Goal: Task Accomplishment & Management: Use online tool/utility

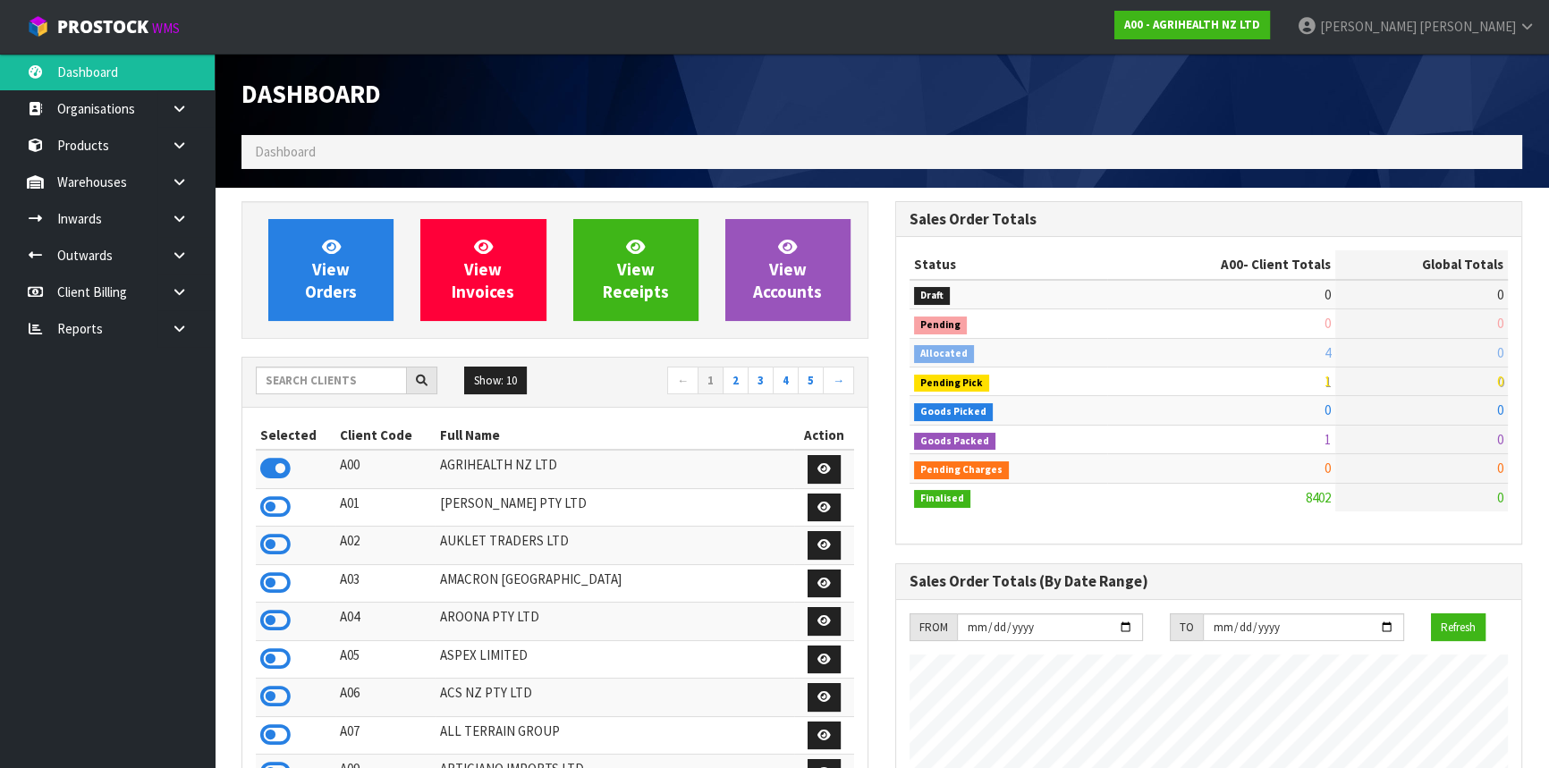
scroll to position [1353, 653]
click at [331, 376] on input "text" at bounding box center [331, 381] width 151 height 28
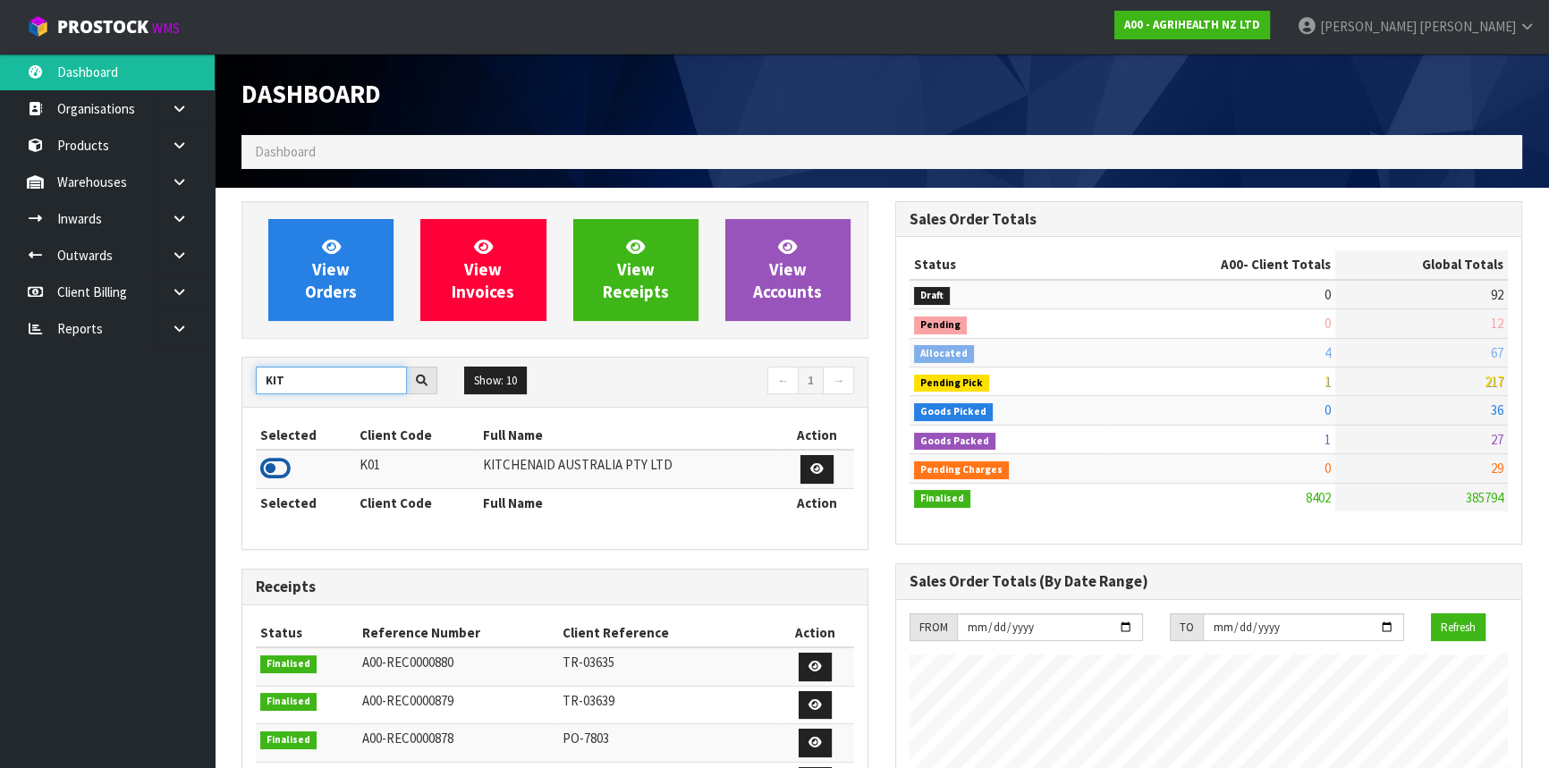
type input "KIT"
click at [278, 468] on icon at bounding box center [275, 468] width 30 height 27
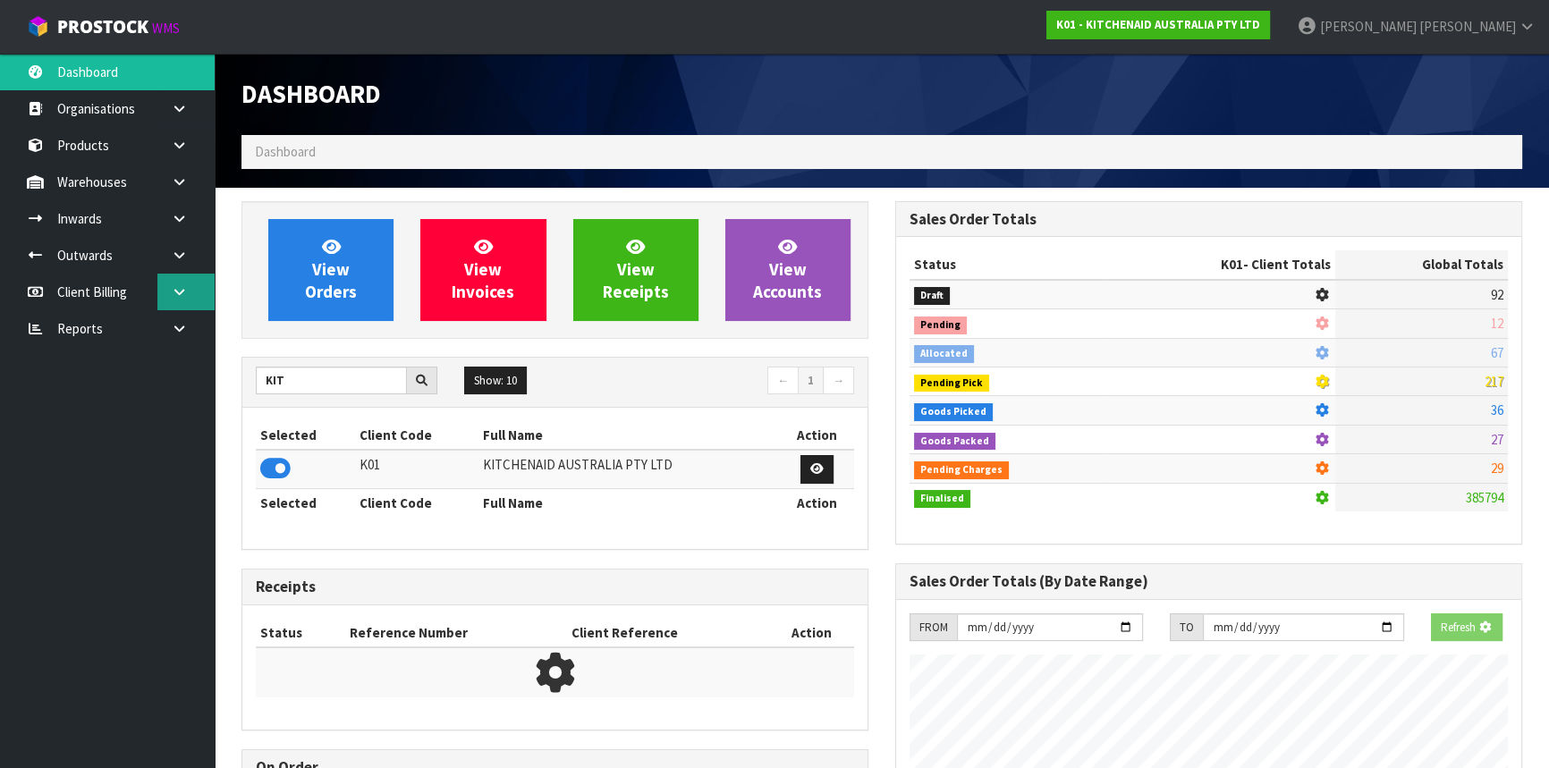
scroll to position [893458, 893918]
click at [178, 181] on icon at bounding box center [179, 181] width 17 height 13
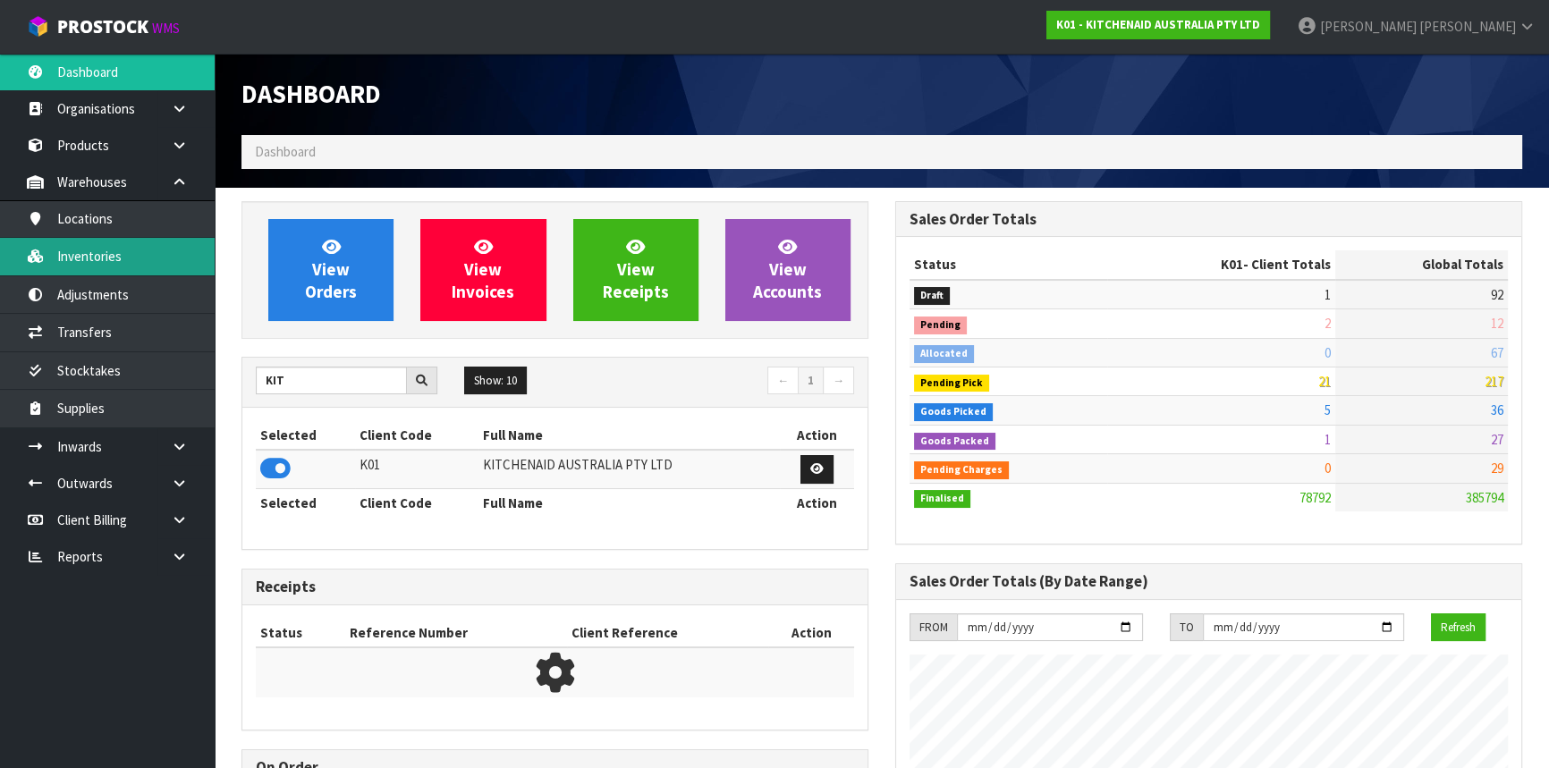
scroll to position [1353, 653]
click at [134, 242] on link "Inventories" at bounding box center [107, 256] width 215 height 37
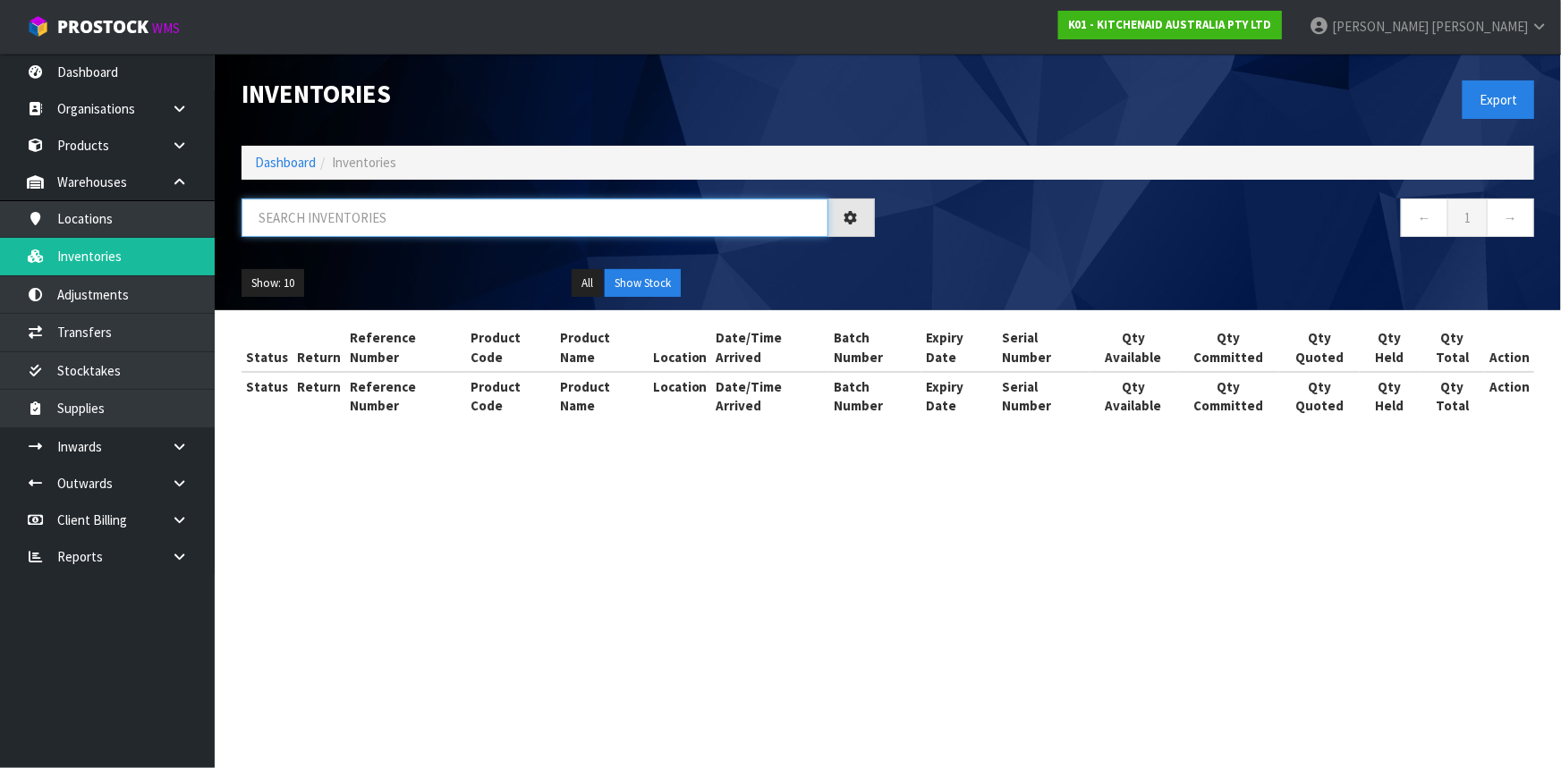
click at [306, 221] on input "text" at bounding box center [535, 218] width 587 height 38
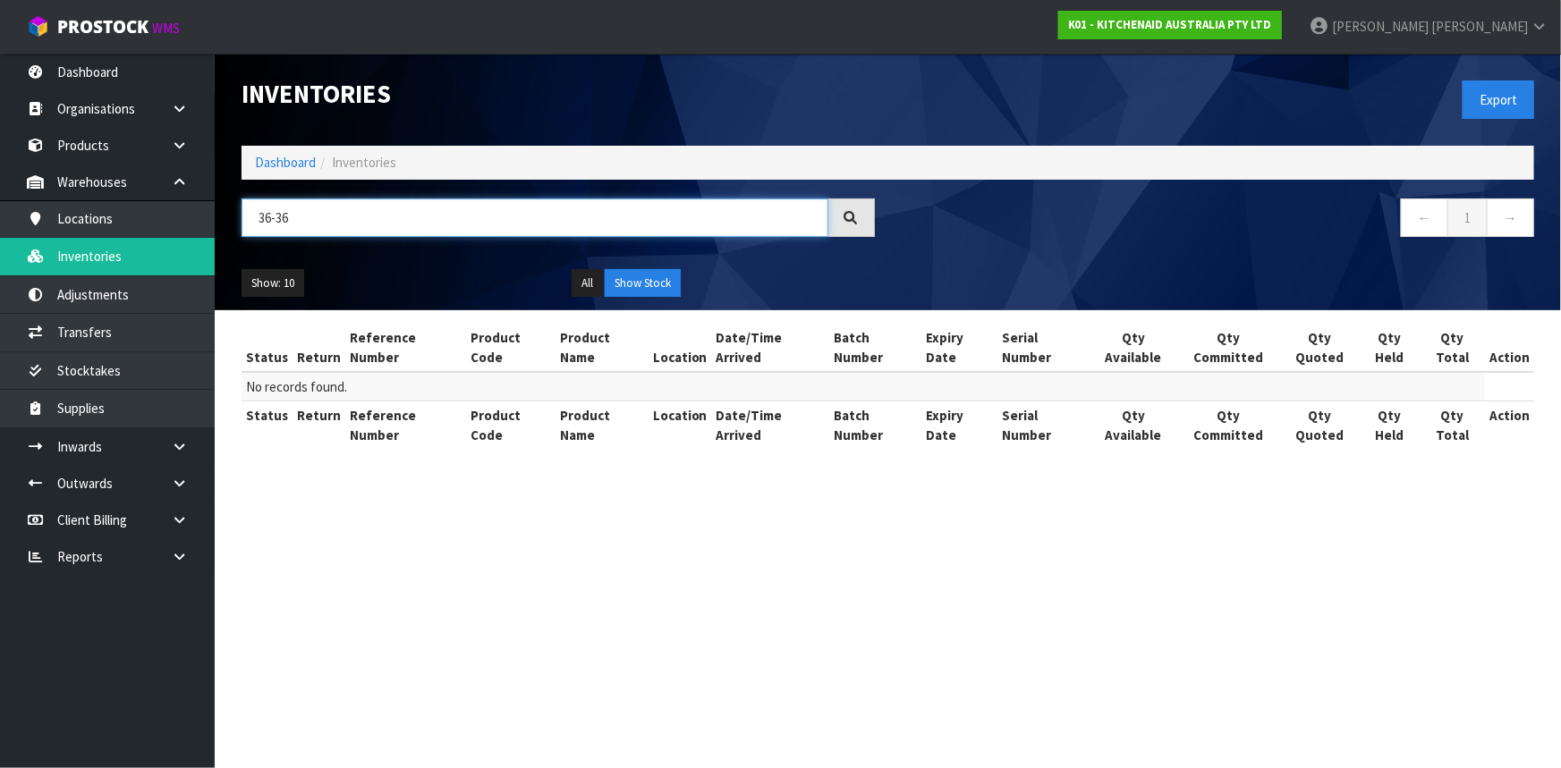
click at [306, 221] on input "36-36" at bounding box center [535, 218] width 587 height 38
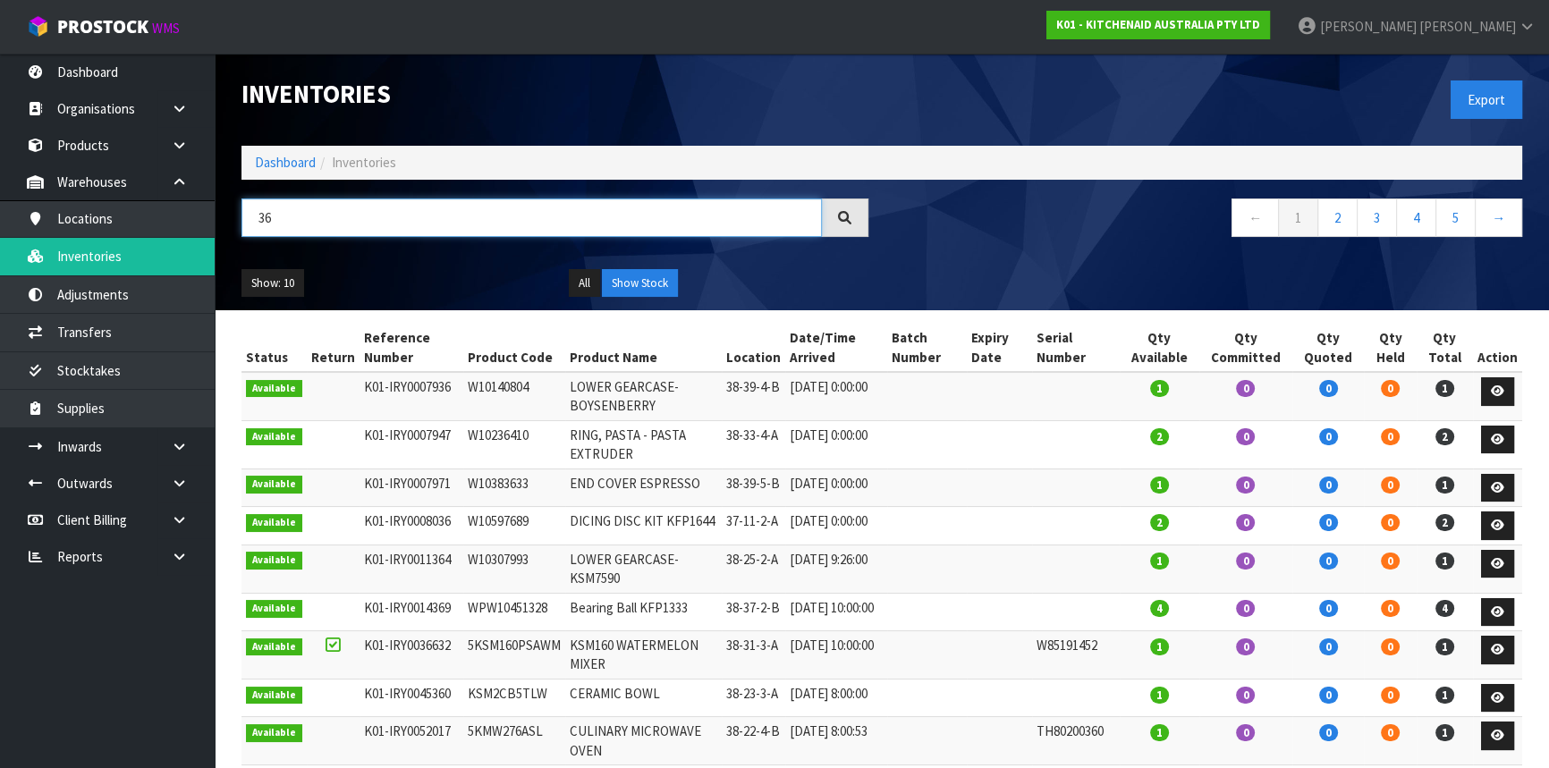
type input "3"
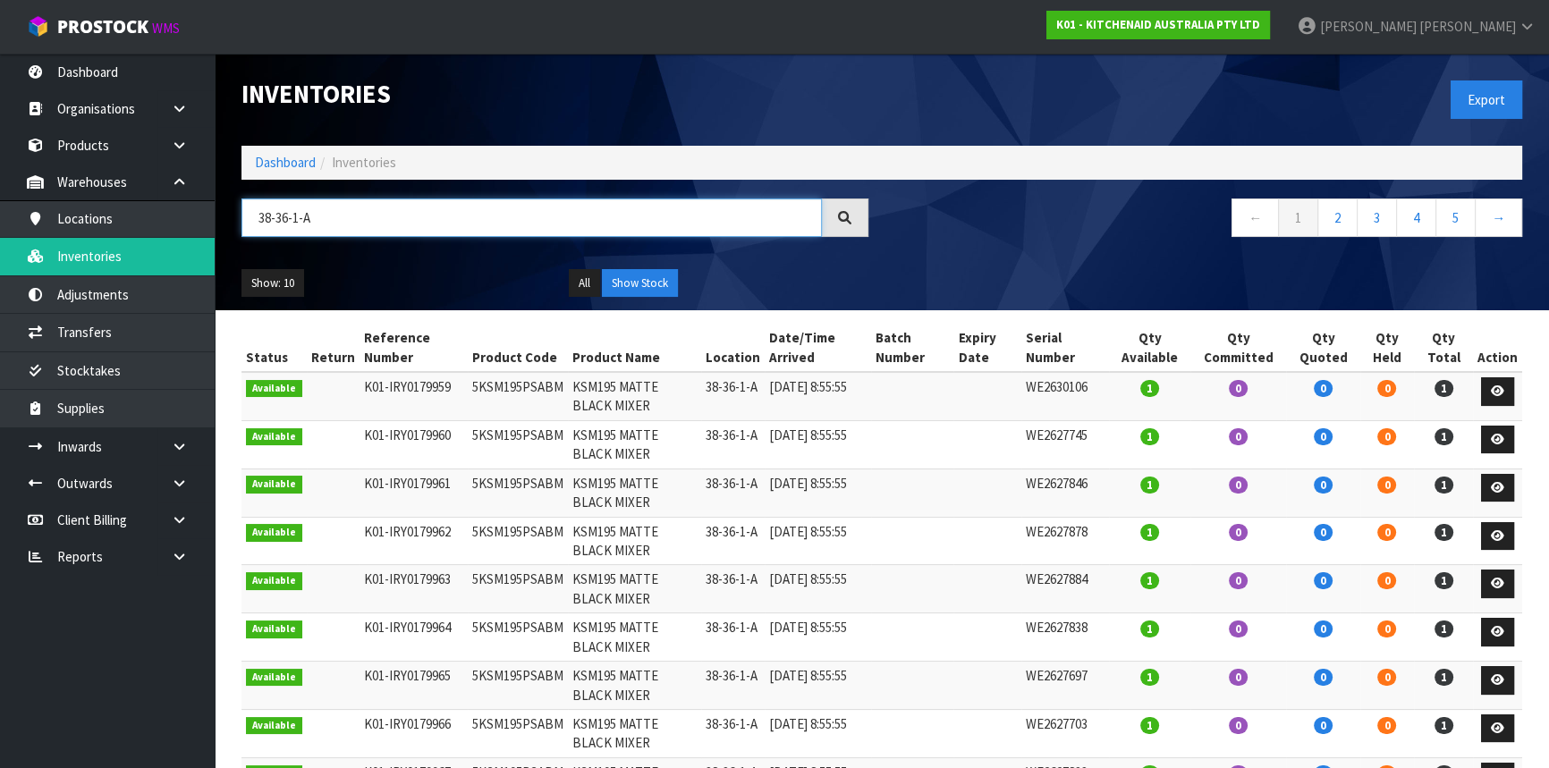
drag, startPoint x: 330, startPoint y: 216, endPoint x: 278, endPoint y: 229, distance: 53.6
click at [278, 229] on input "38-36-1-A" at bounding box center [532, 218] width 581 height 38
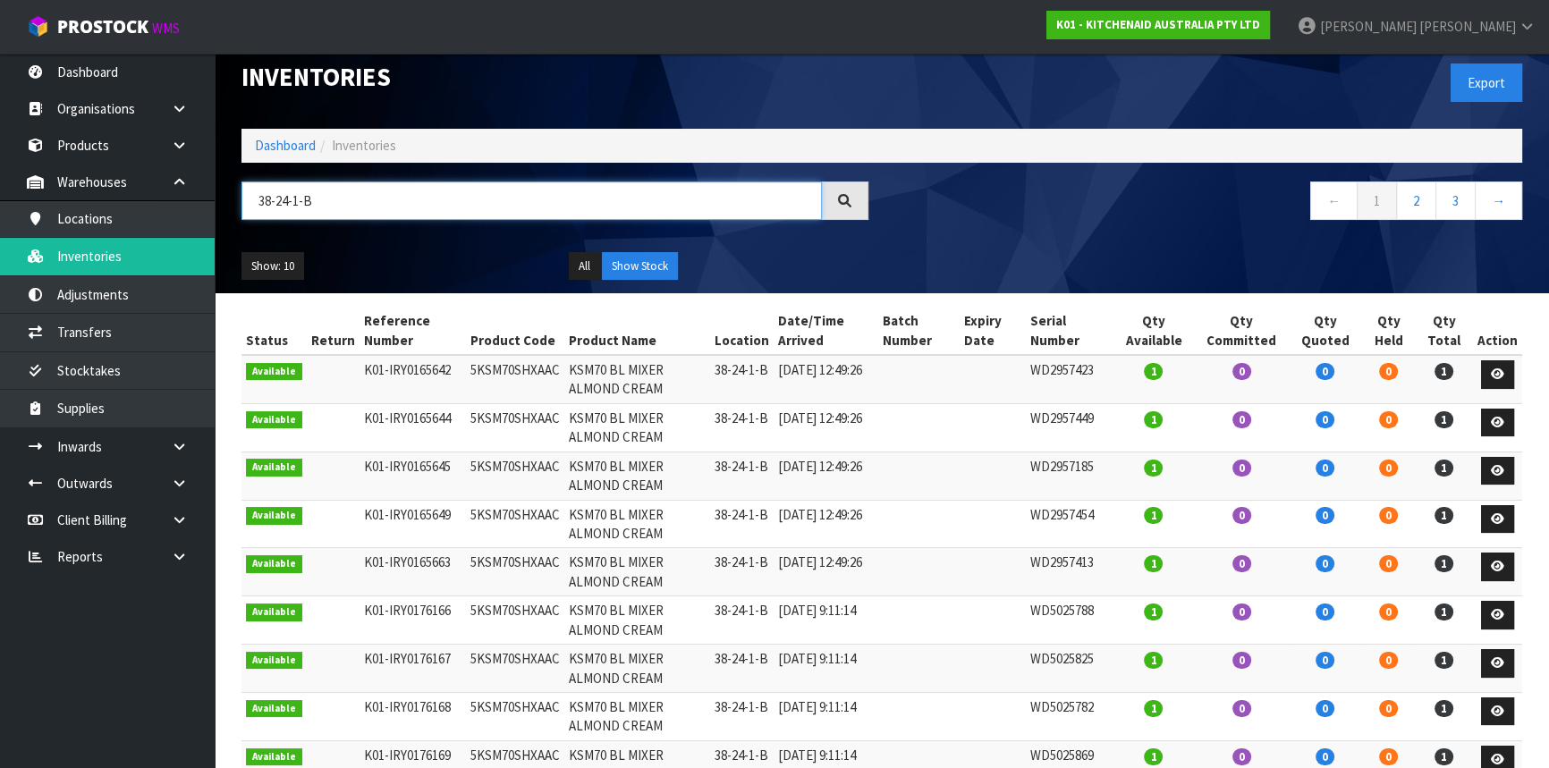
scroll to position [1, 0]
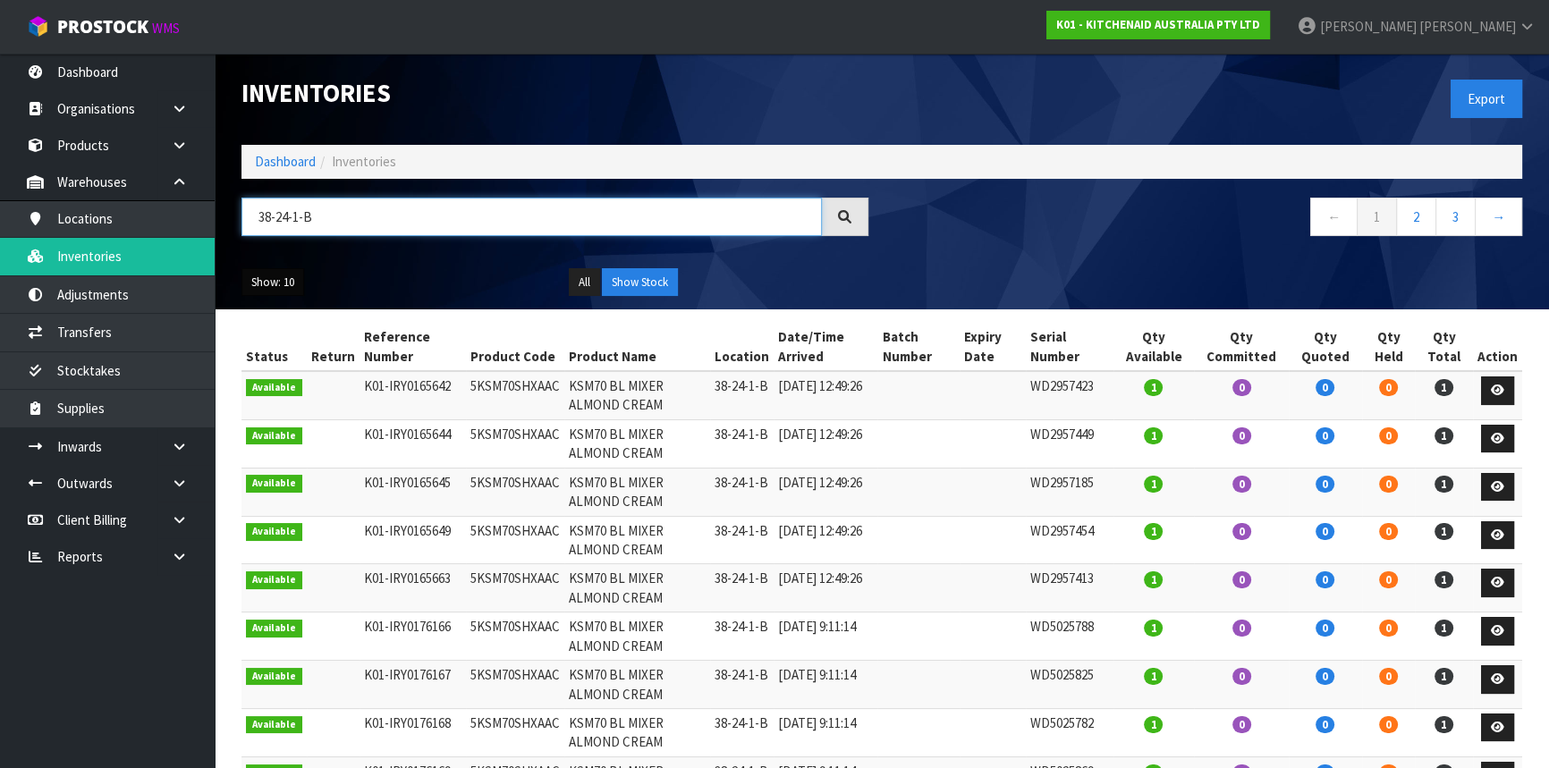
type input "38-24-1-B"
drag, startPoint x: 277, startPoint y: 267, endPoint x: 277, endPoint y: 281, distance: 13.4
click at [277, 276] on button "Show: 10" at bounding box center [273, 282] width 63 height 29
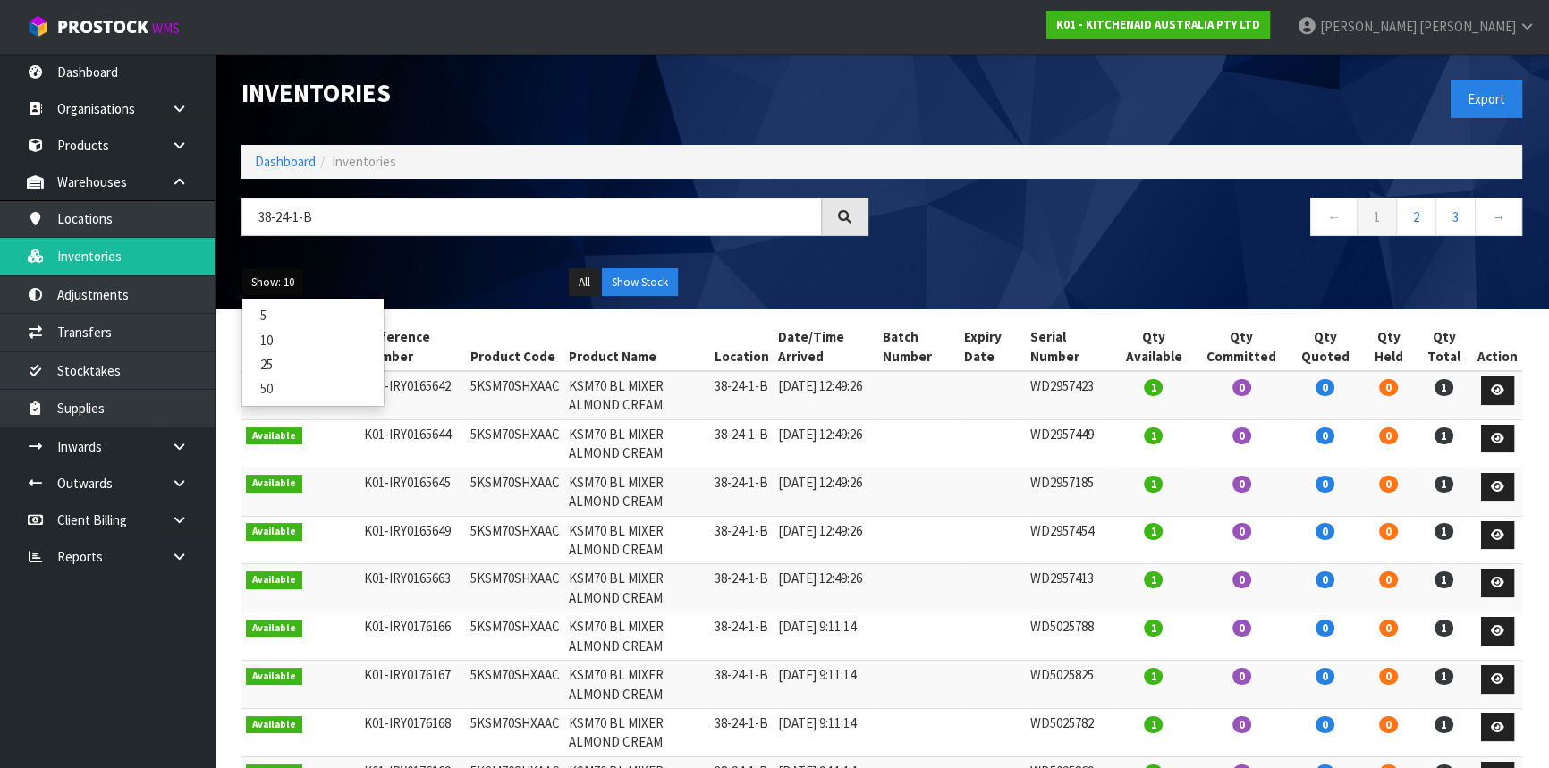
click at [726, 284] on ul "All Show Stock" at bounding box center [719, 282] width 301 height 29
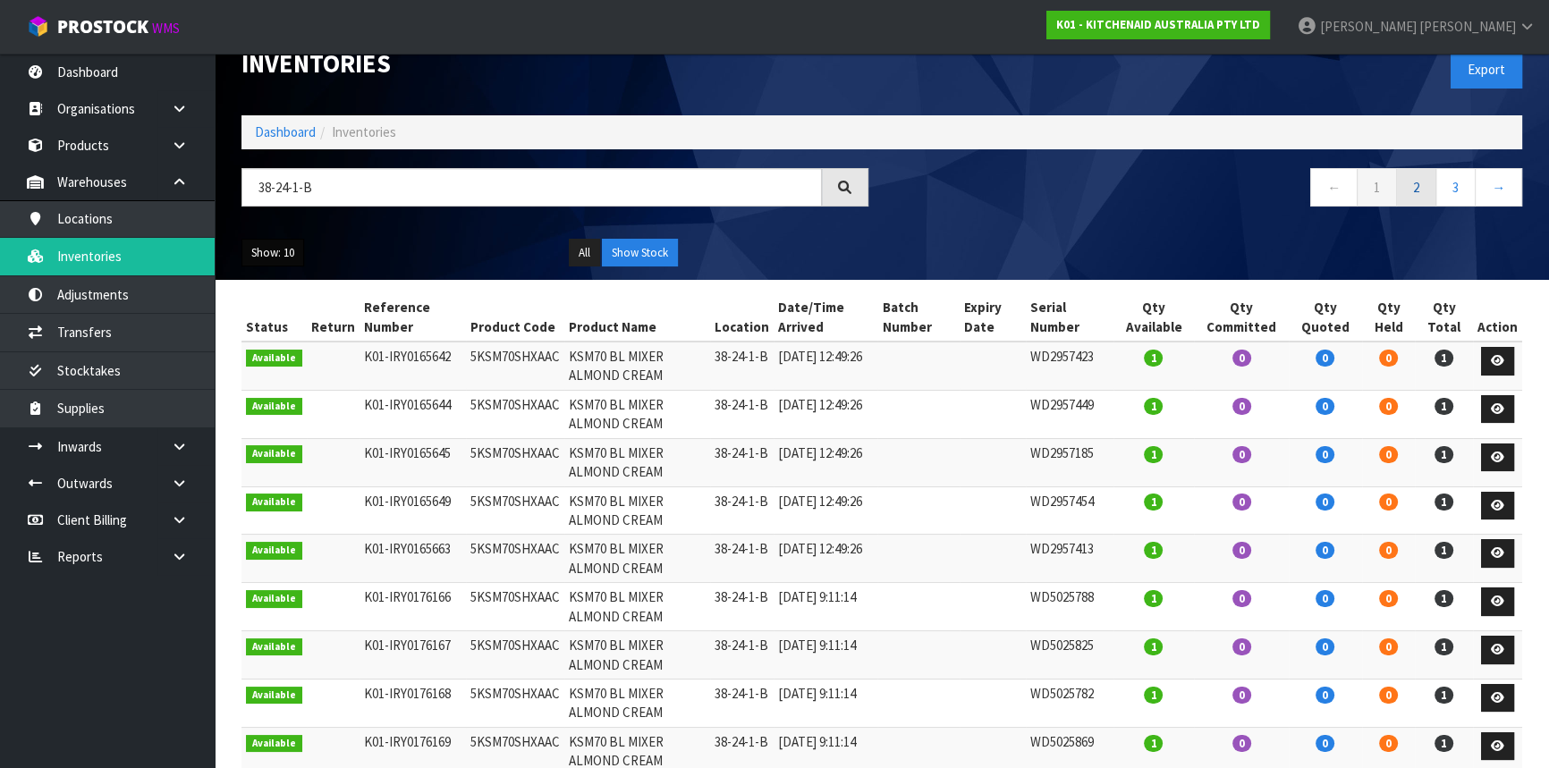
scroll to position [0, 0]
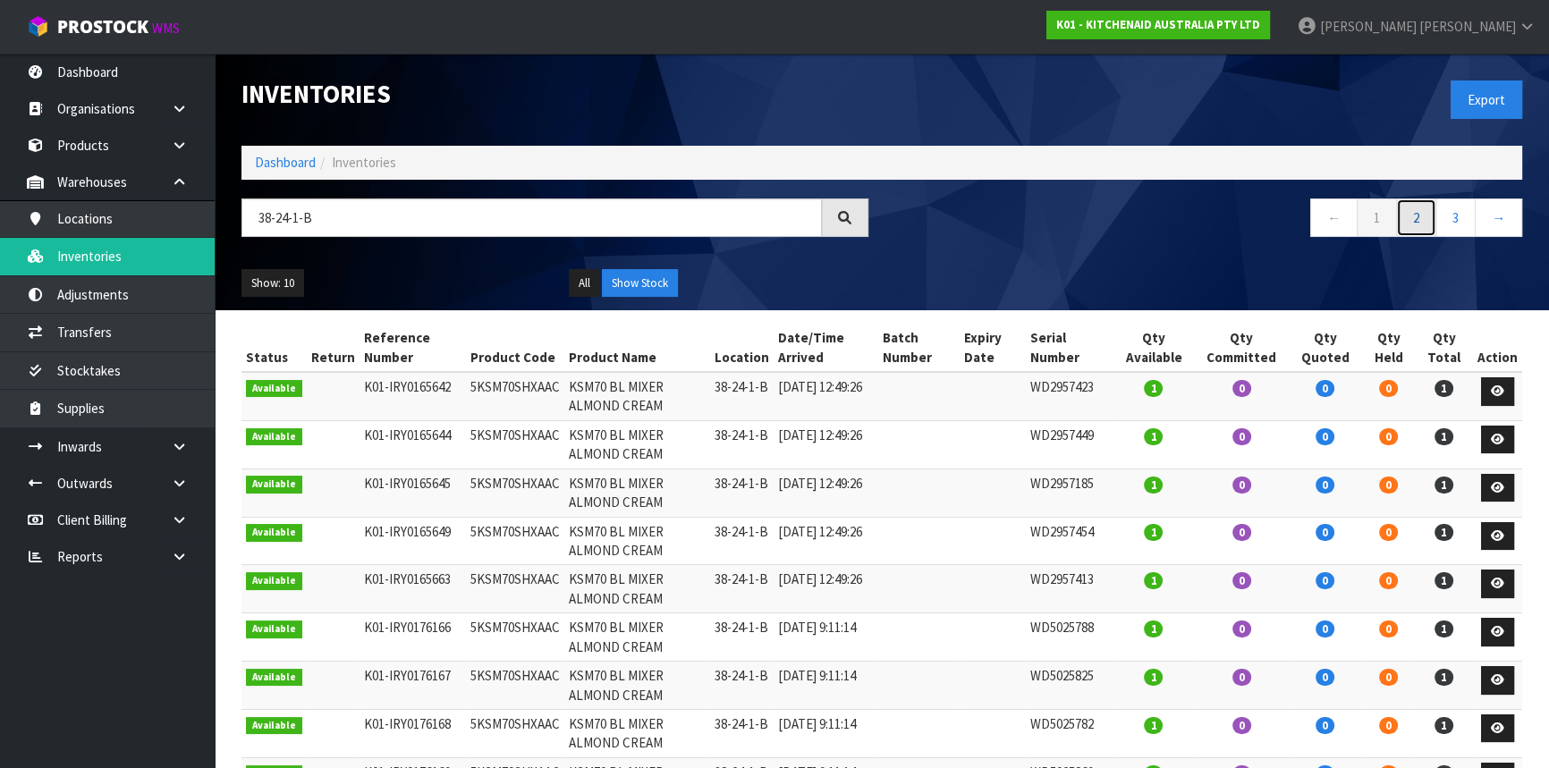
click at [1435, 231] on link "2" at bounding box center [1416, 218] width 40 height 38
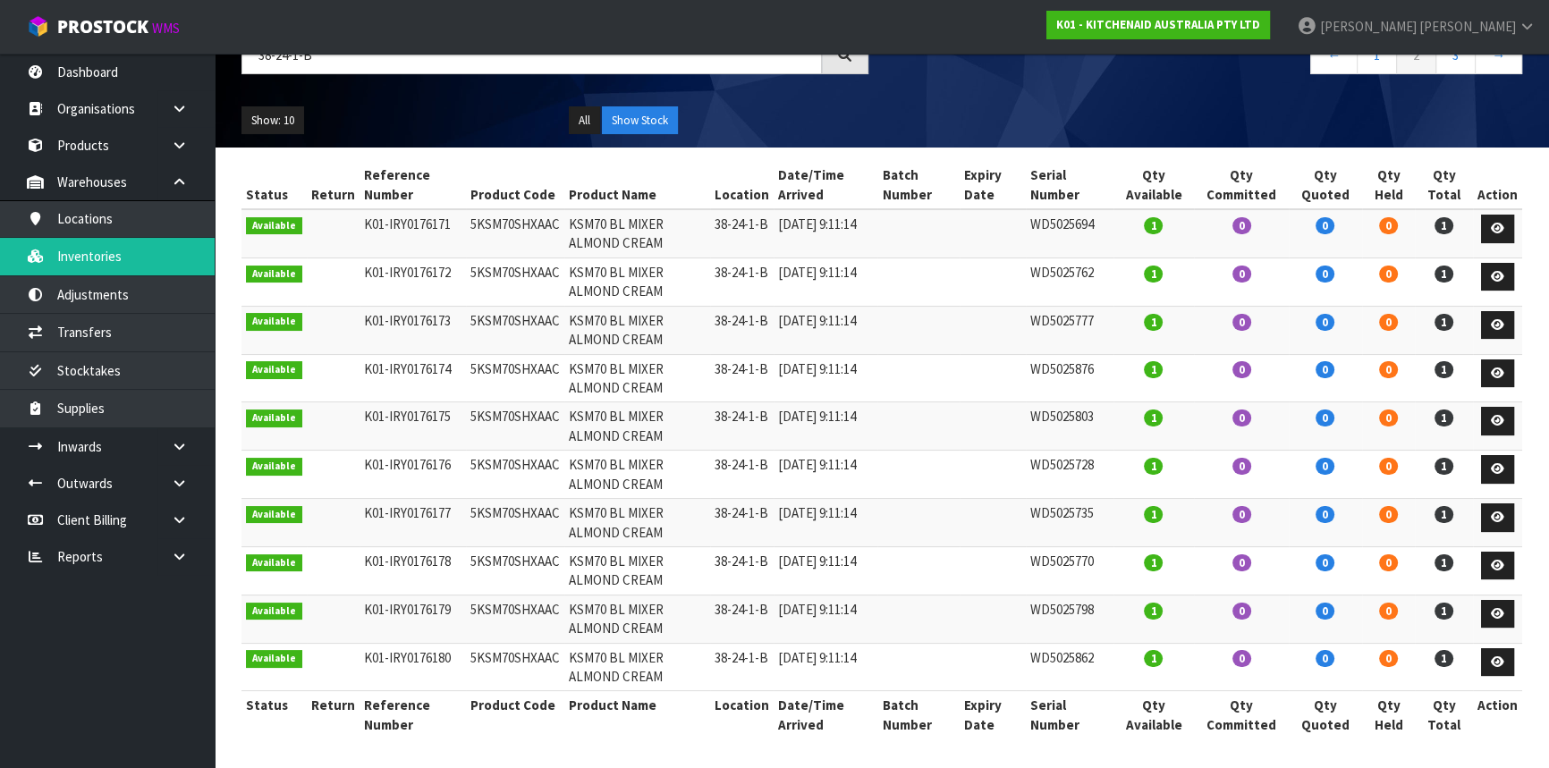
scroll to position [164, 0]
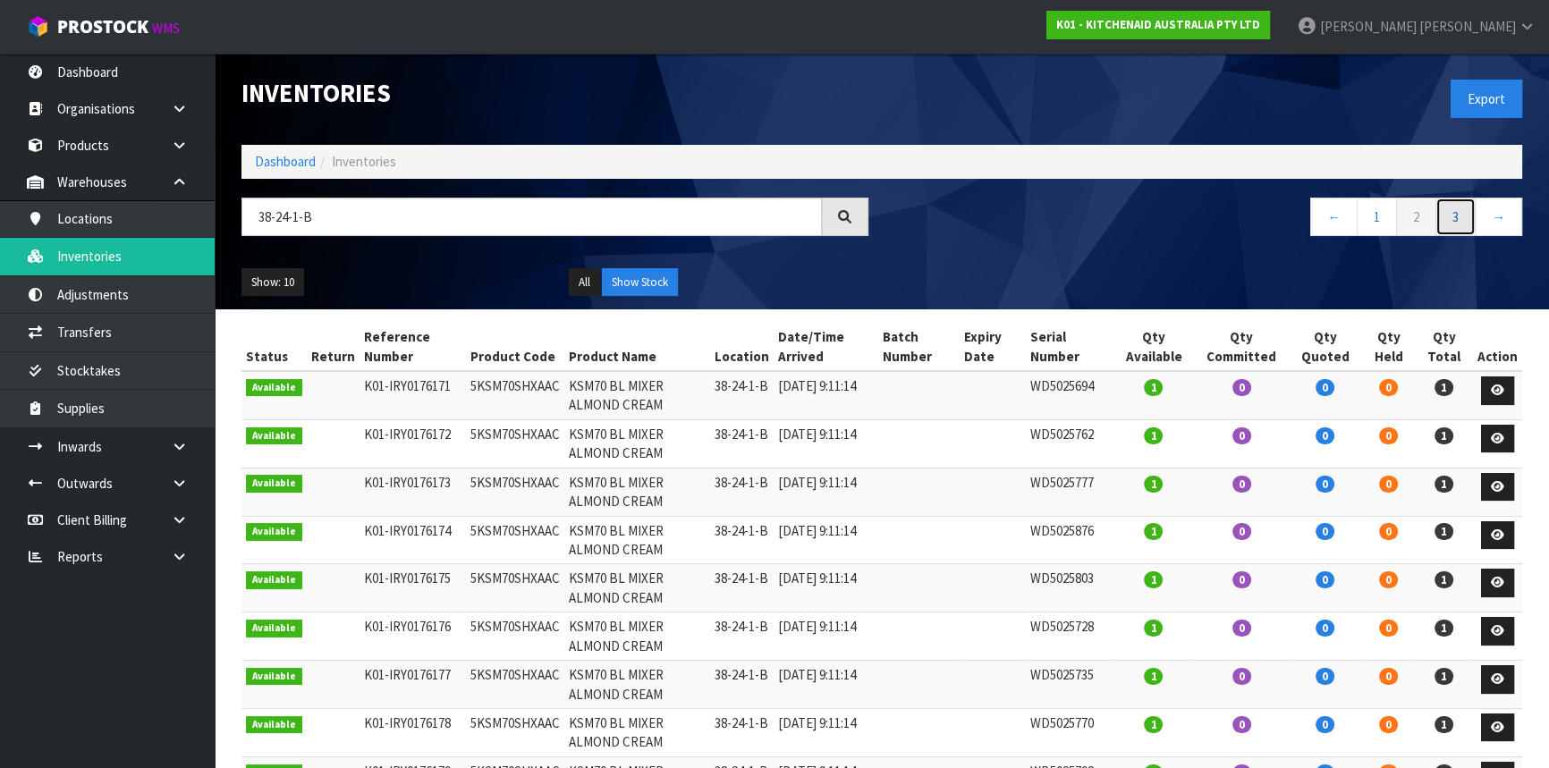
click at [1454, 208] on link "3" at bounding box center [1456, 217] width 40 height 38
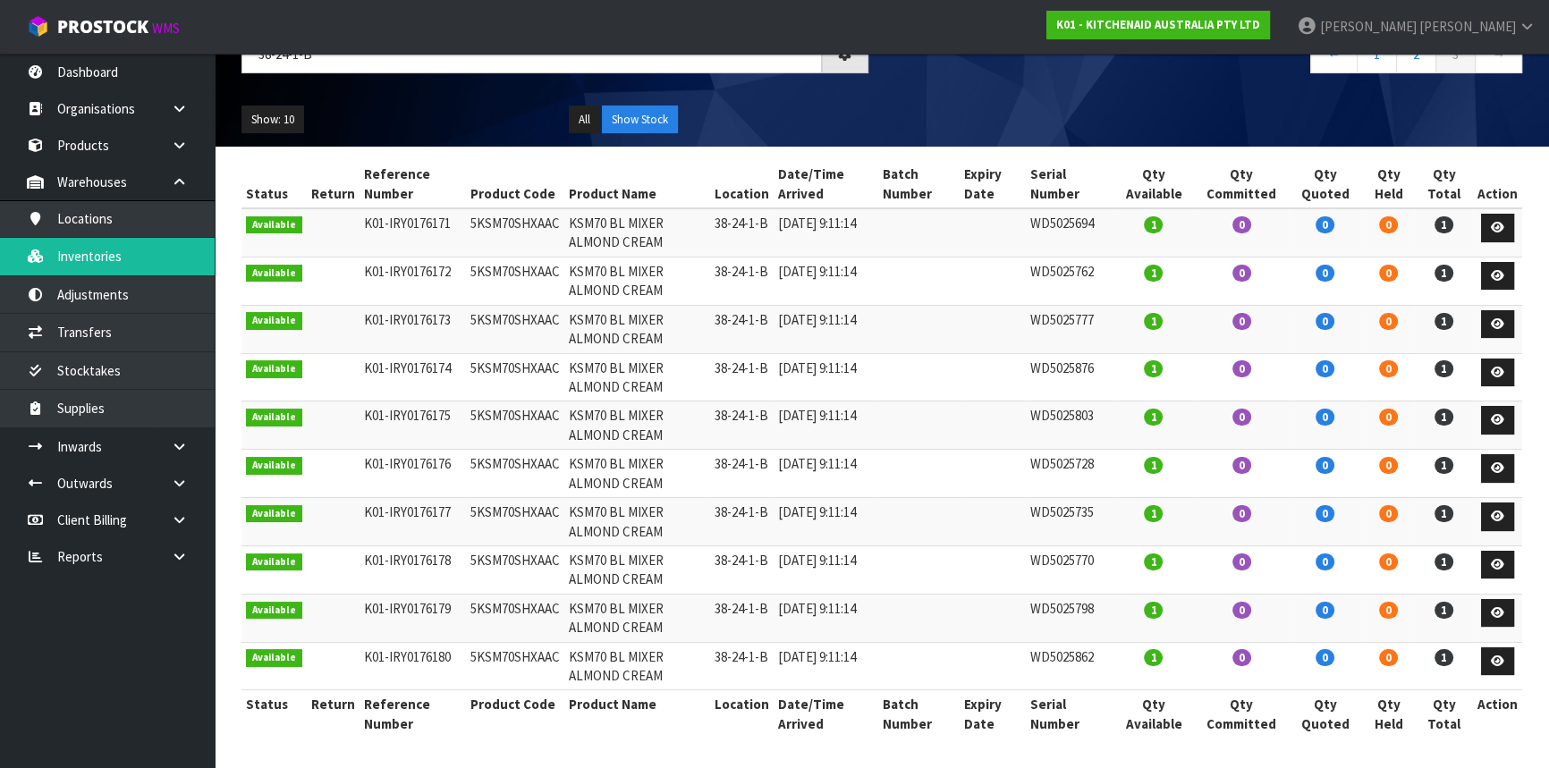
scroll to position [116, 0]
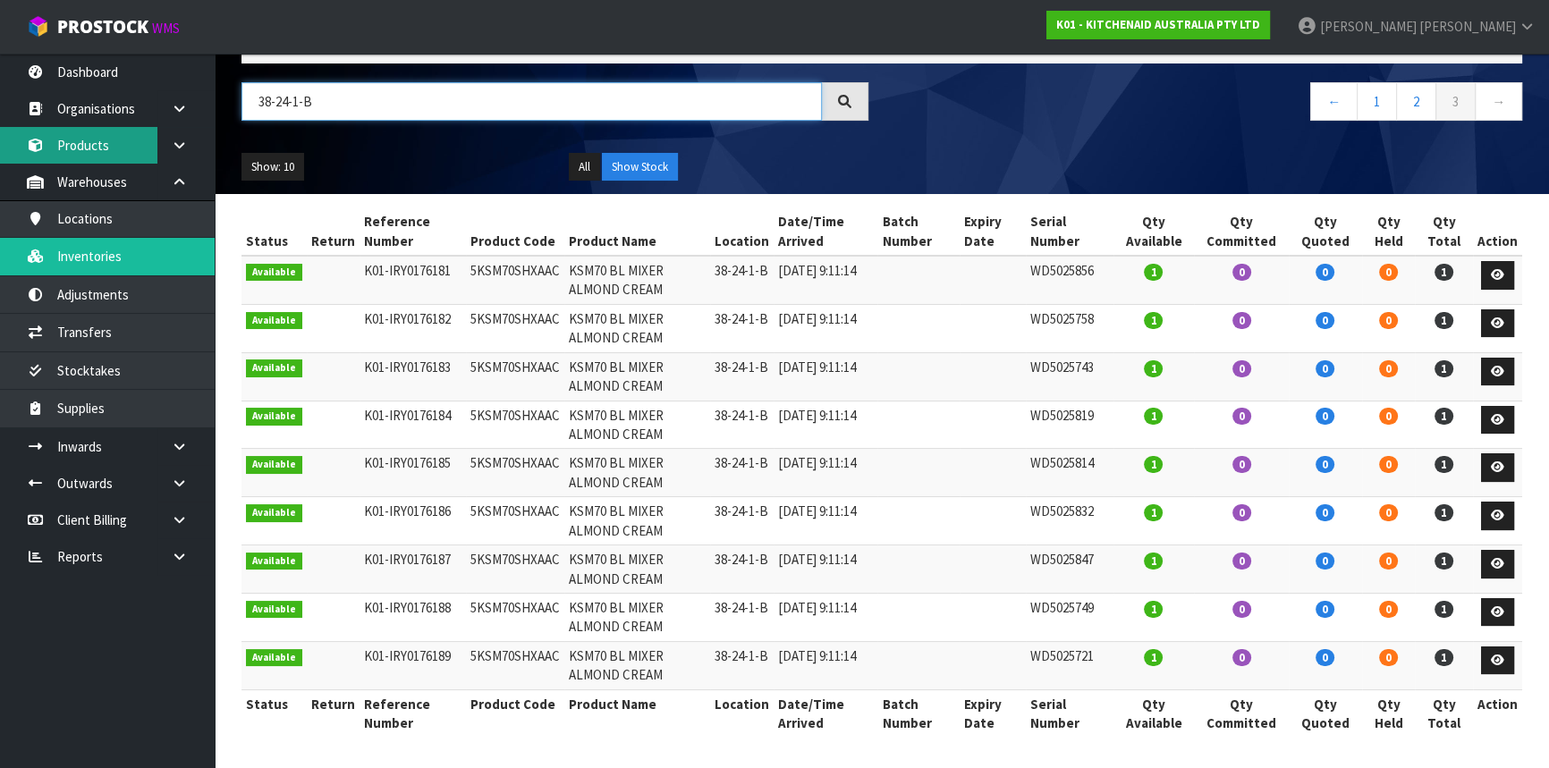
drag, startPoint x: 325, startPoint y: 98, endPoint x: 31, endPoint y: 152, distance: 298.5
click at [31, 152] on body "Toggle navigation ProStock WMS K01 - KITCHENAID AUSTRALIA PTY LTD [PERSON_NAME]…" at bounding box center [774, 268] width 1549 height 768
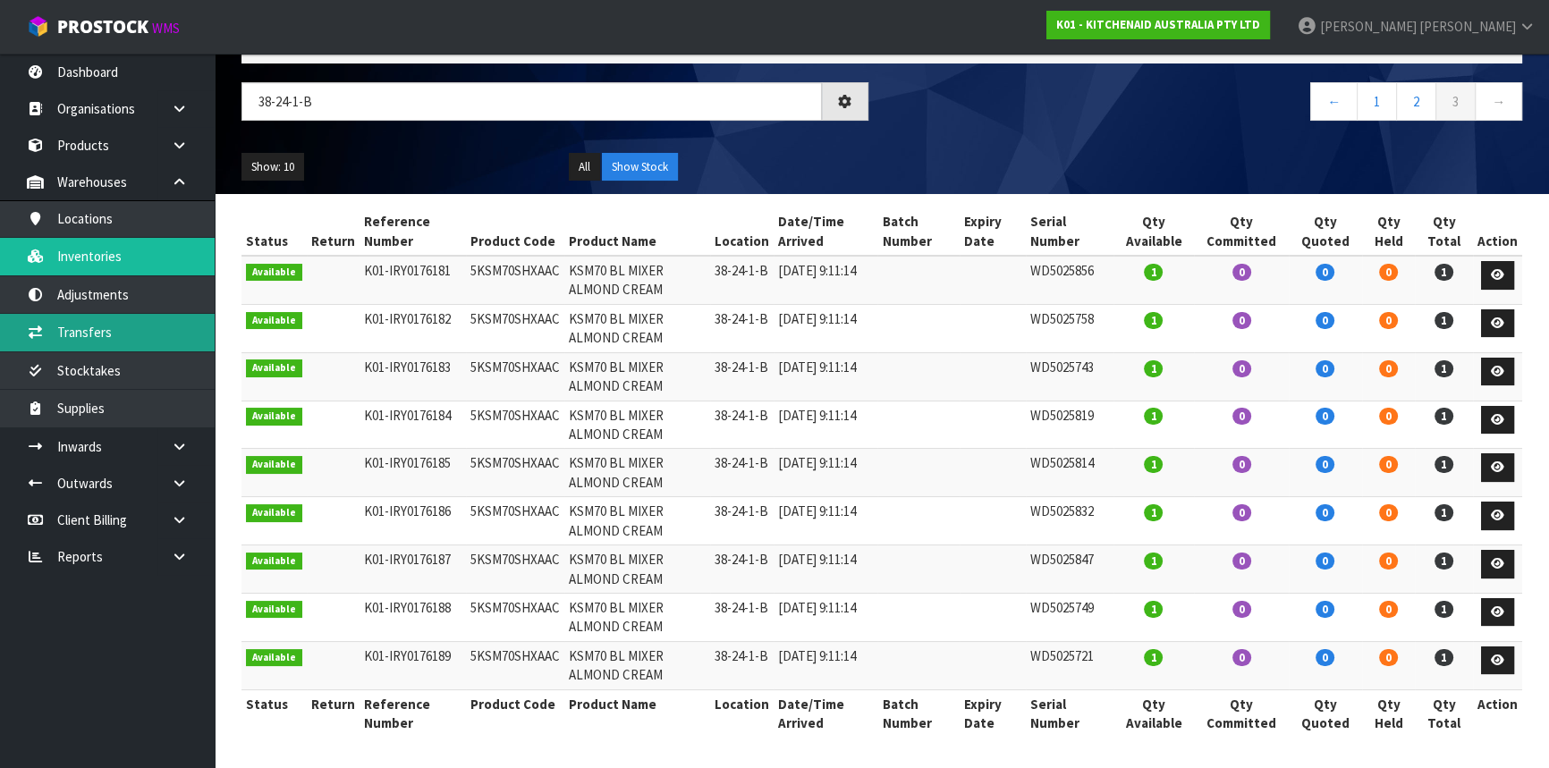
drag, startPoint x: 68, startPoint y: 346, endPoint x: 79, endPoint y: 342, distance: 11.6
click at [69, 346] on link "Transfers" at bounding box center [107, 332] width 215 height 37
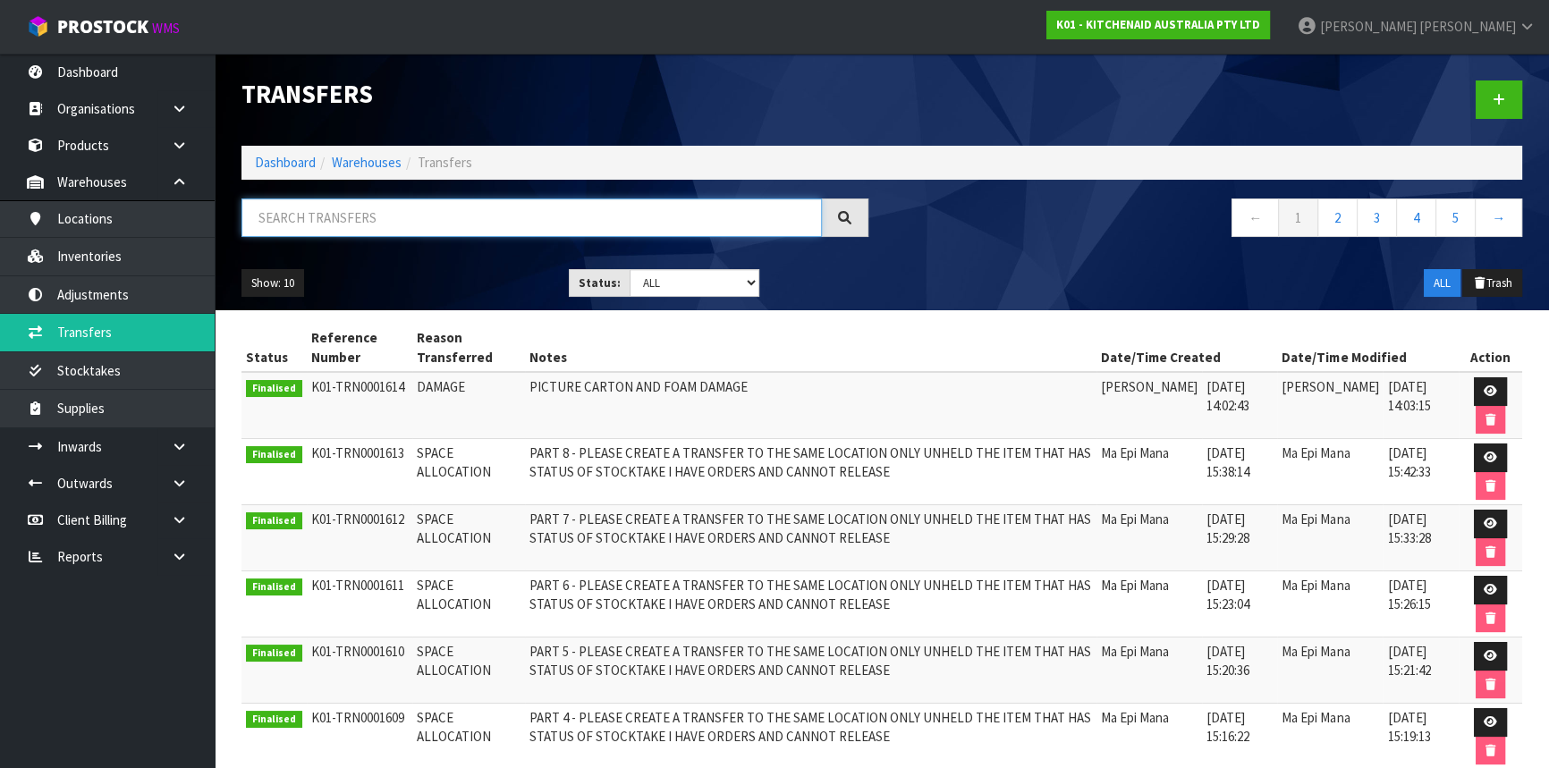
click at [363, 228] on input "text" at bounding box center [532, 218] width 581 height 38
paste input "38-24-1-B"
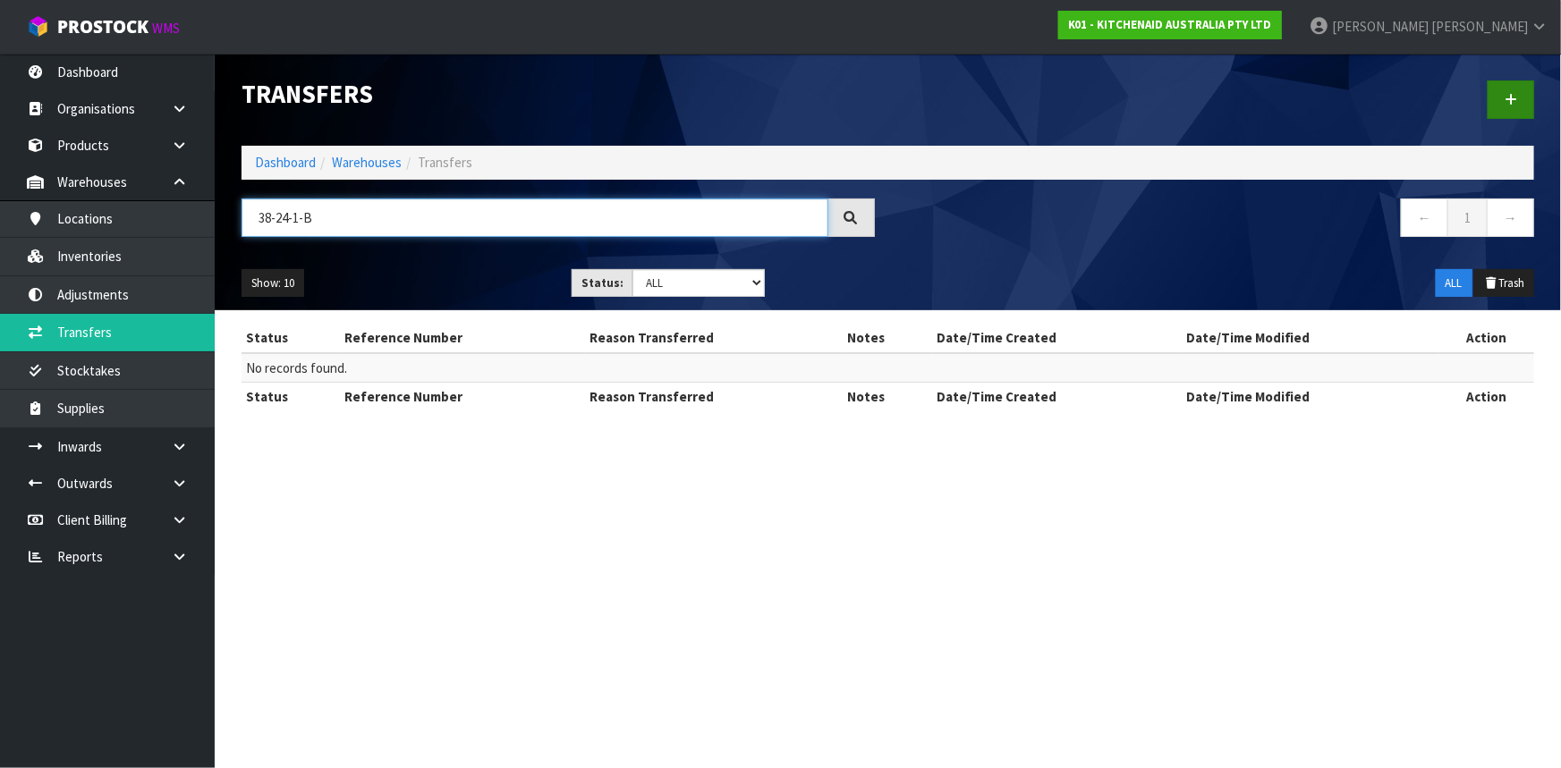
type input "38-24-1-B"
click at [1498, 104] on link at bounding box center [1511, 100] width 47 height 38
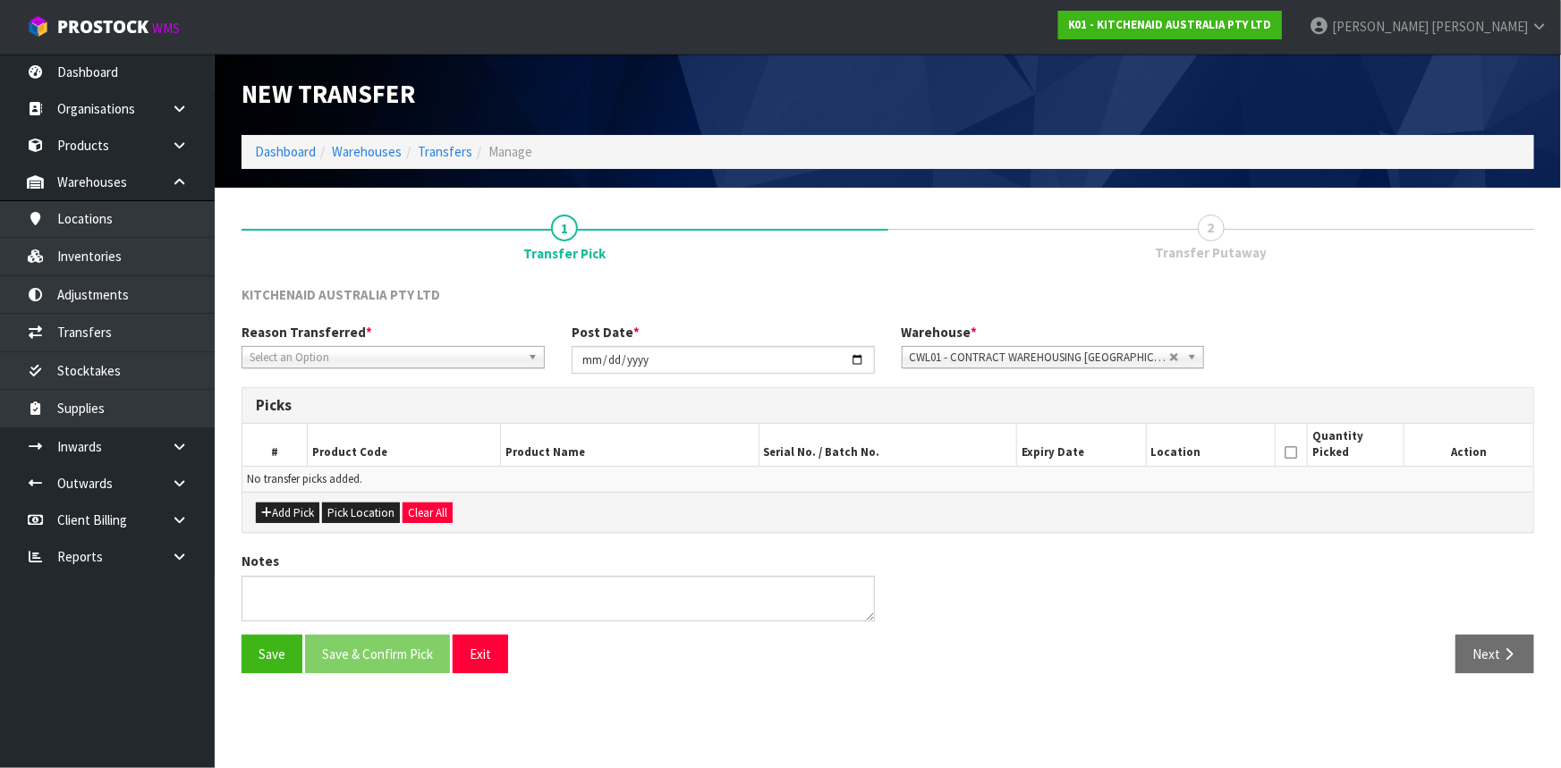
click at [438, 352] on span "Select an Option" at bounding box center [385, 357] width 271 height 21
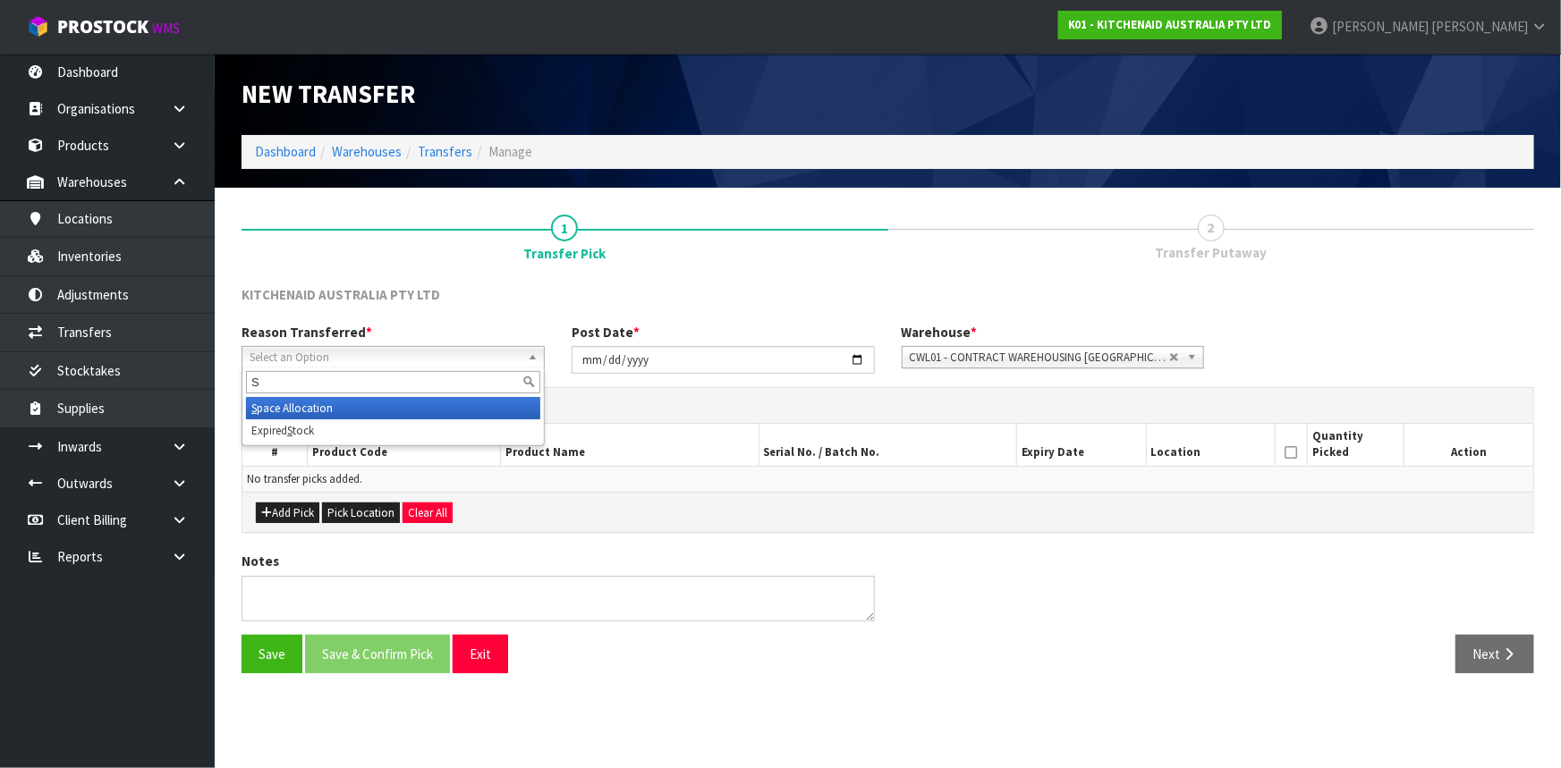
type input "S"
click at [385, 405] on li "S pace Allocation" at bounding box center [393, 408] width 294 height 22
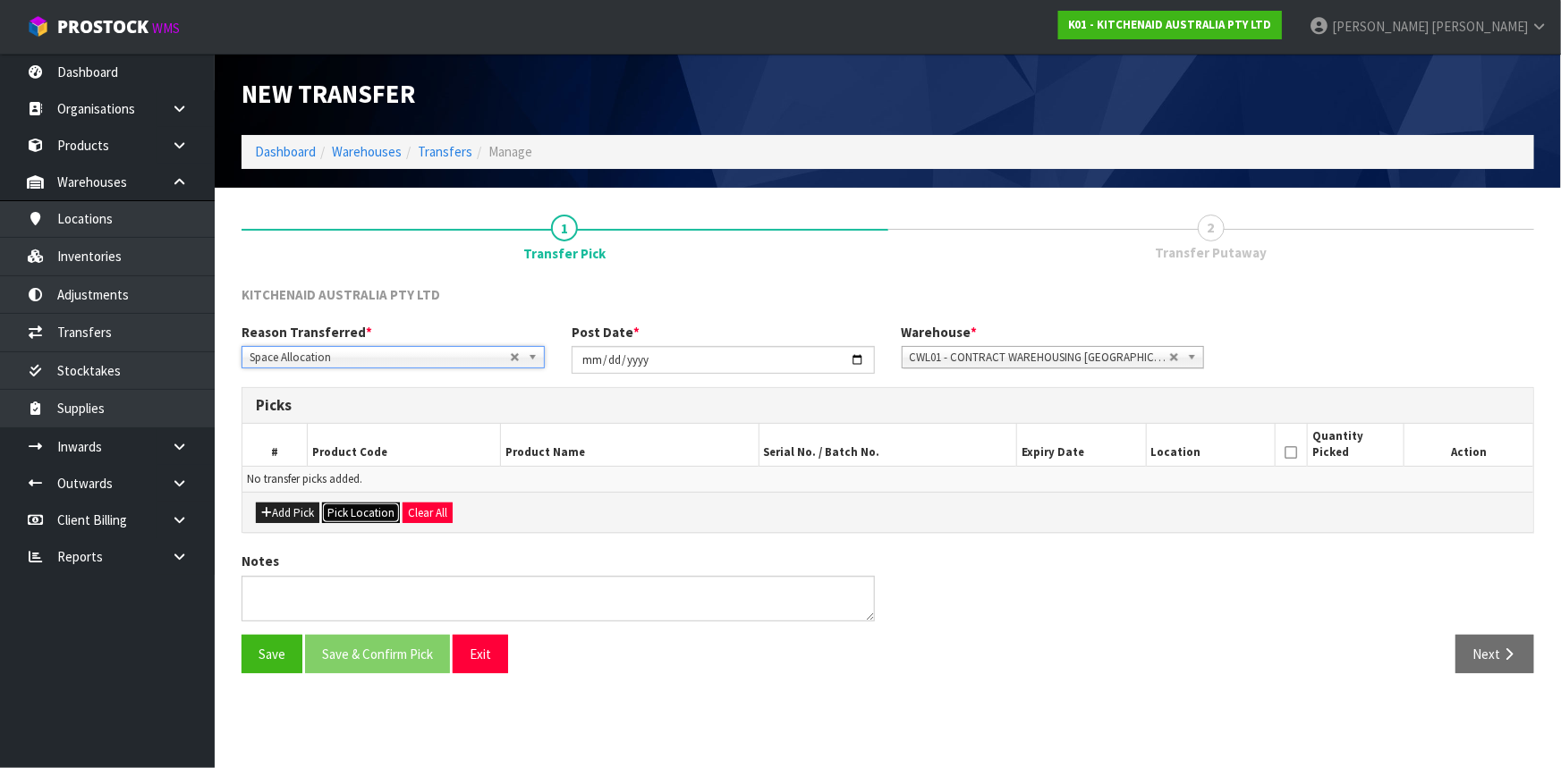
click at [327, 518] on button "Pick Location" at bounding box center [361, 513] width 78 height 21
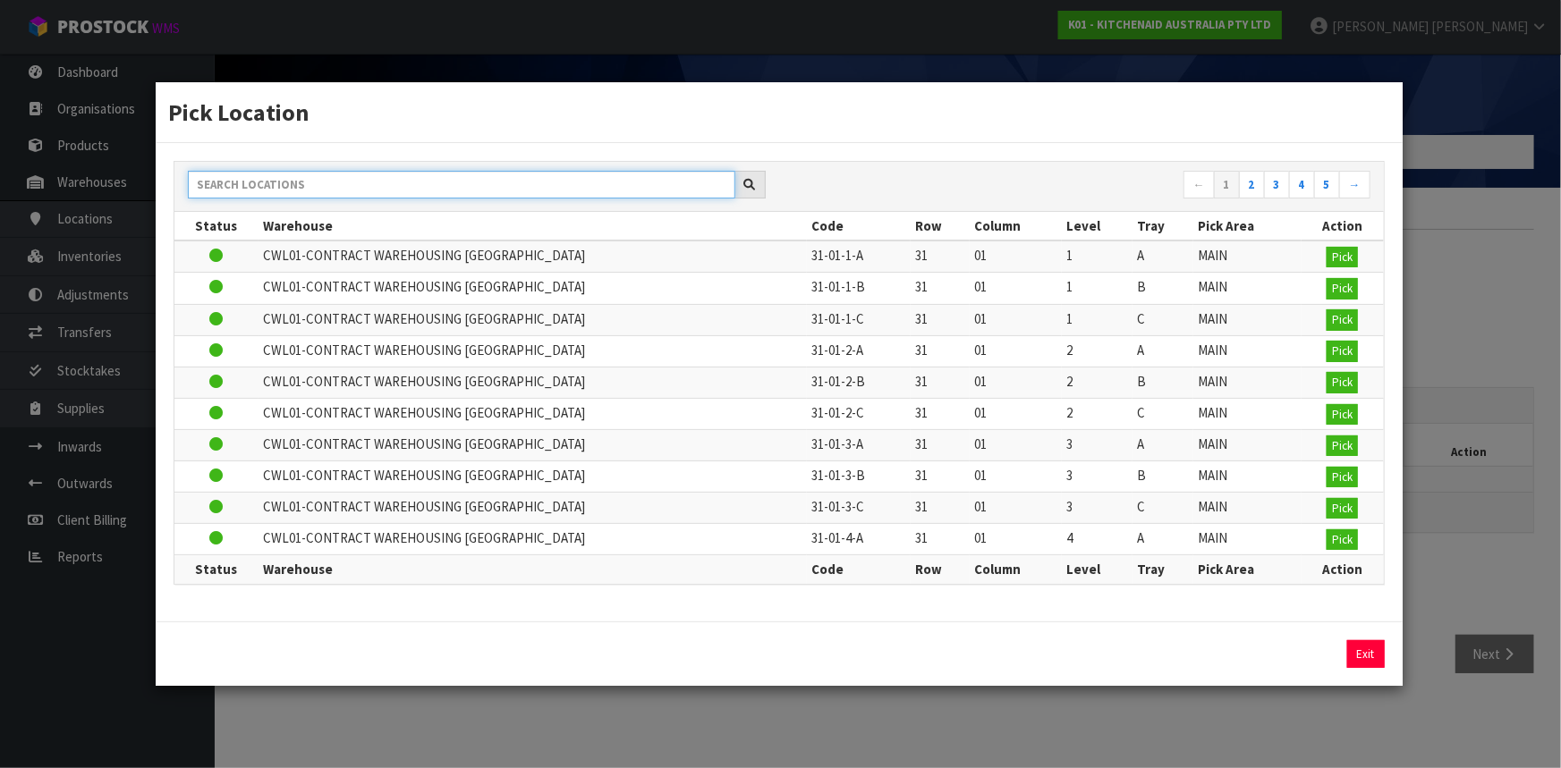
click at [375, 185] on input "text" at bounding box center [461, 185] width 547 height 28
paste input "38-24-1-B"
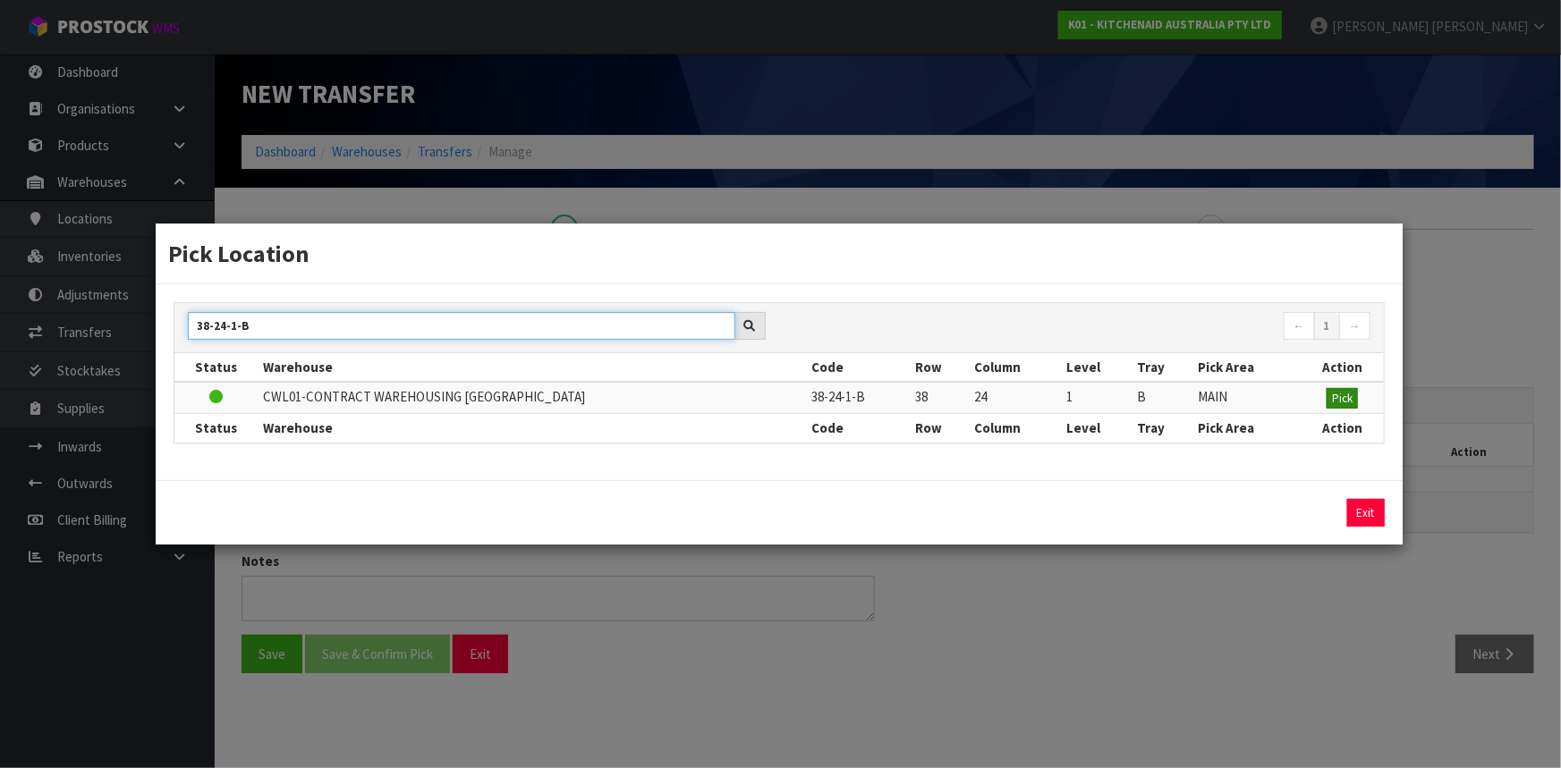
type input "38-24-1-B"
click at [1332, 397] on span "Pick" at bounding box center [1342, 398] width 21 height 15
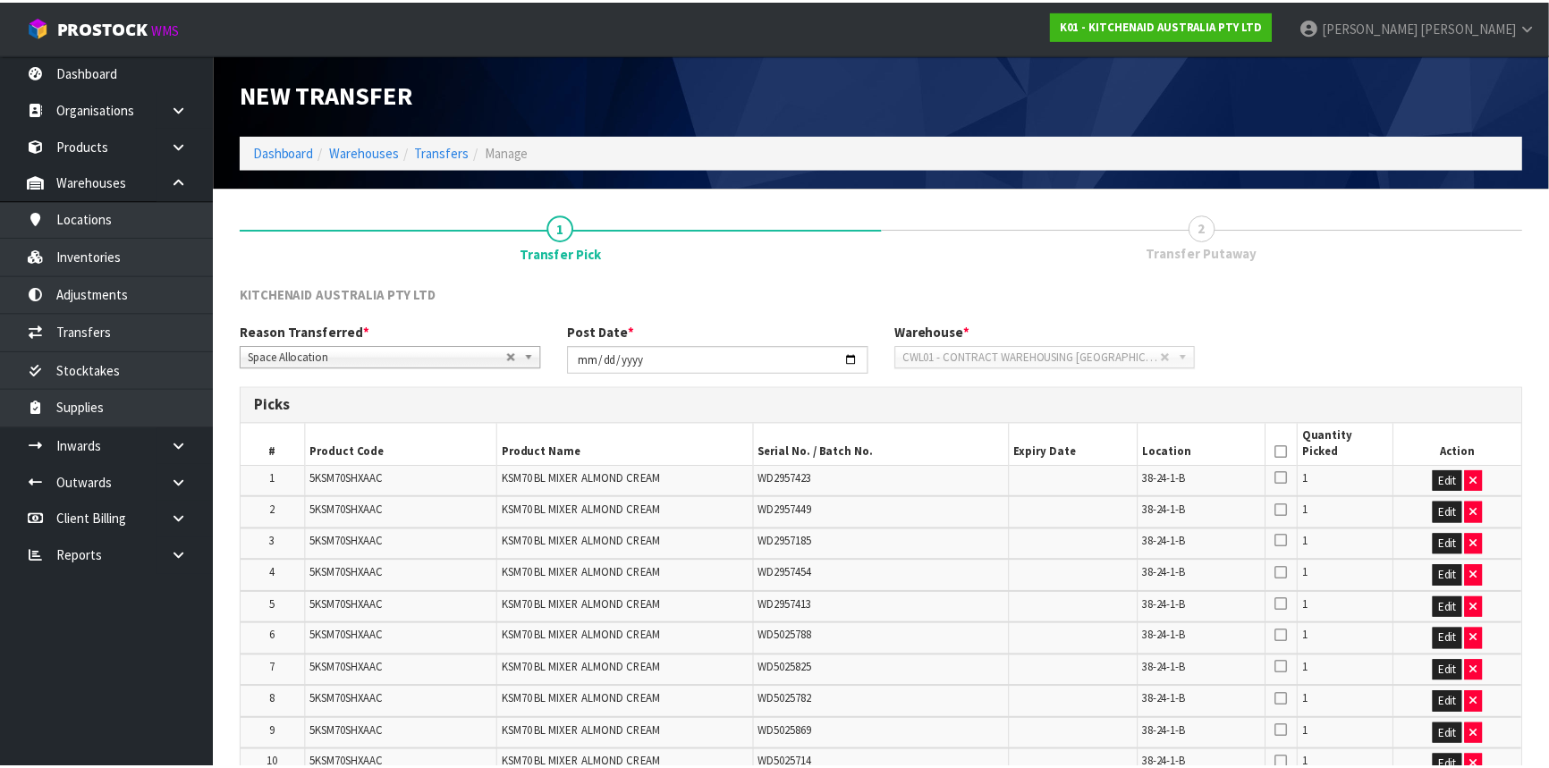
scroll to position [814, 0]
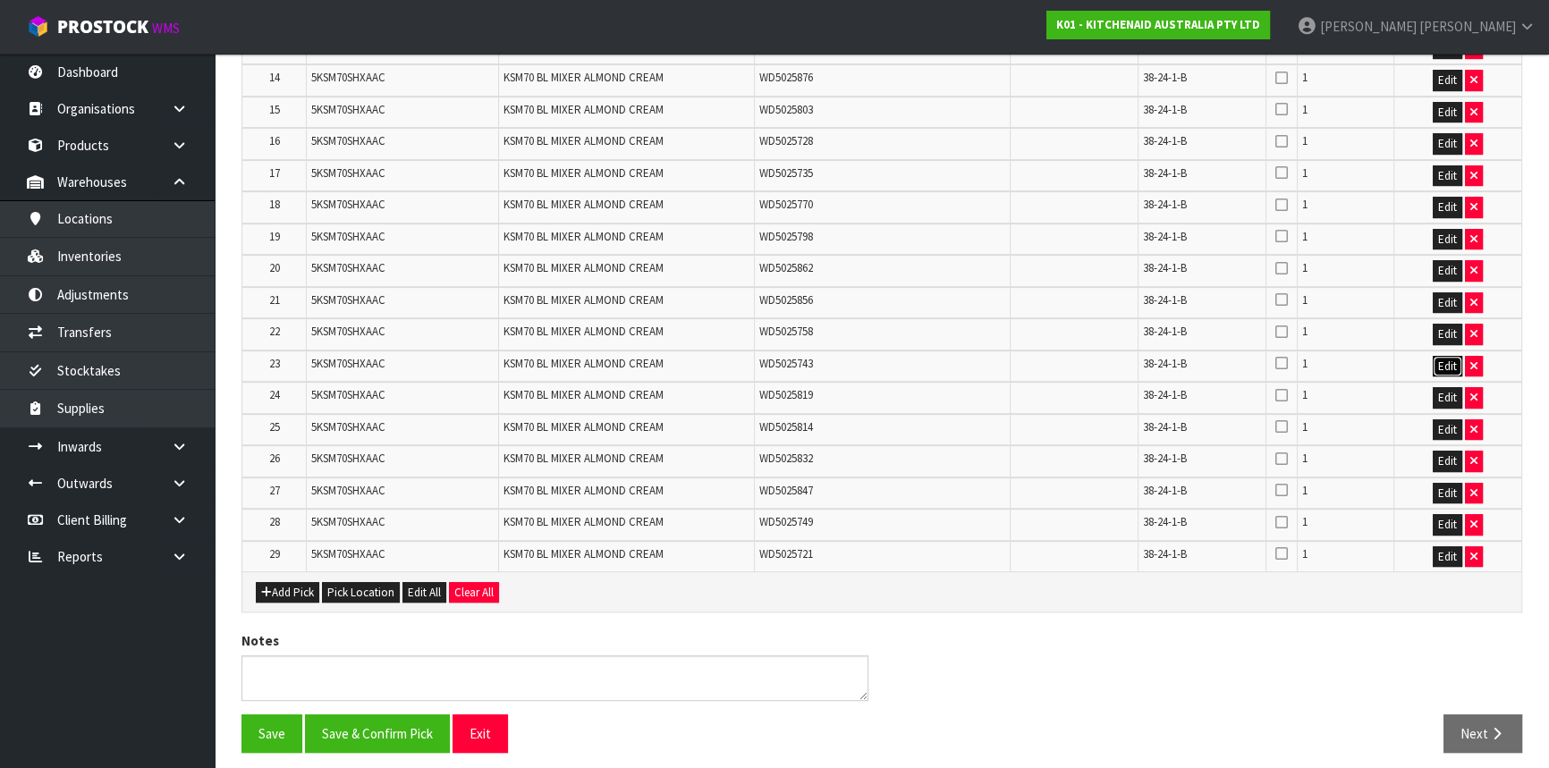
click at [1435, 356] on button "Edit" at bounding box center [1448, 366] width 30 height 21
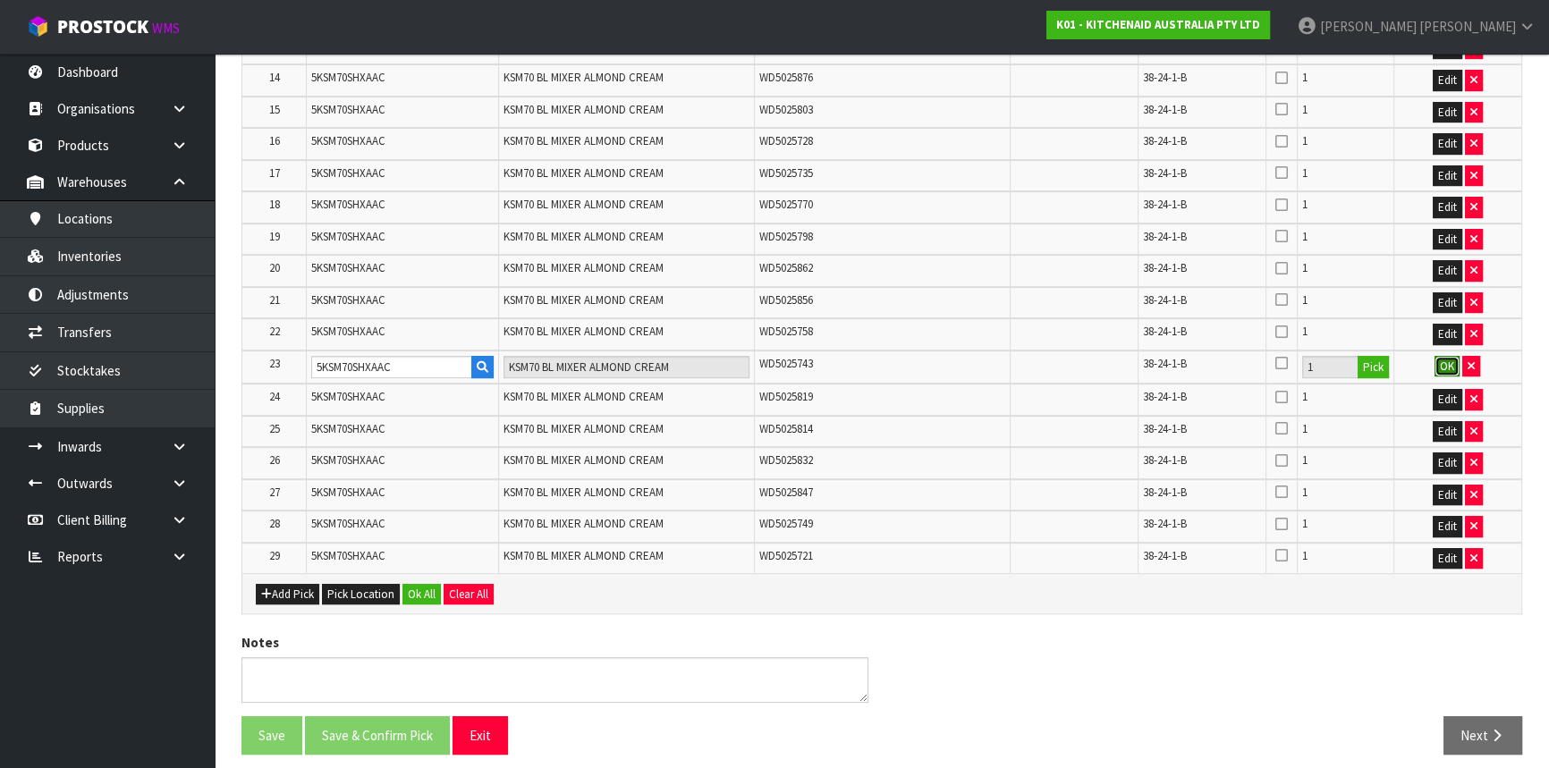
click at [1454, 361] on button "OK" at bounding box center [1447, 366] width 25 height 21
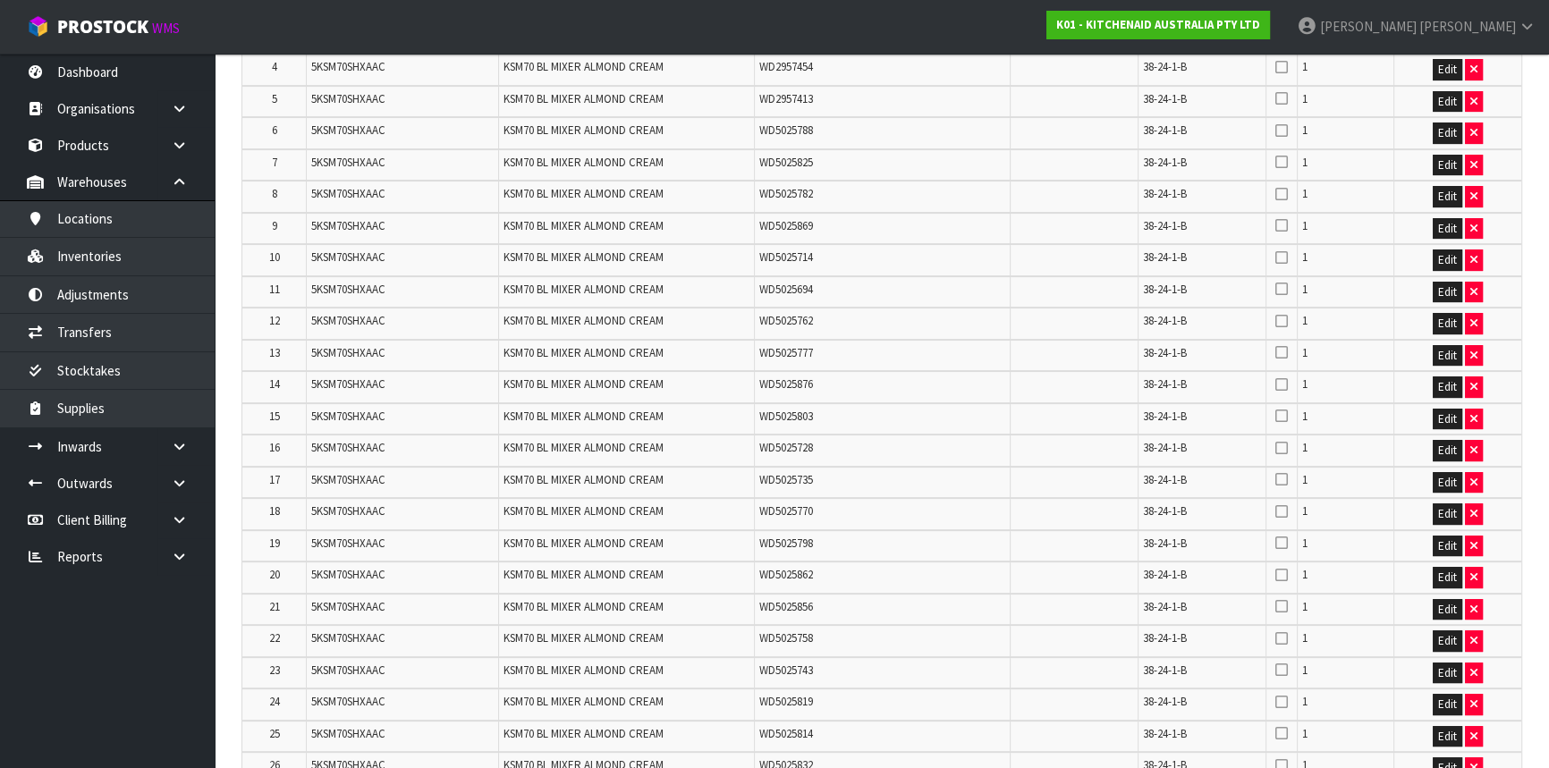
scroll to position [0, 0]
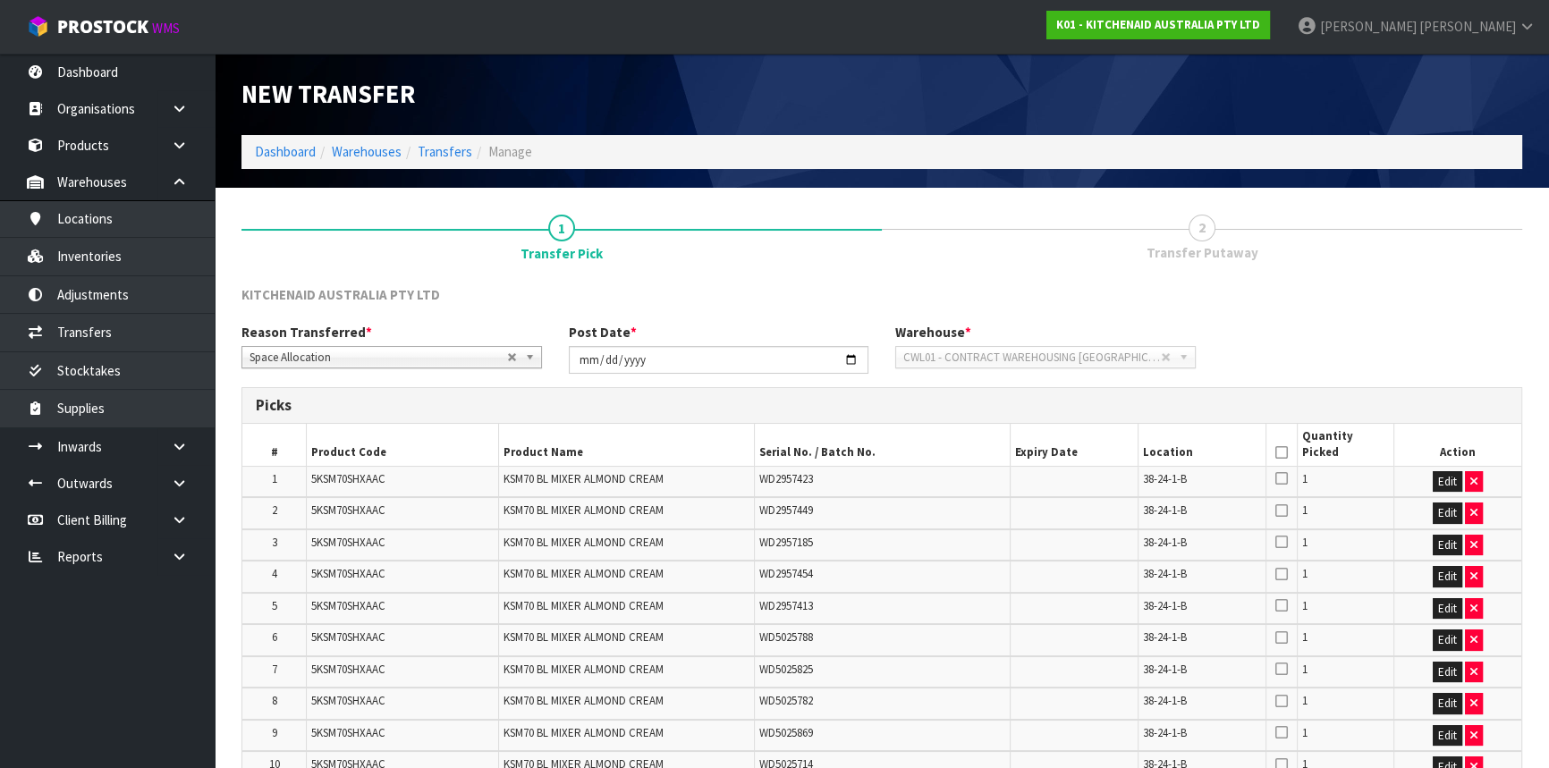
click at [1282, 453] on icon at bounding box center [1282, 453] width 13 height 1
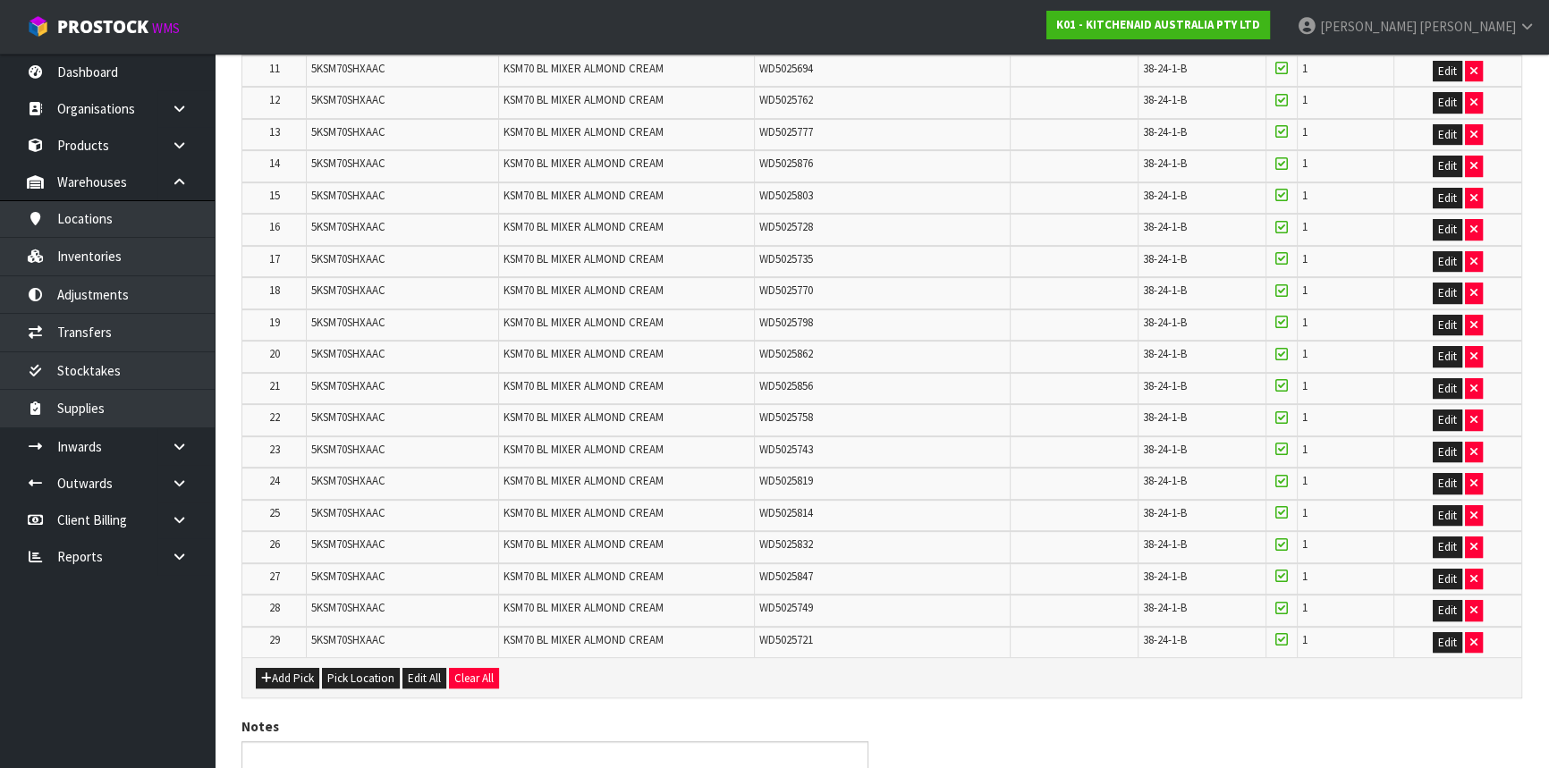
scroll to position [814, 0]
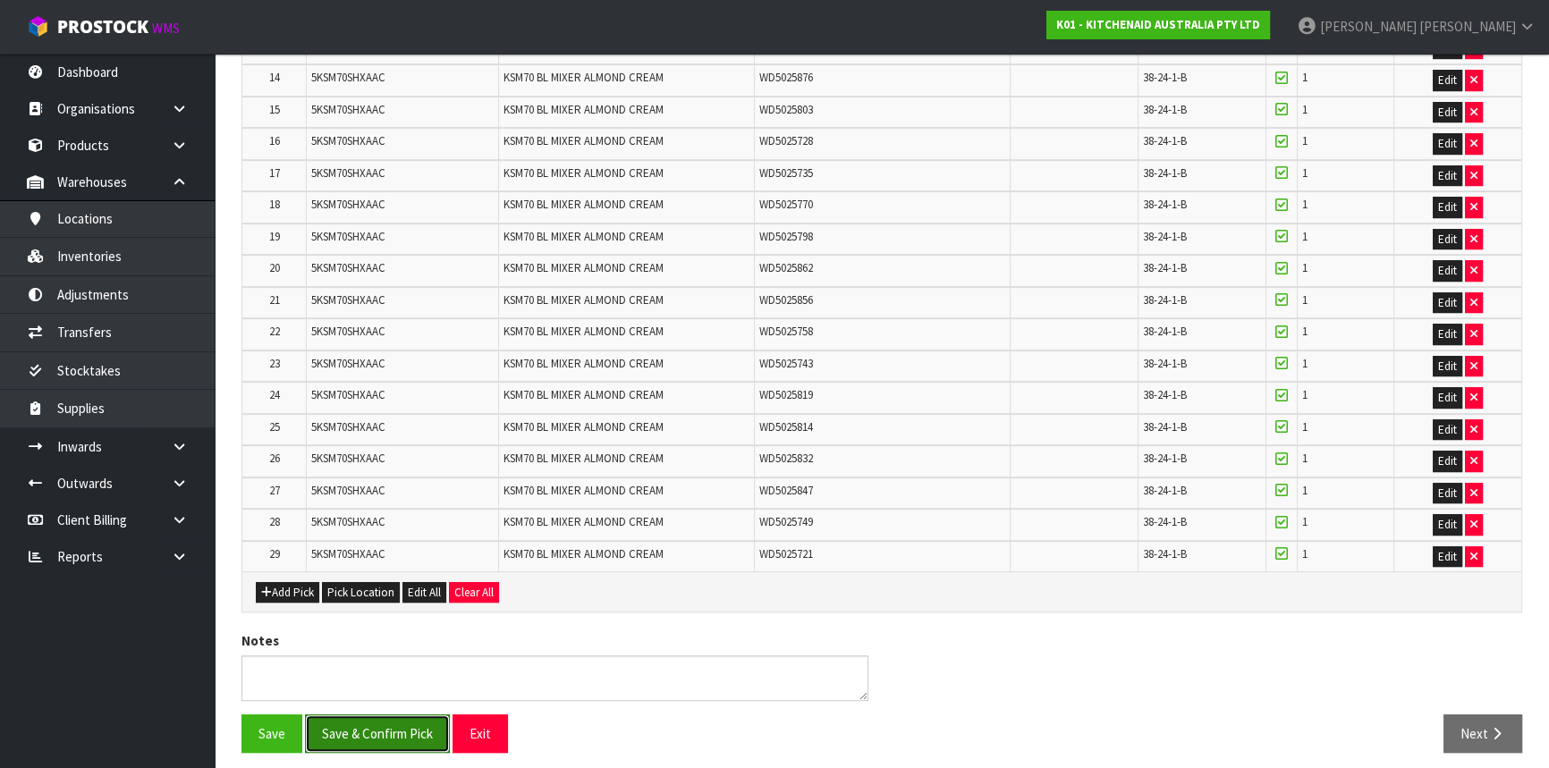
click at [354, 725] on button "Save & Confirm Pick" at bounding box center [377, 734] width 145 height 38
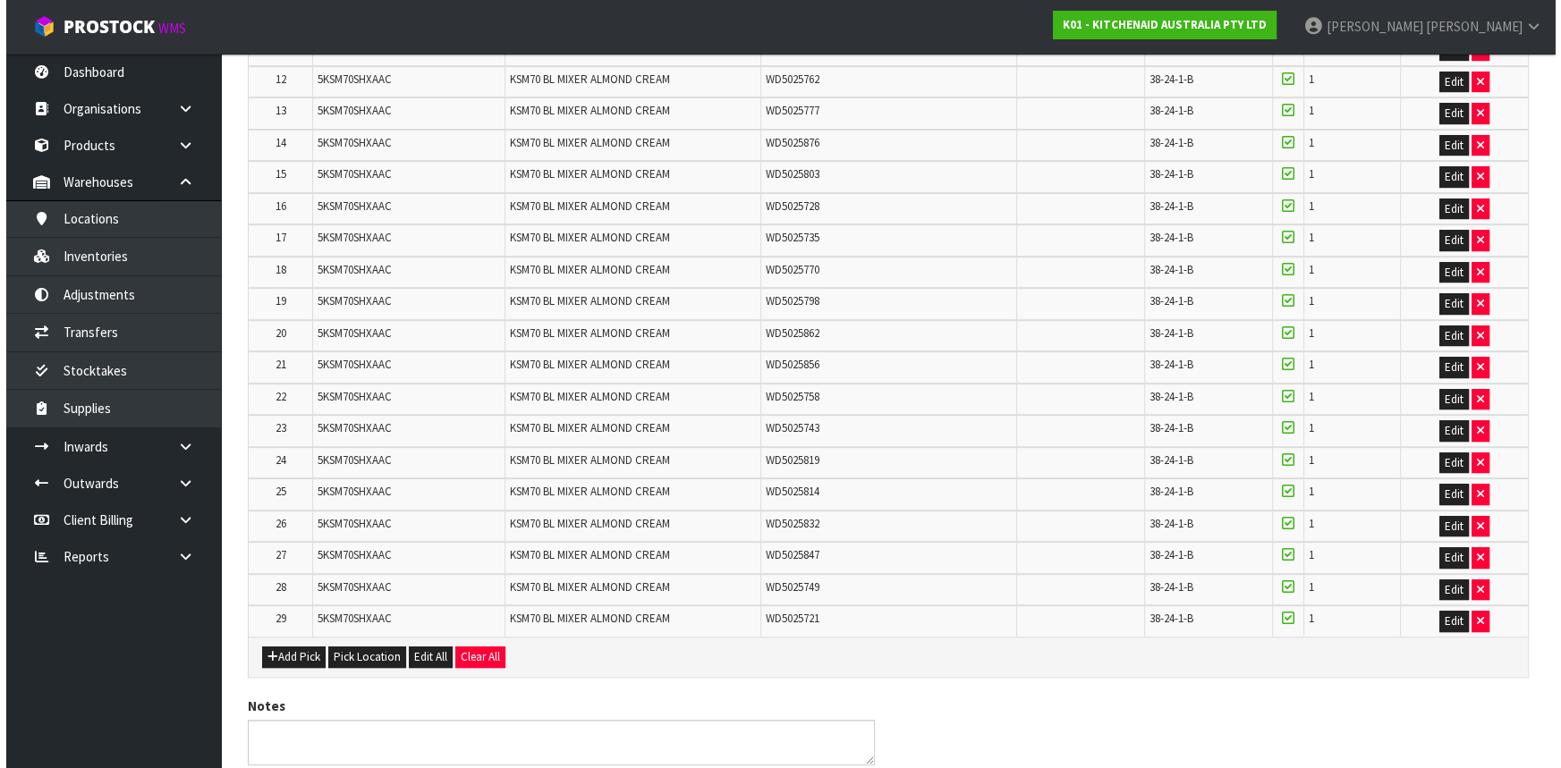
scroll to position [0, 0]
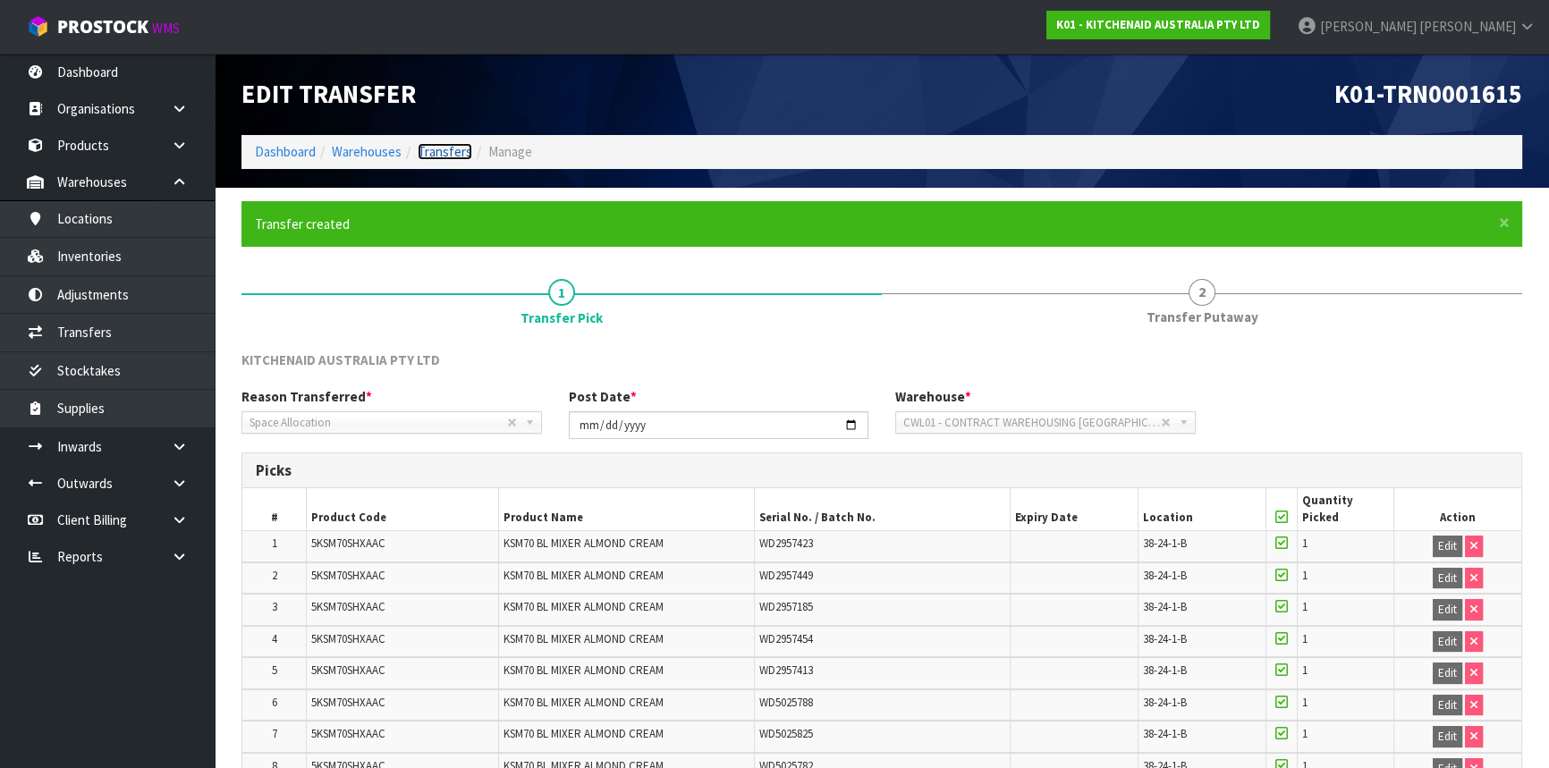
click at [429, 152] on link "Transfers" at bounding box center [445, 151] width 55 height 17
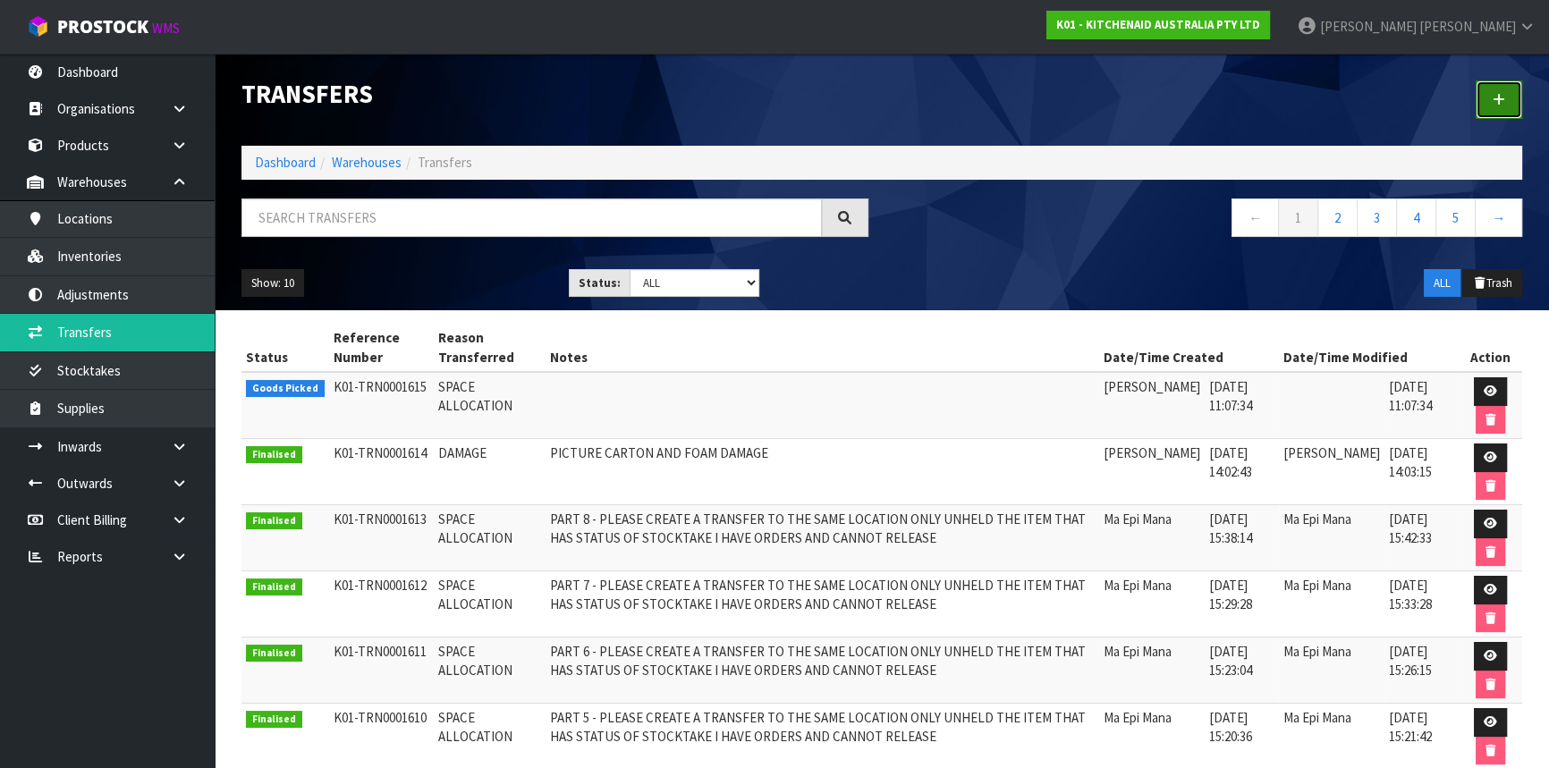
click at [1498, 98] on icon at bounding box center [1499, 99] width 13 height 13
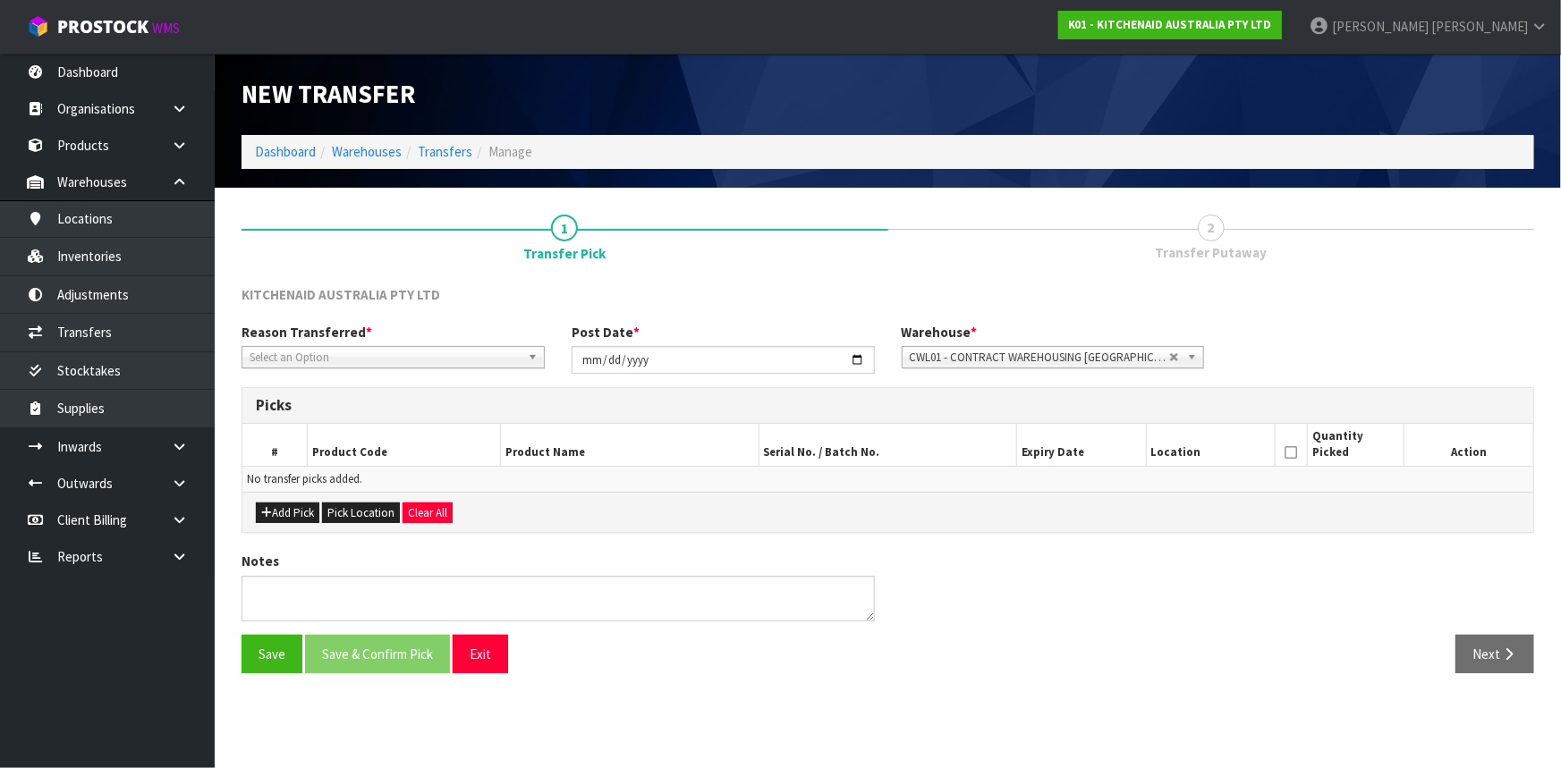
click at [409, 359] on span "Select an Option" at bounding box center [385, 357] width 271 height 21
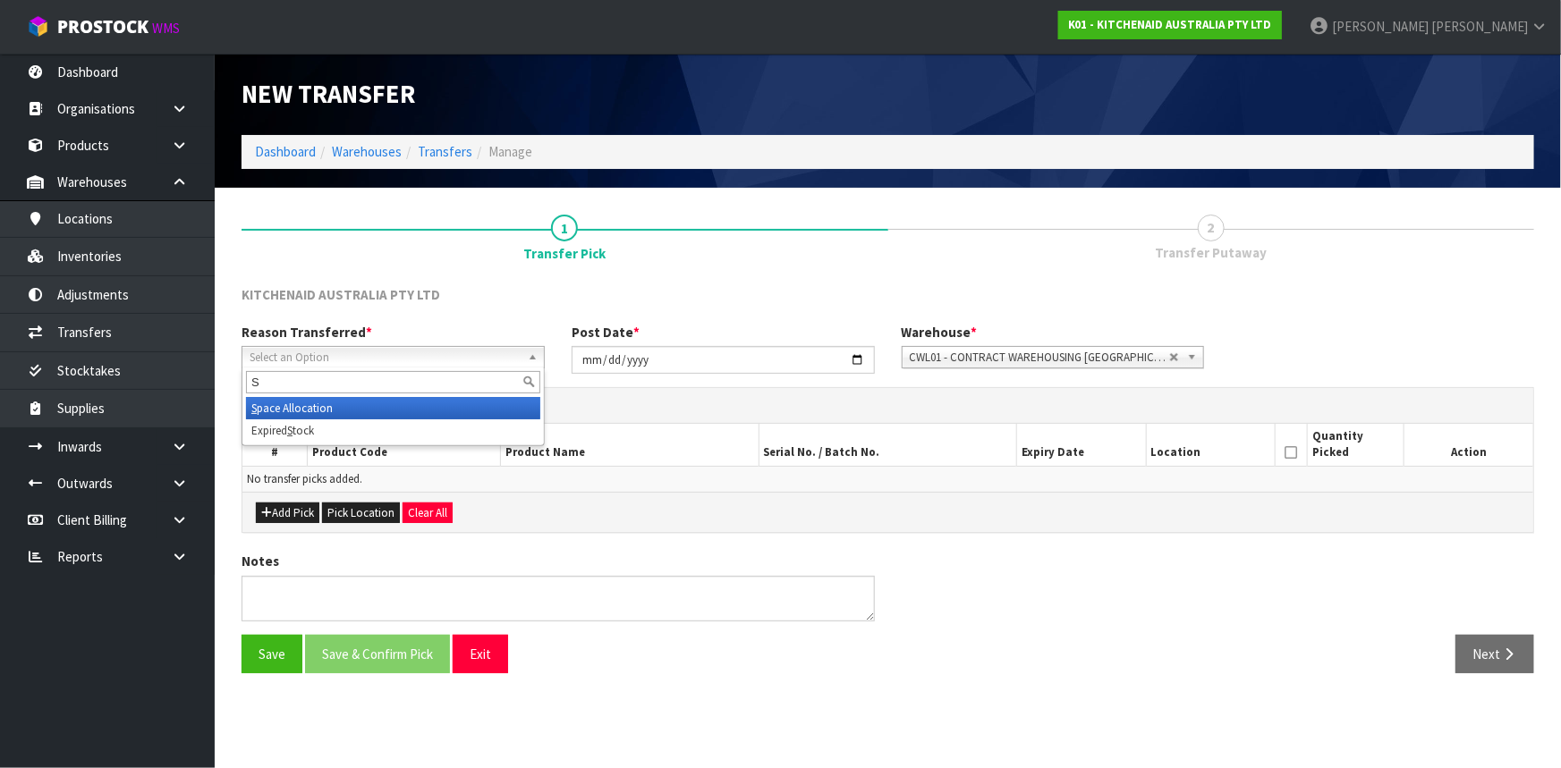
type input "S"
click at [331, 403] on li "S pace Allocation" at bounding box center [393, 408] width 294 height 22
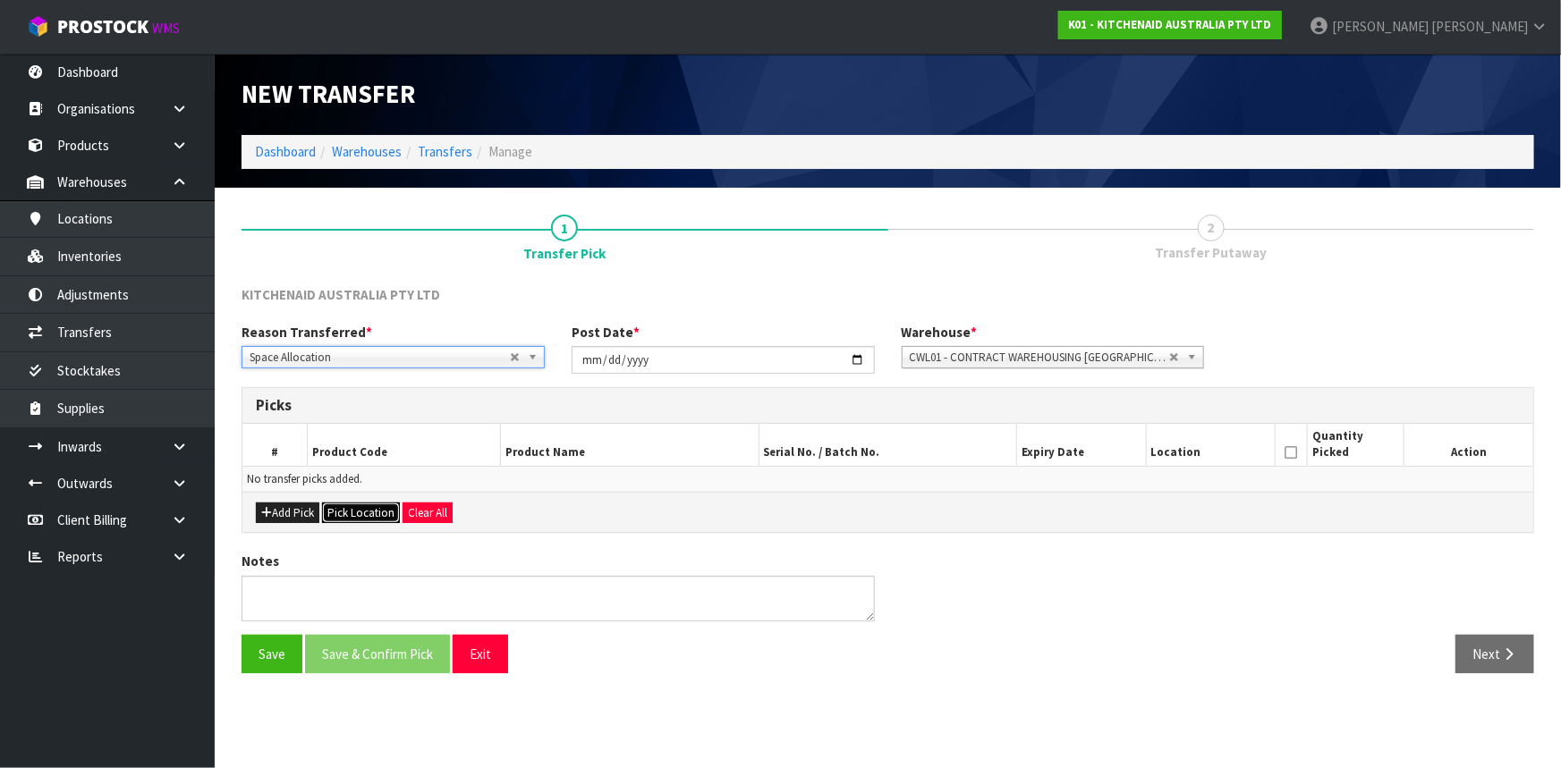
click at [371, 503] on button "Pick Location" at bounding box center [361, 513] width 78 height 21
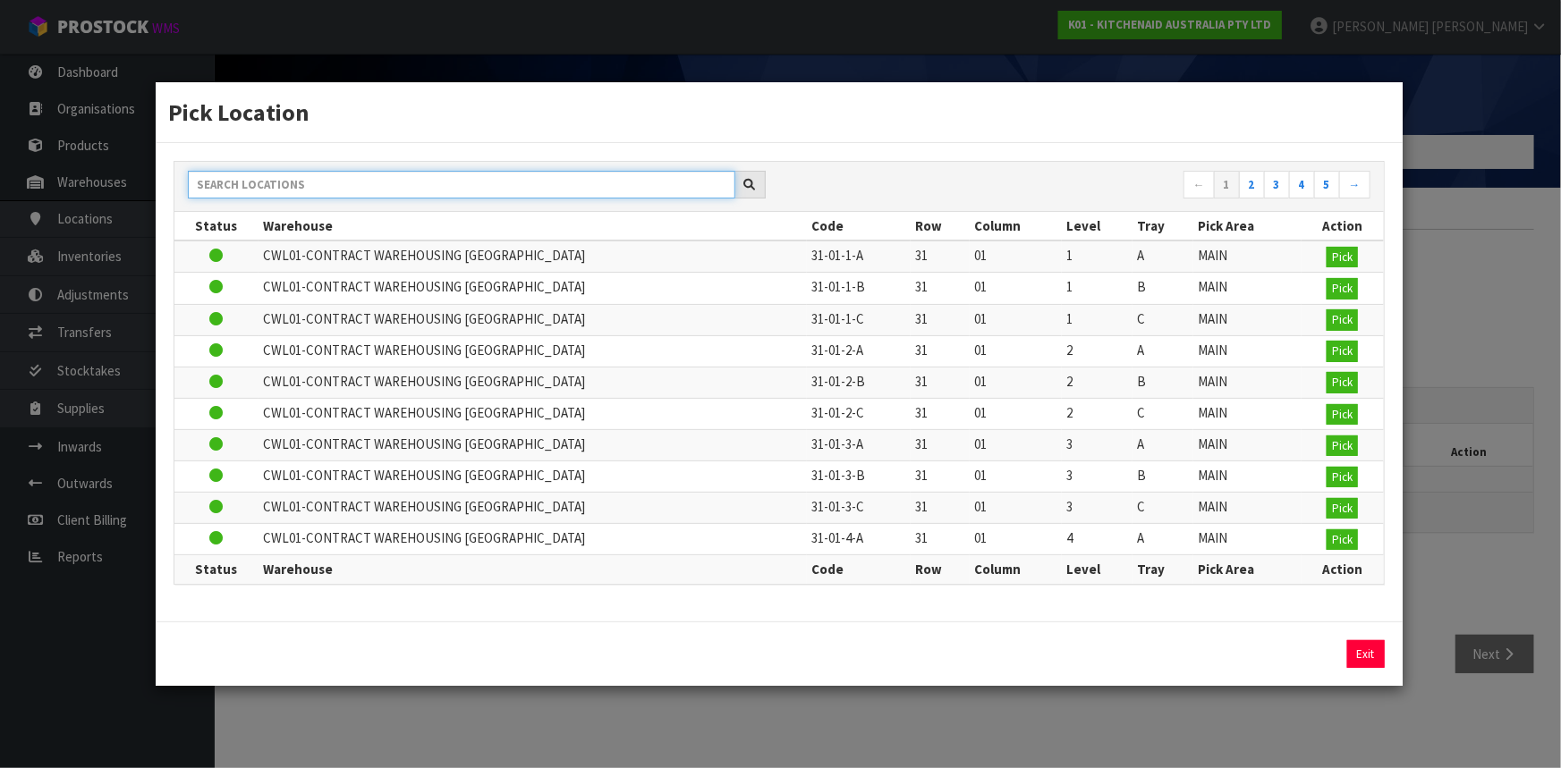
click at [478, 180] on input "text" at bounding box center [461, 185] width 547 height 28
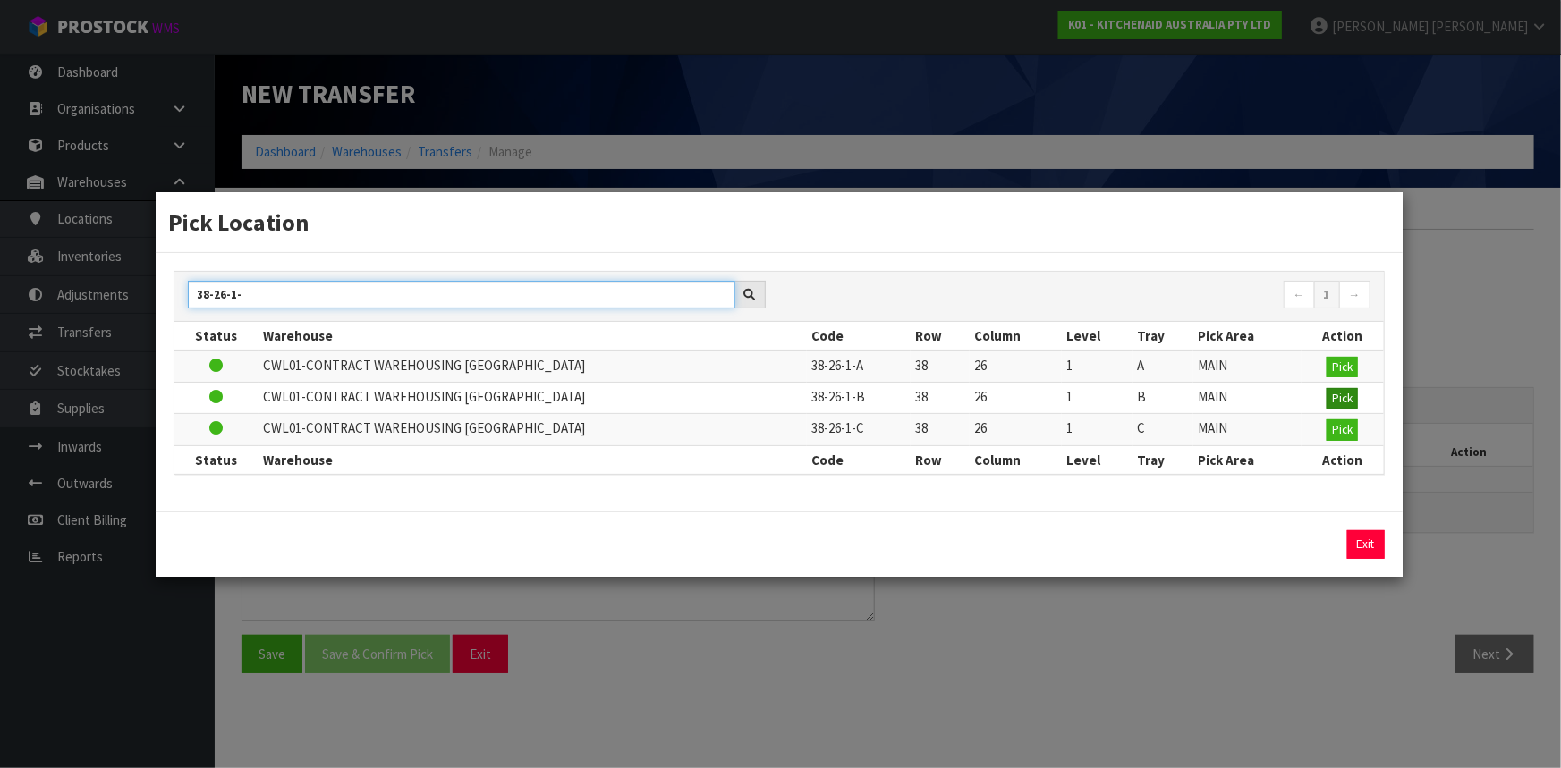
type input "38-26-1-"
click at [1334, 396] on span "Pick" at bounding box center [1342, 398] width 21 height 15
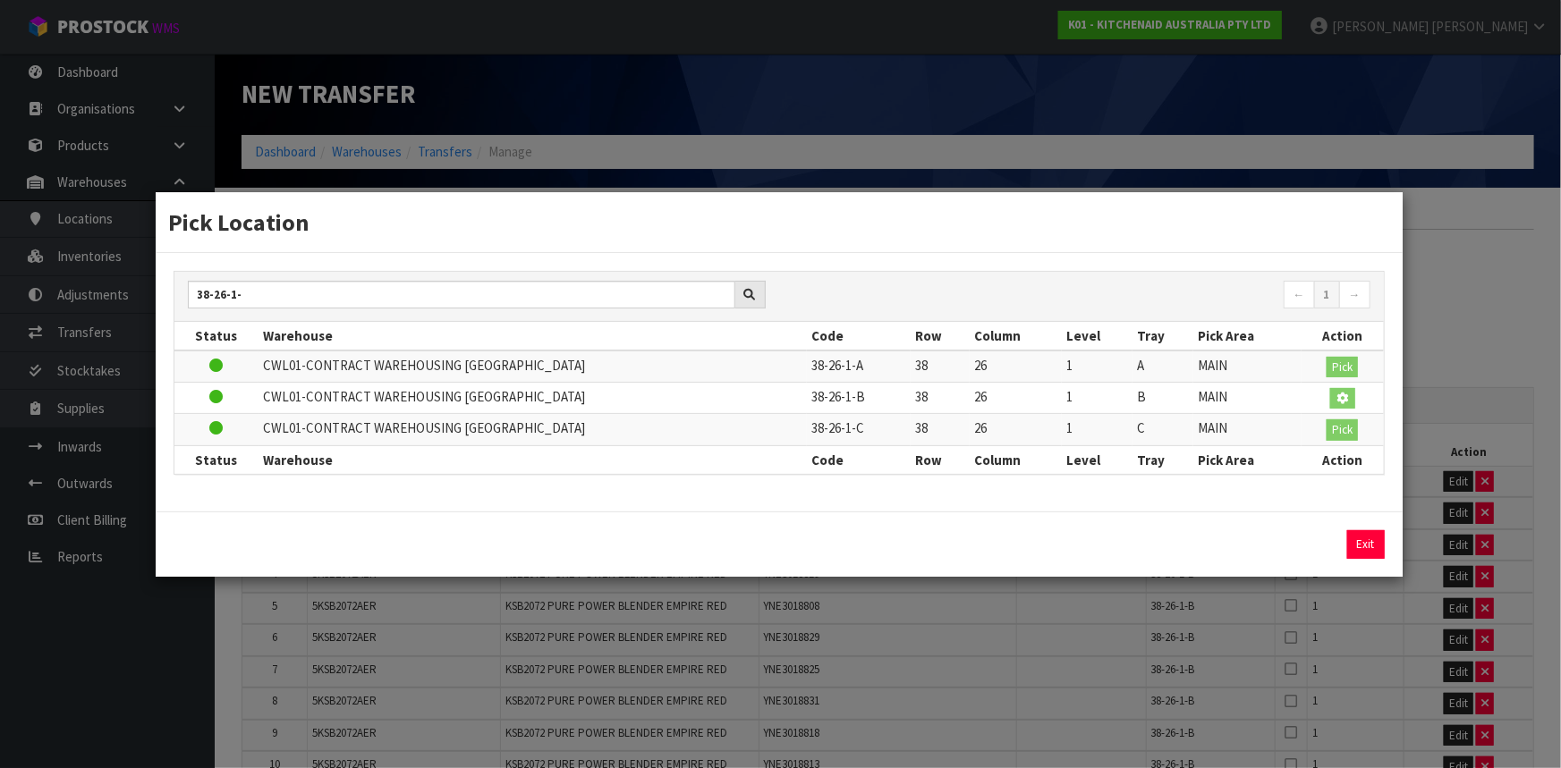
click at [1494, 340] on div "Pick Location 38-26-1- ← 1 → Status Warehouse Code Row Column Level Tray Pick A…" at bounding box center [780, 384] width 1561 height 768
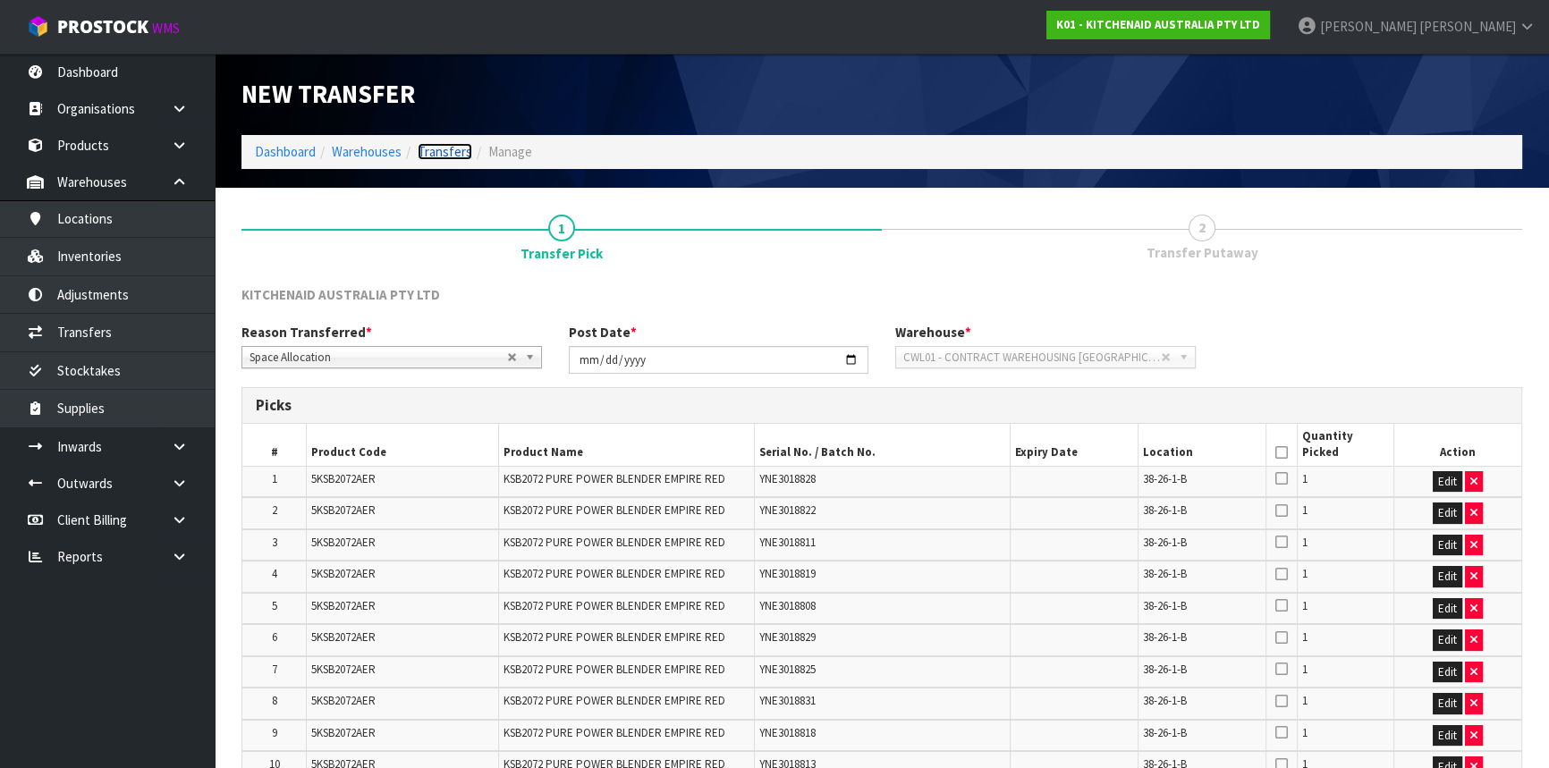
click at [450, 153] on link "Transfers" at bounding box center [445, 151] width 55 height 17
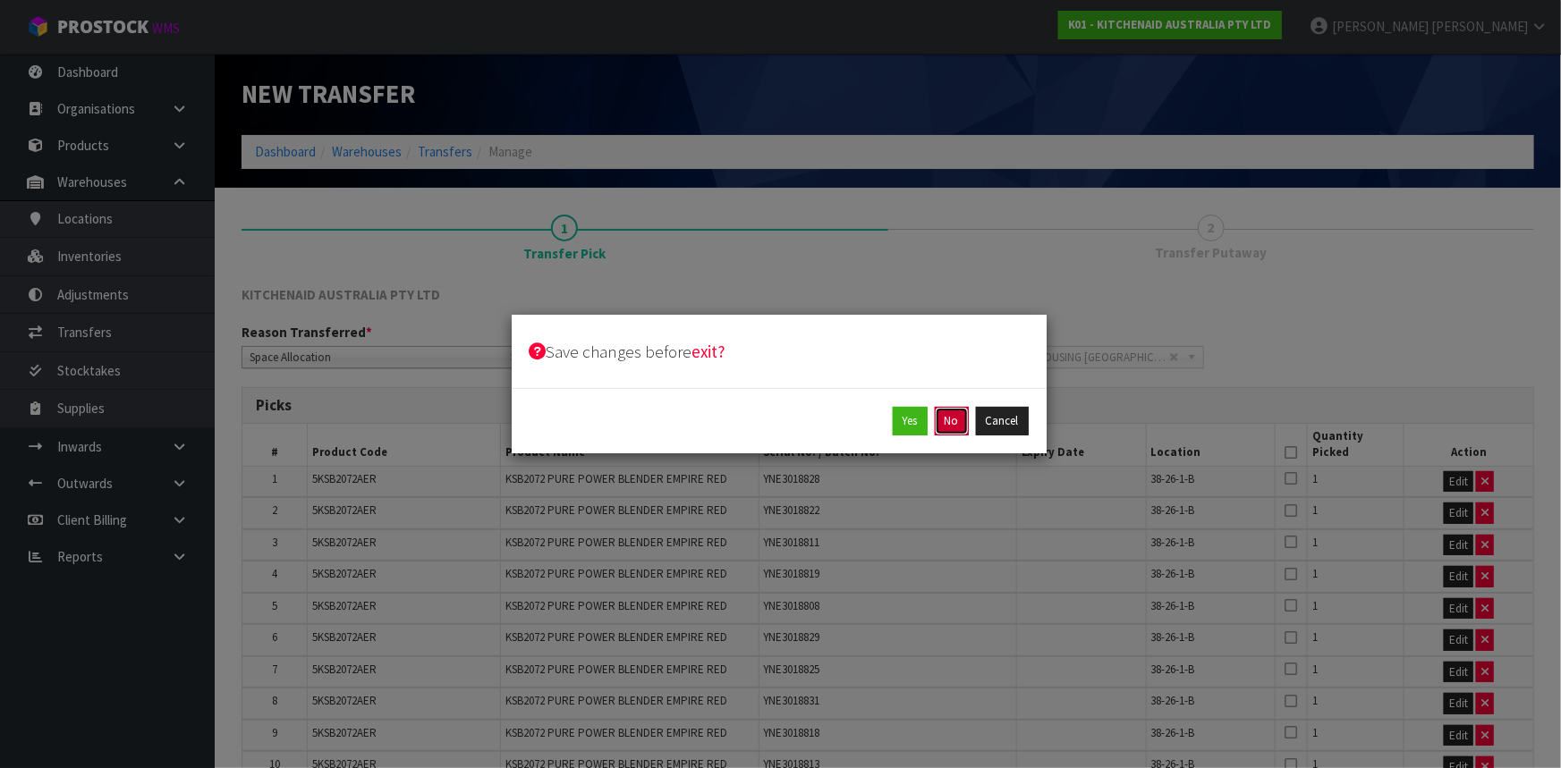
click at [944, 411] on button "No" at bounding box center [952, 421] width 34 height 29
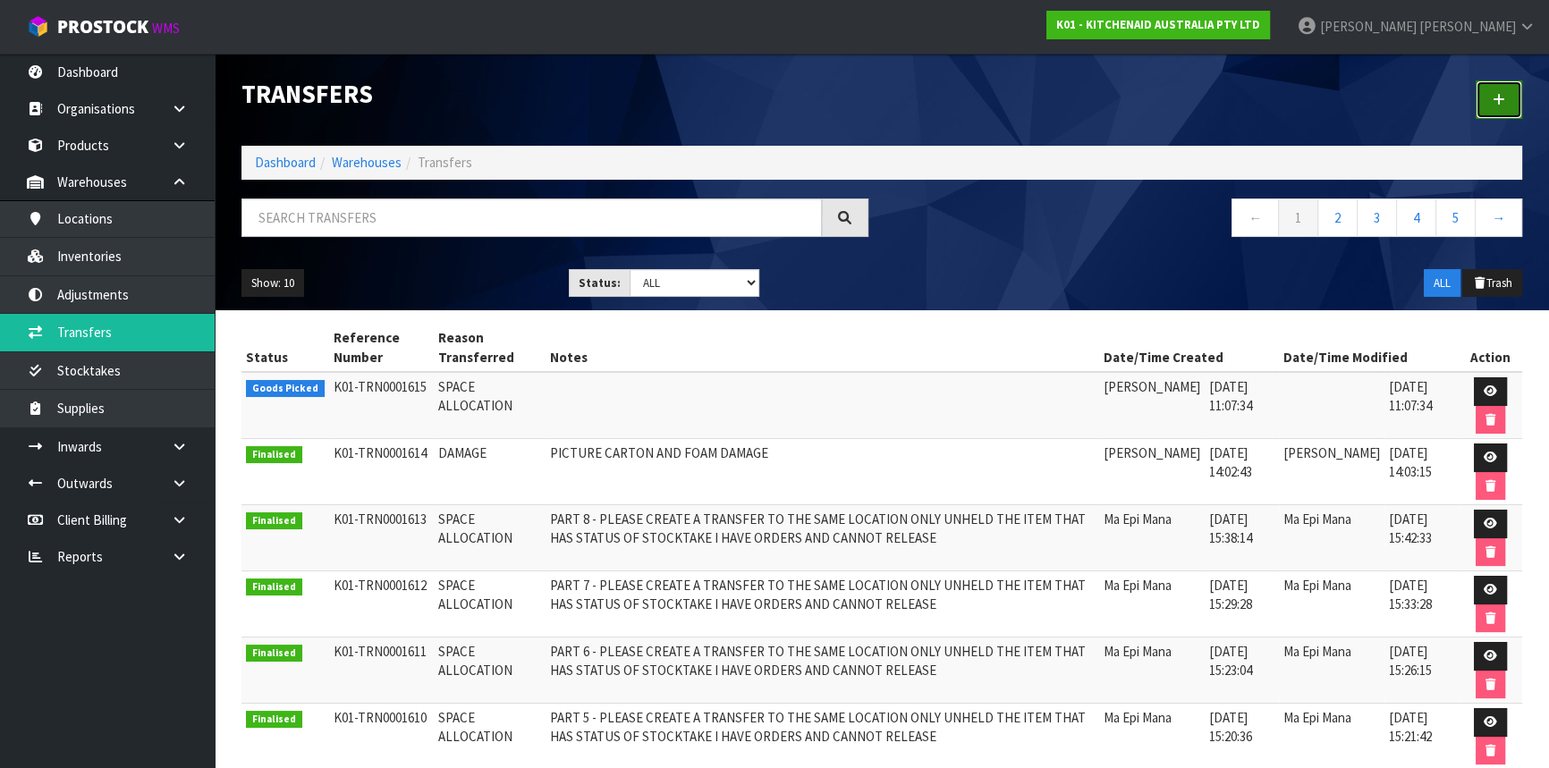
click at [1485, 95] on link at bounding box center [1499, 100] width 47 height 38
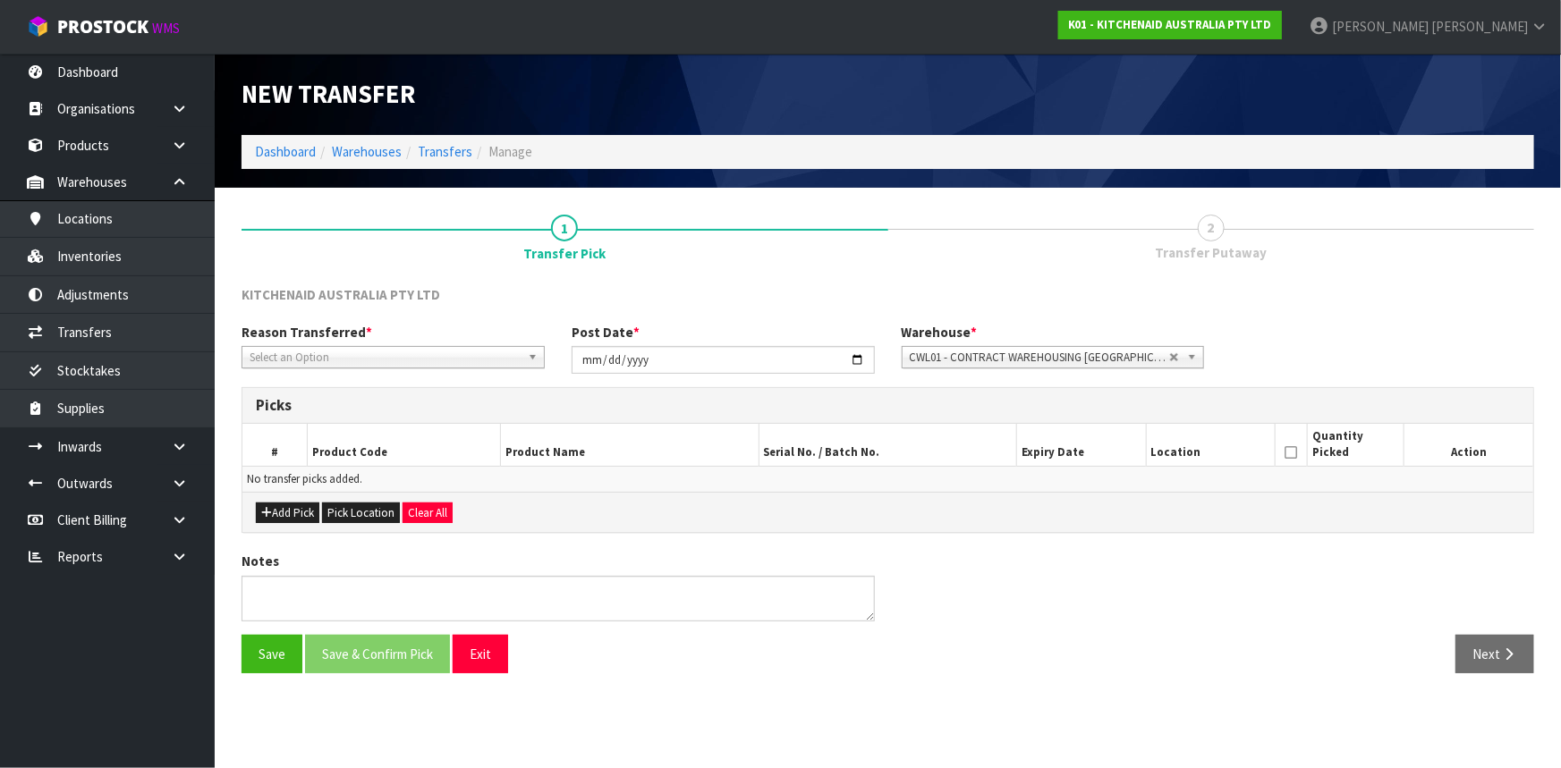
click at [352, 358] on span "Select an Option" at bounding box center [385, 357] width 271 height 21
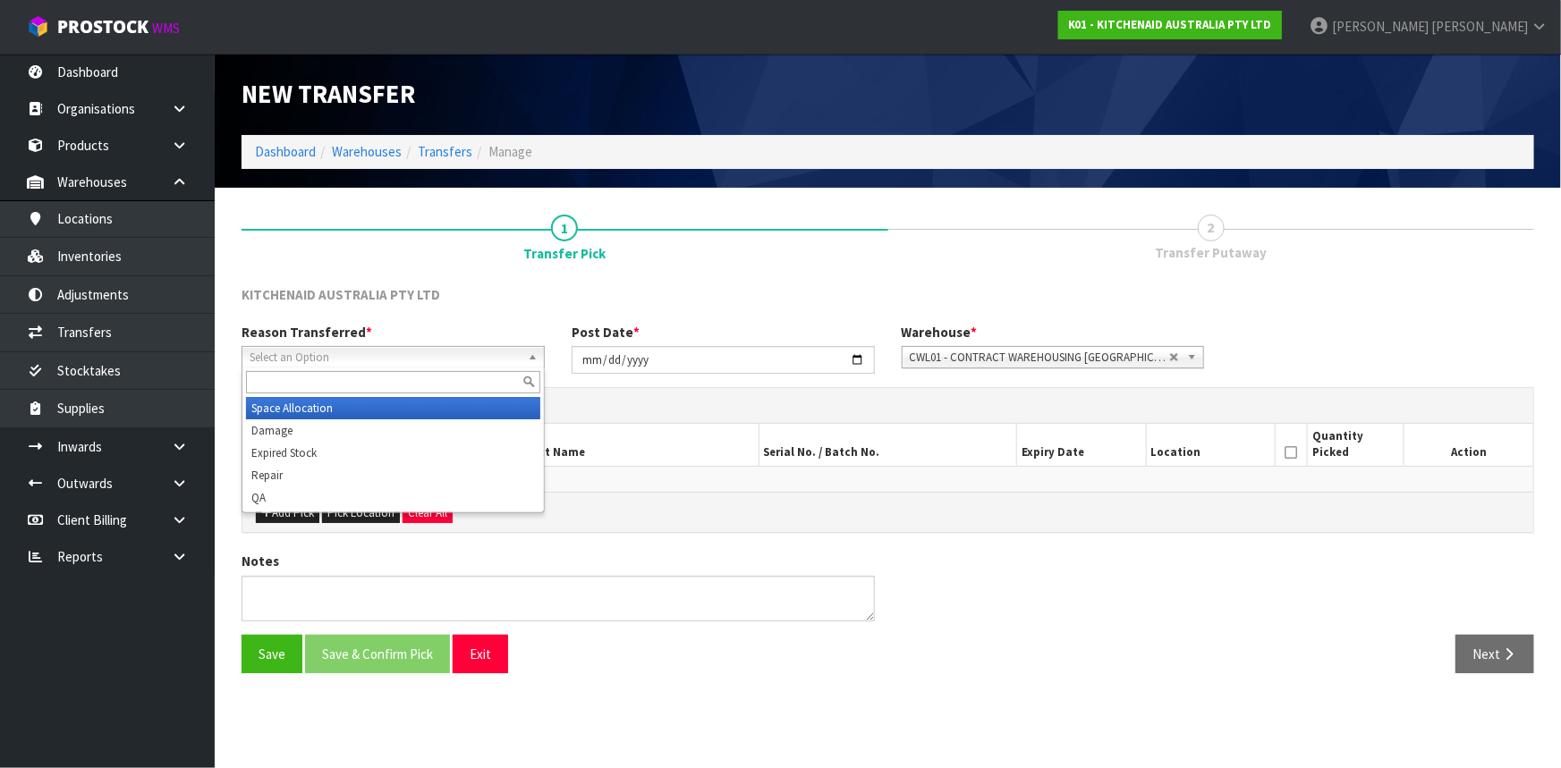
click at [309, 405] on li "Space Allocation" at bounding box center [393, 408] width 294 height 22
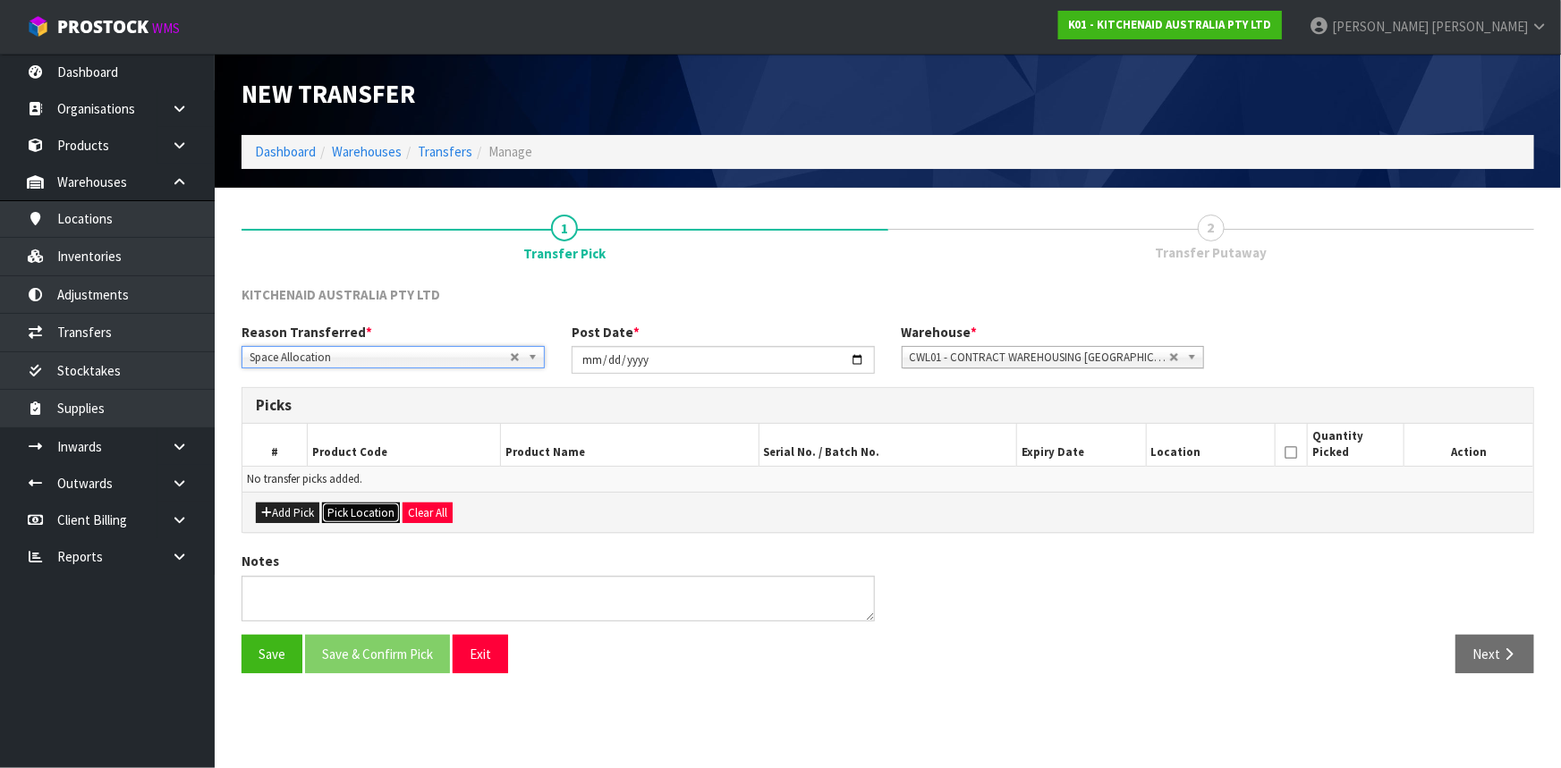
click at [378, 519] on button "Pick Location" at bounding box center [361, 513] width 78 height 21
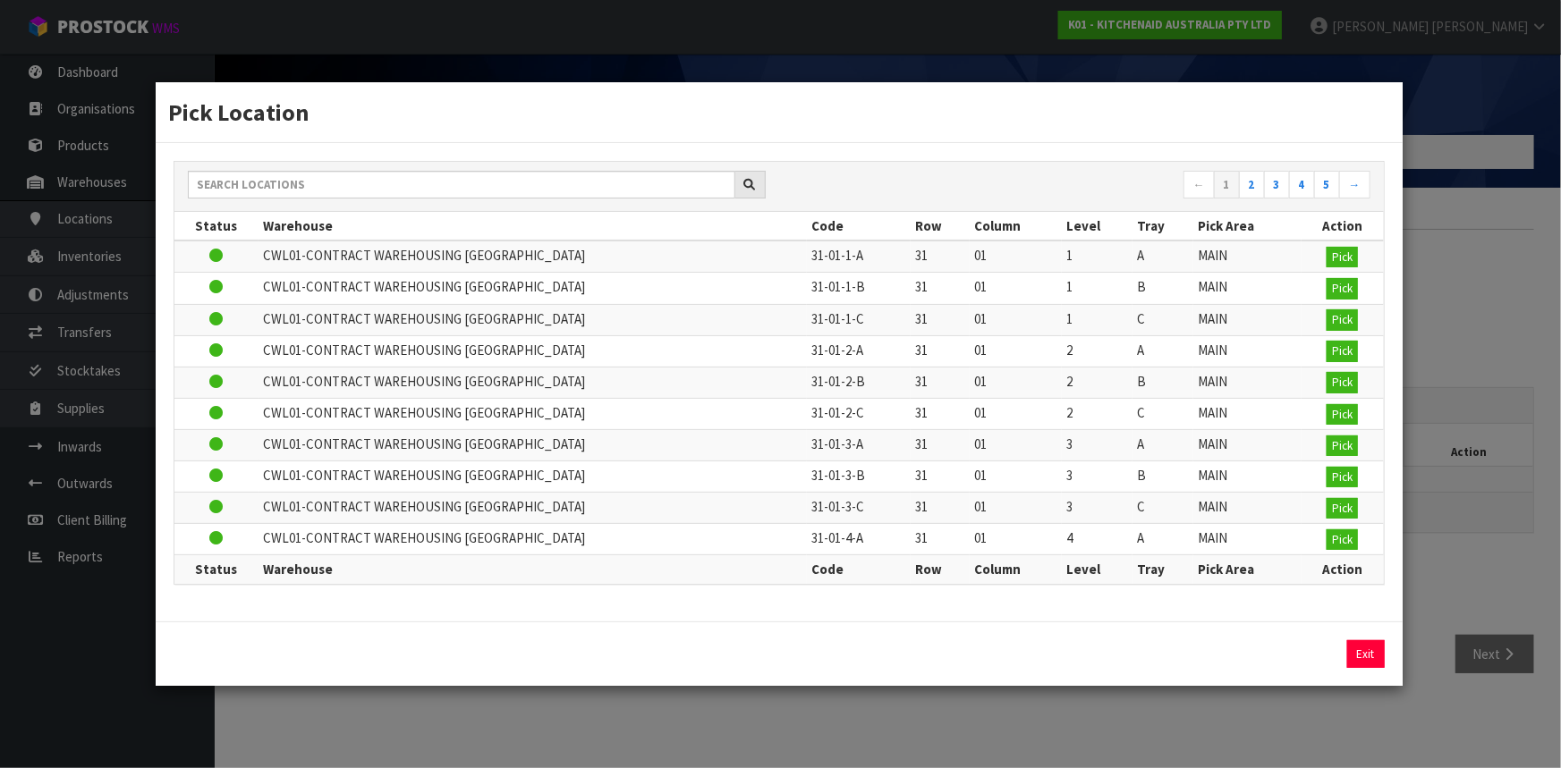
click at [975, 728] on div "Pick Location ← 1 2 3 4 5 → Status Warehouse Code Row Column Level Tray Pick Ar…" at bounding box center [780, 384] width 1561 height 768
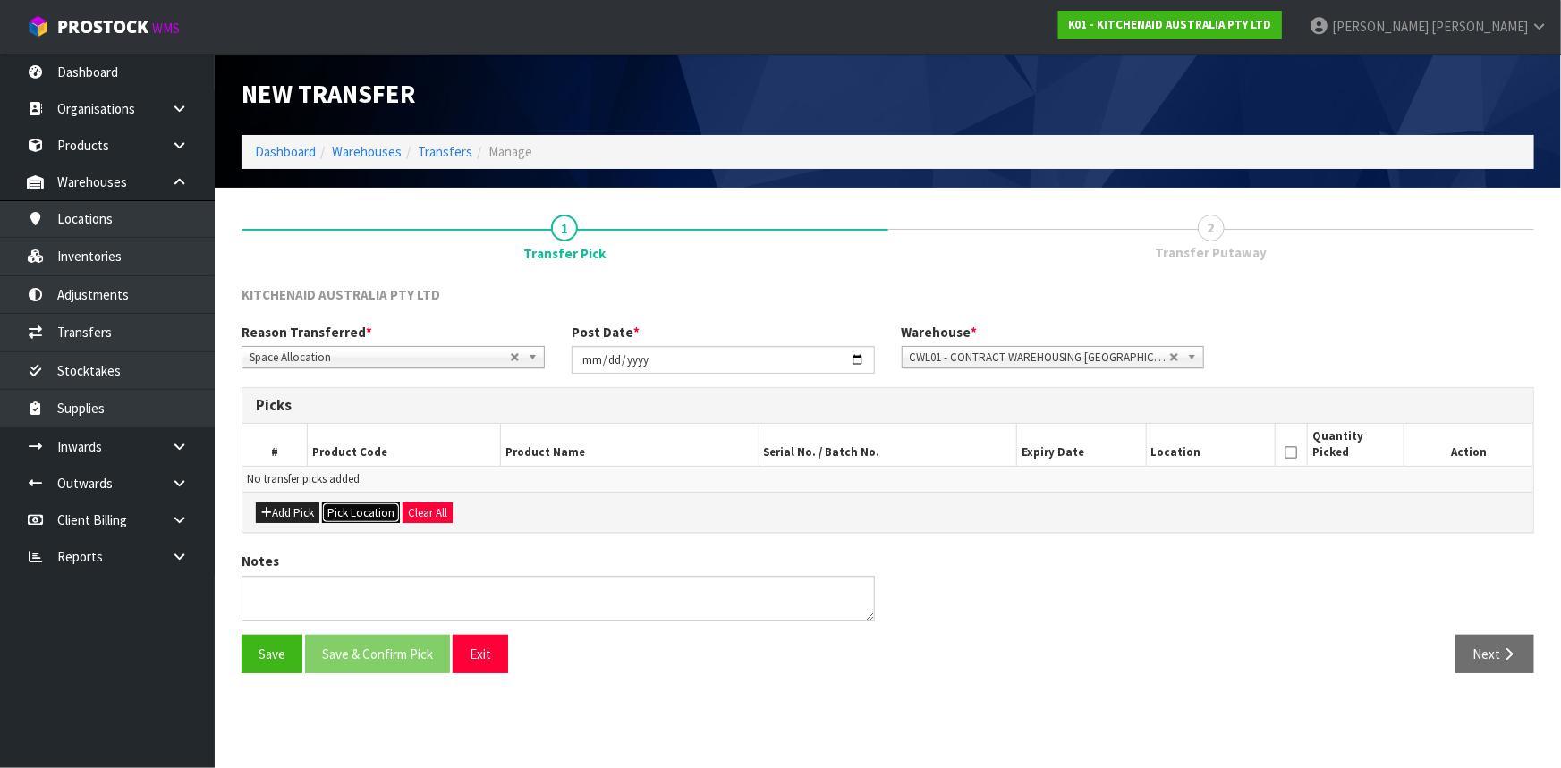
click at [369, 516] on button "Pick Location" at bounding box center [361, 513] width 78 height 21
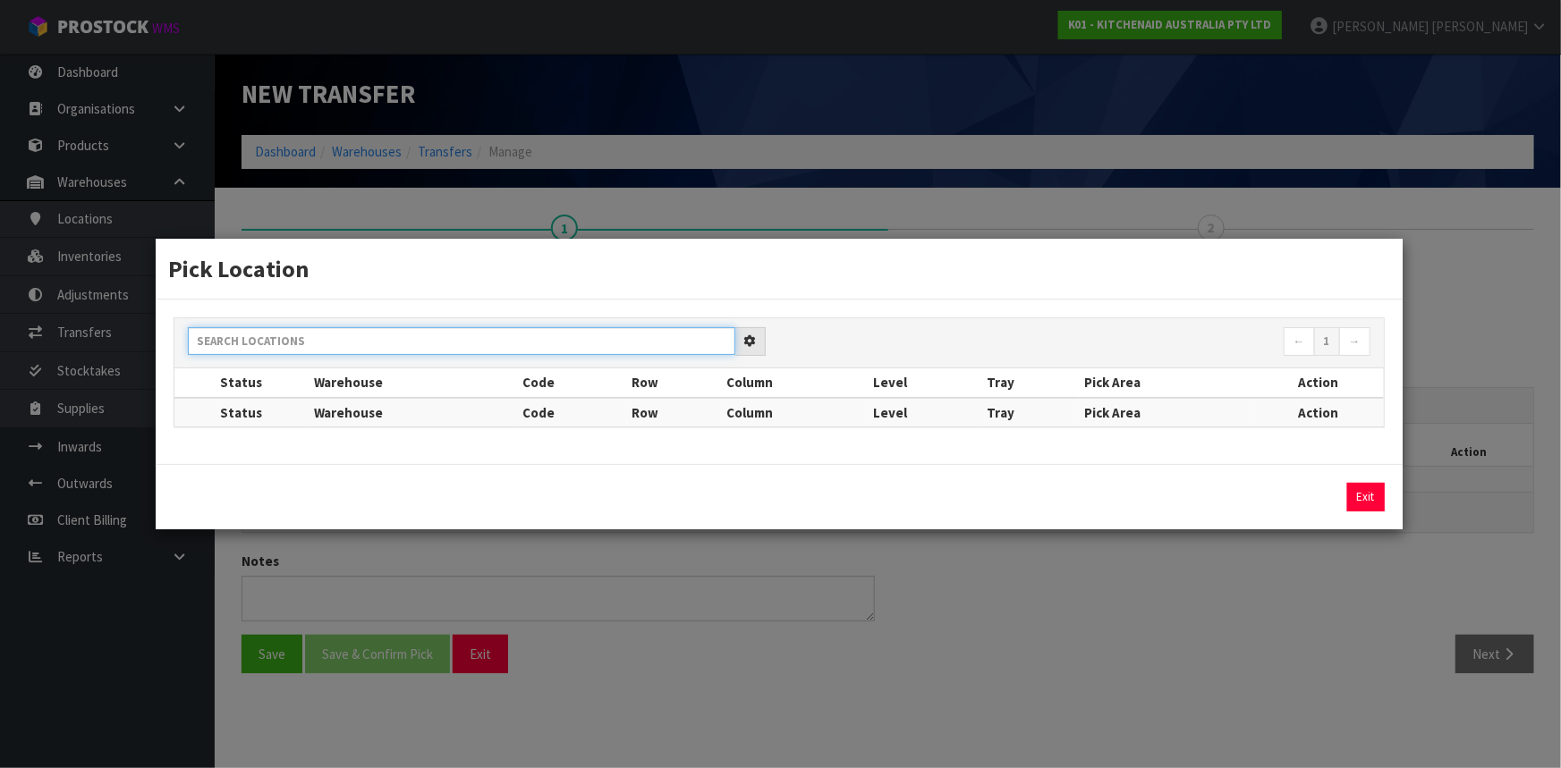
click at [510, 330] on div "← 1 → Status Warehouse Code Row Column Level Tray Pick Area Action Status Wareh…" at bounding box center [779, 373] width 1211 height 110
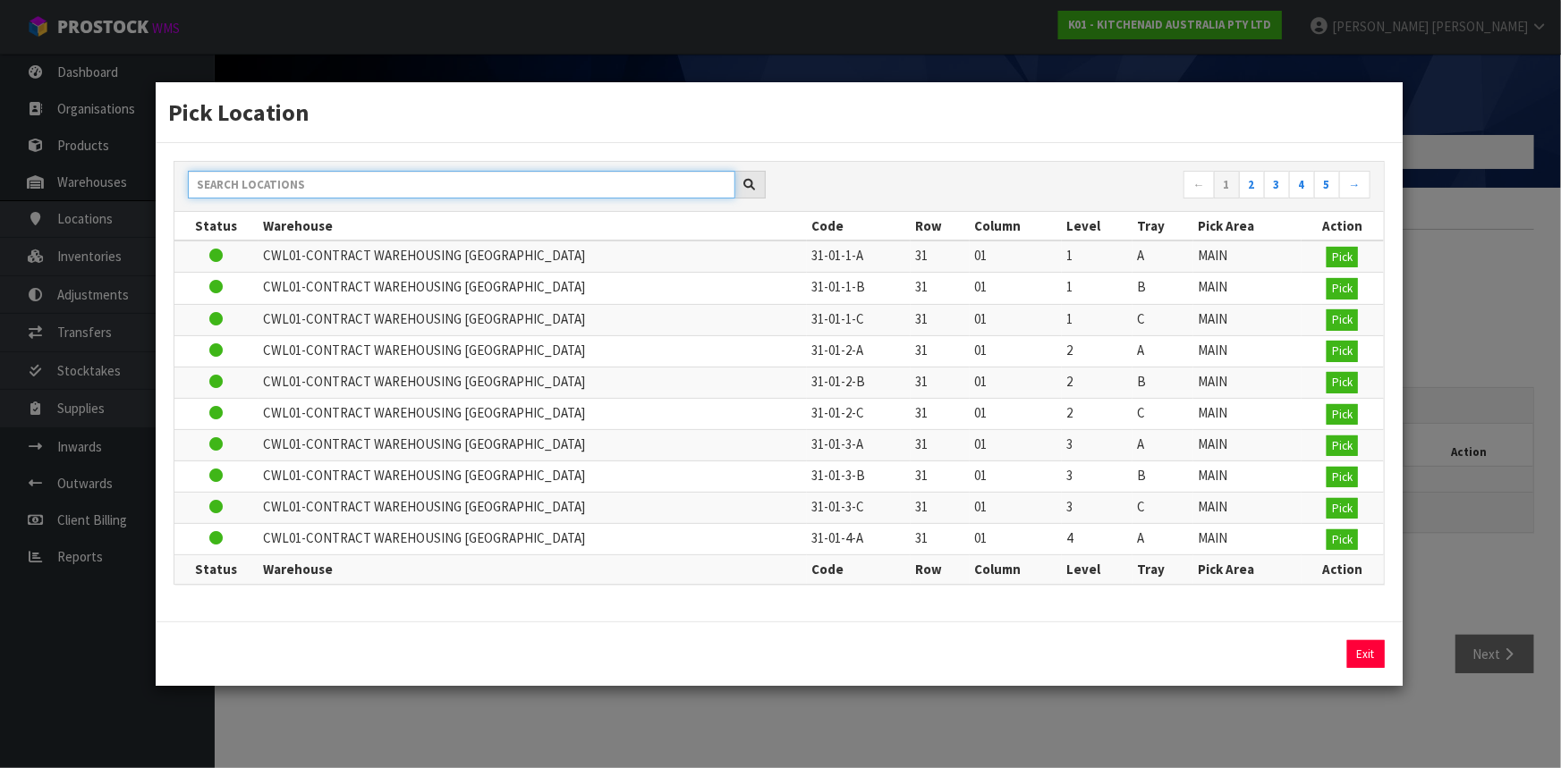
paste input "38-24-1-B"
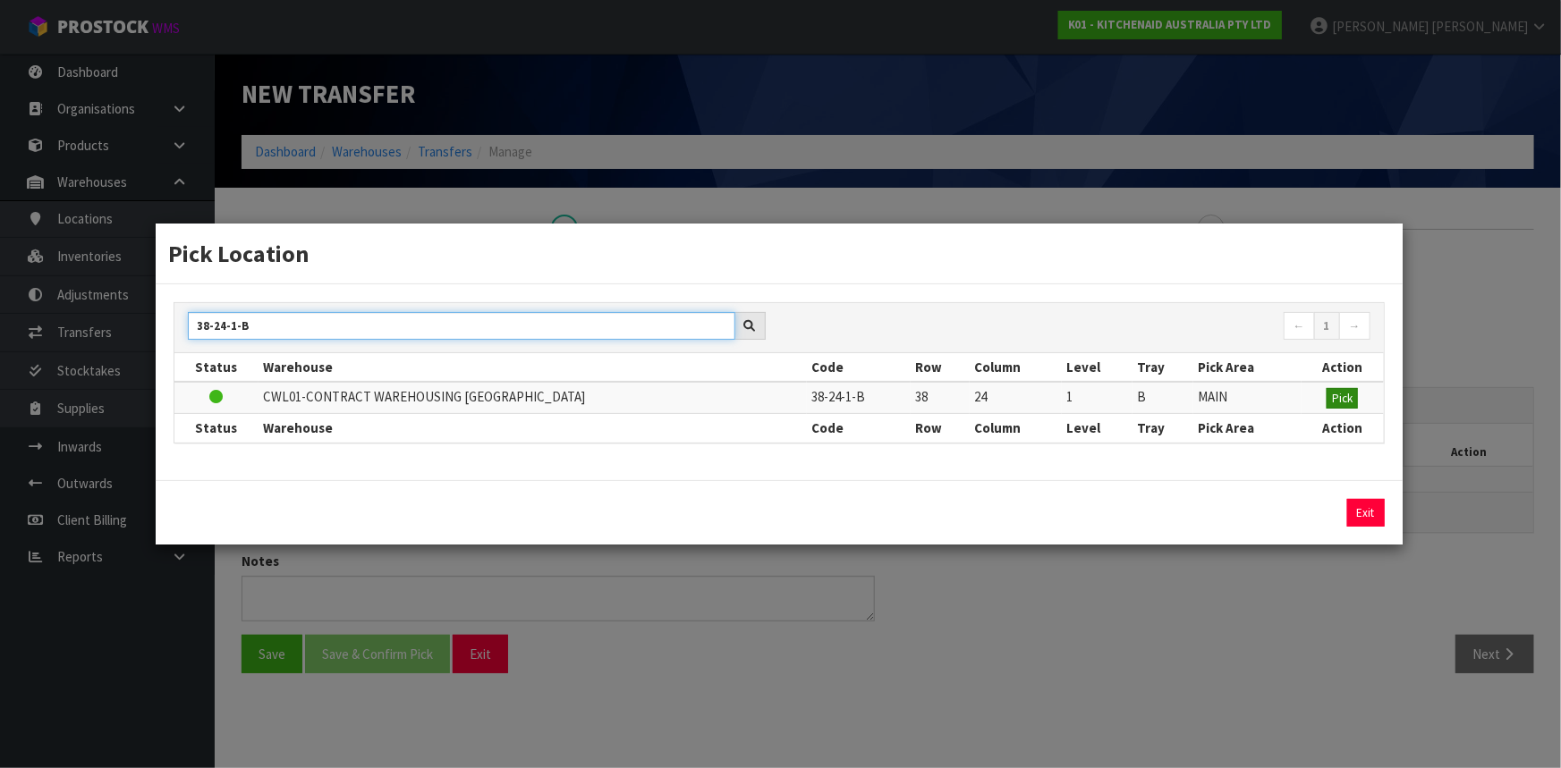
type input "38-24-1-B"
click at [1338, 395] on span "Pick" at bounding box center [1342, 398] width 21 height 15
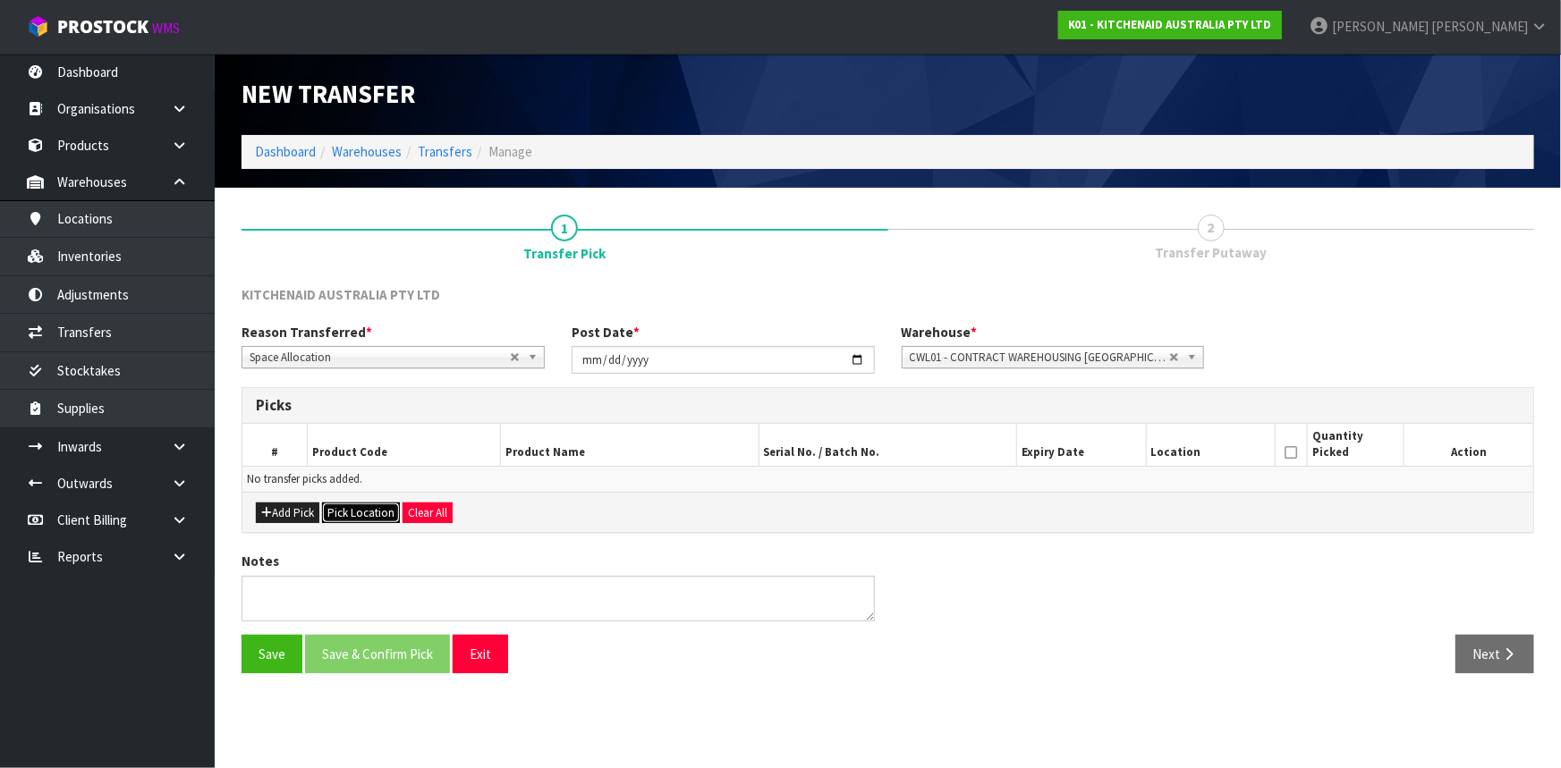
click at [364, 510] on button "Pick Location" at bounding box center [361, 513] width 78 height 21
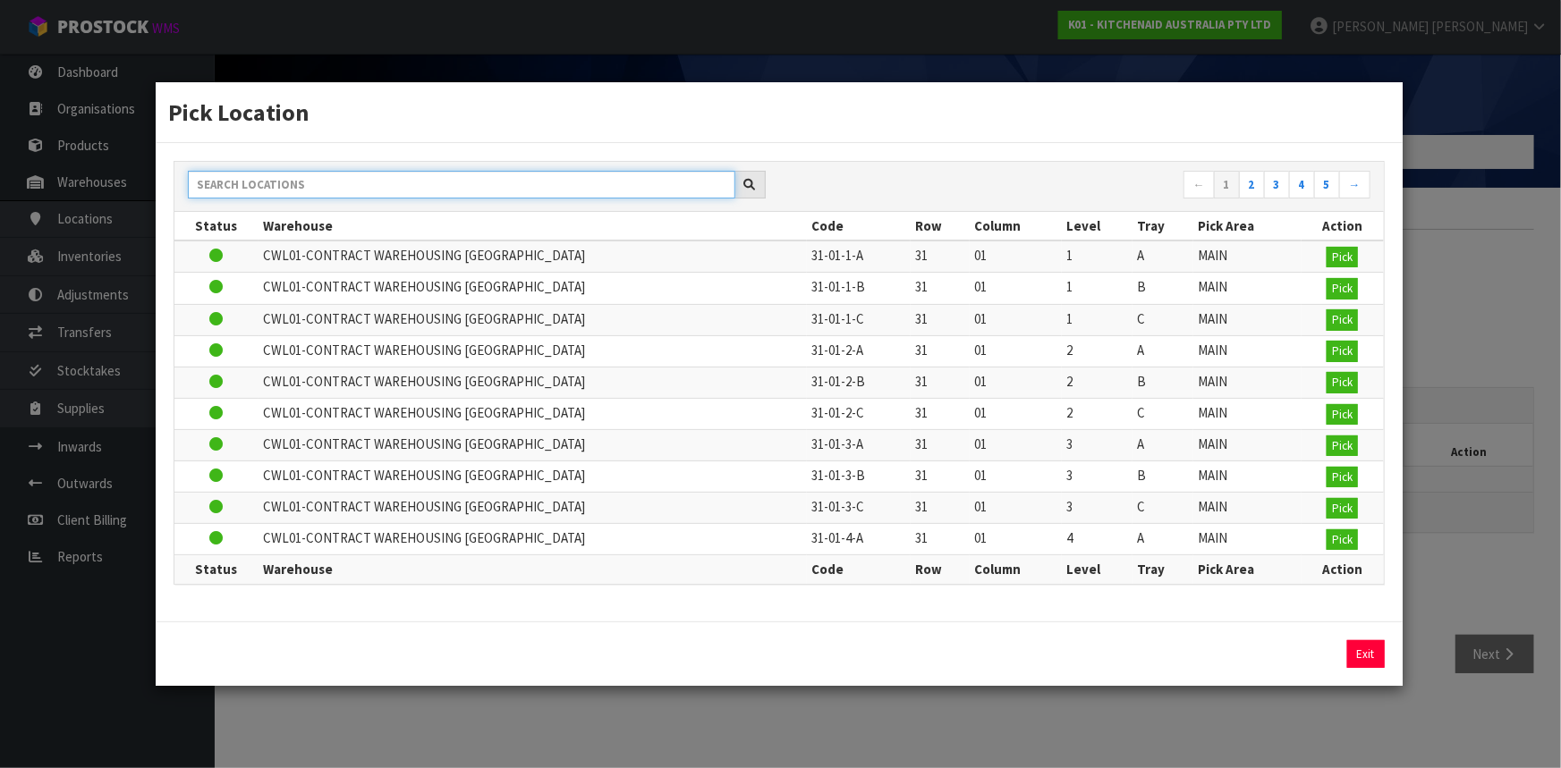
click at [410, 189] on input "text" at bounding box center [461, 185] width 547 height 28
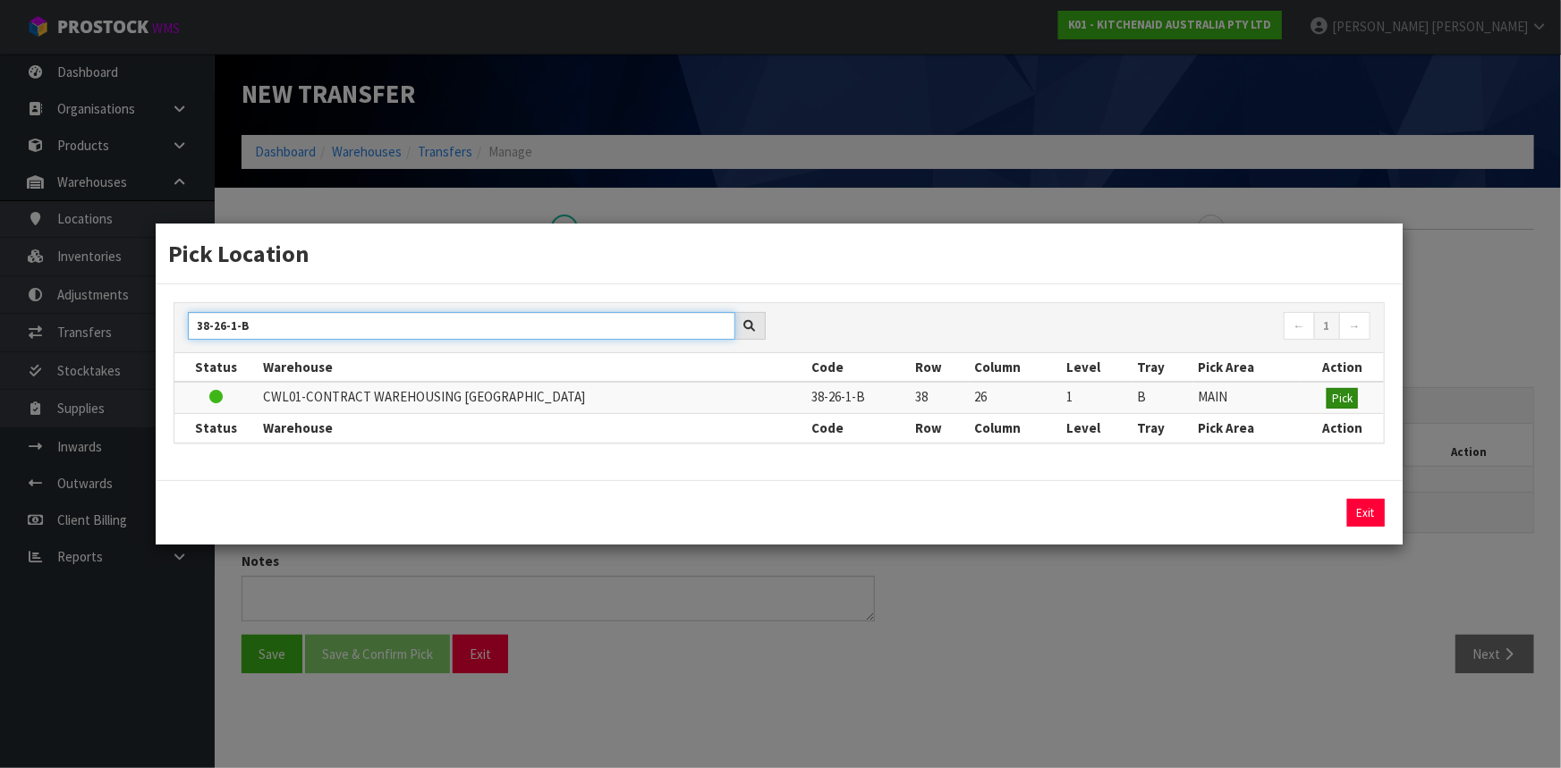
type input "38-26-1-B"
drag, startPoint x: 1333, startPoint y: 395, endPoint x: 1351, endPoint y: 374, distance: 27.3
click at [1336, 393] on span "Pick" at bounding box center [1342, 398] width 21 height 15
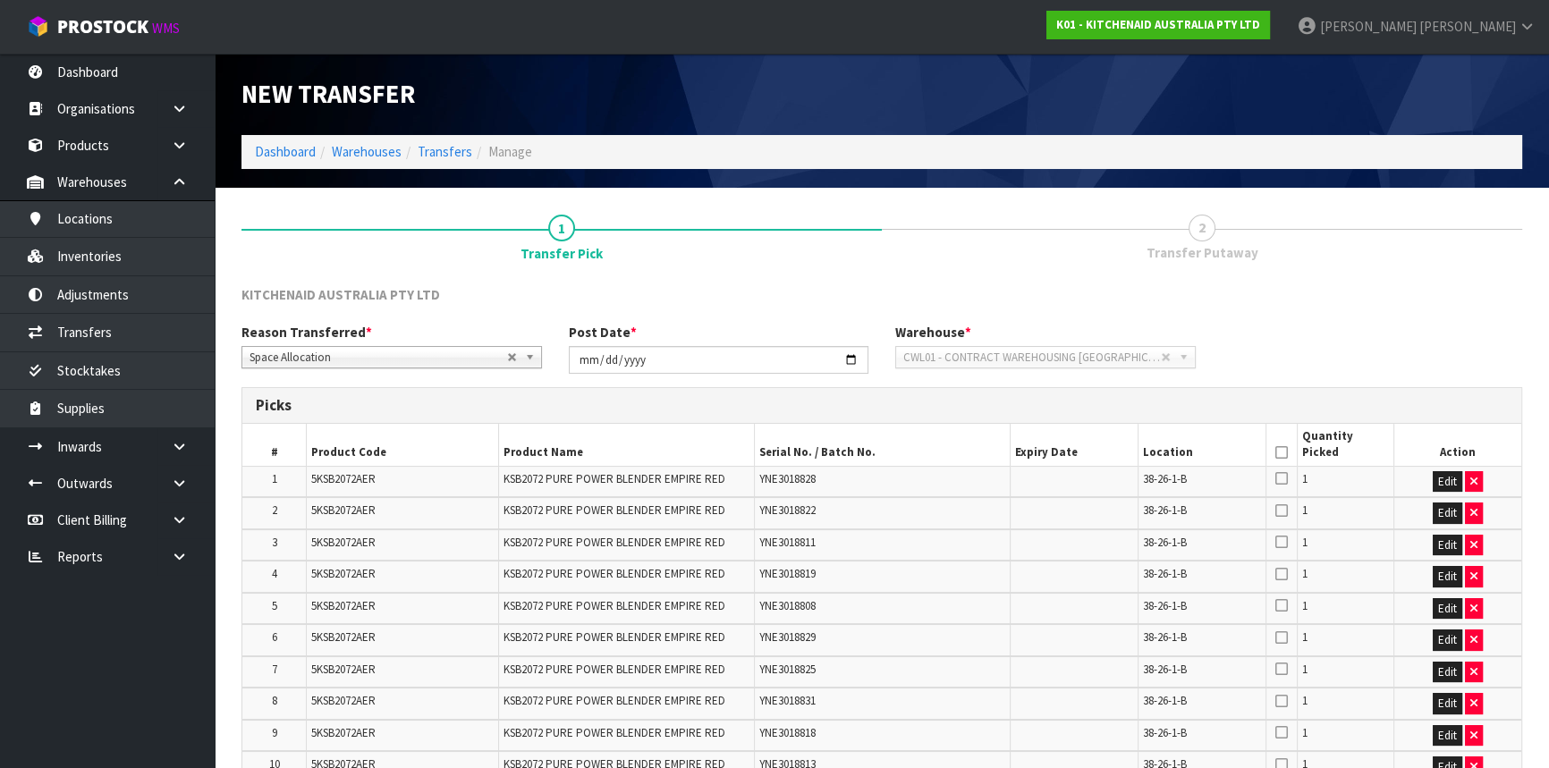
click at [1283, 453] on icon at bounding box center [1282, 453] width 13 height 1
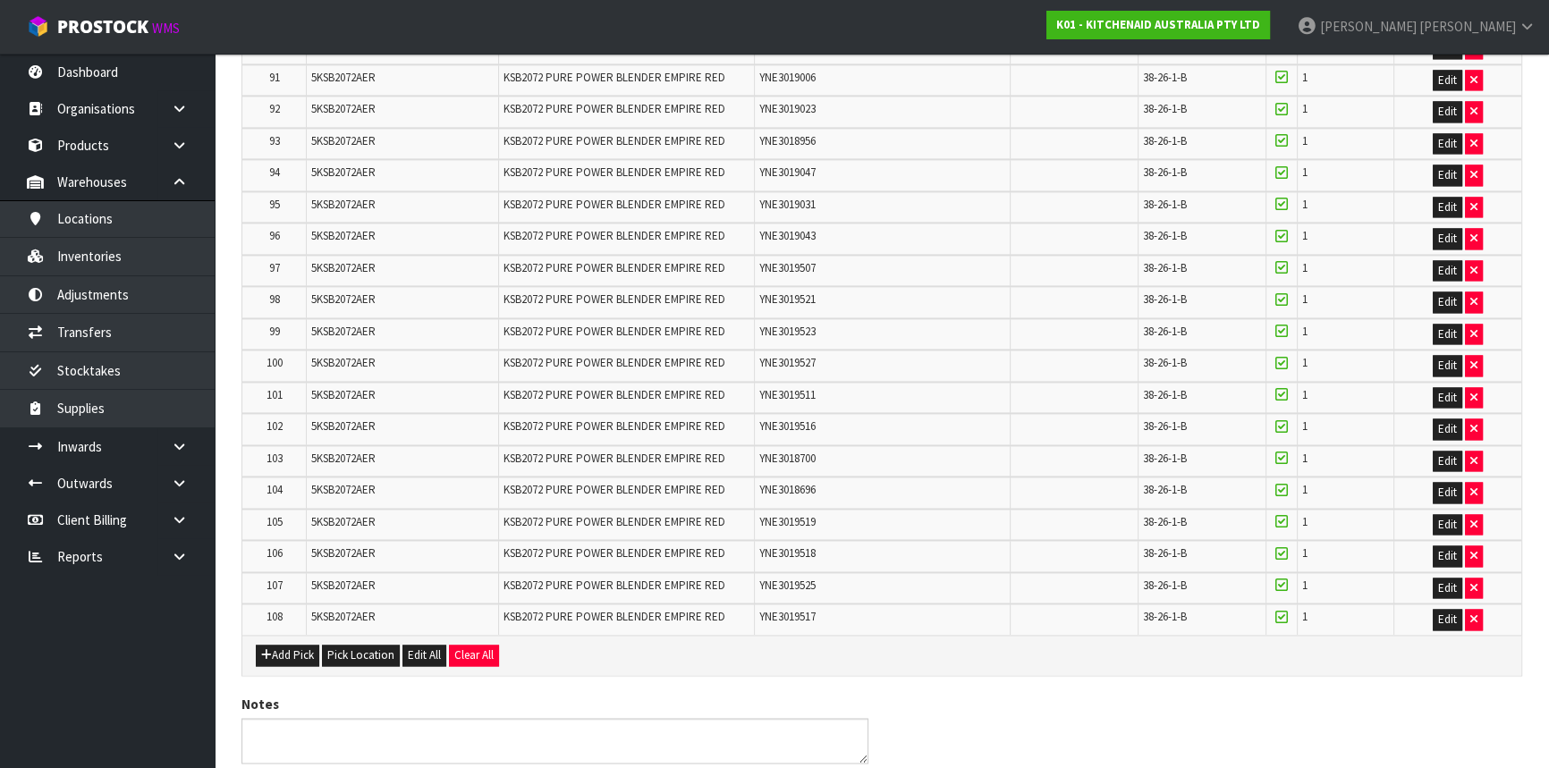
scroll to position [3296, 0]
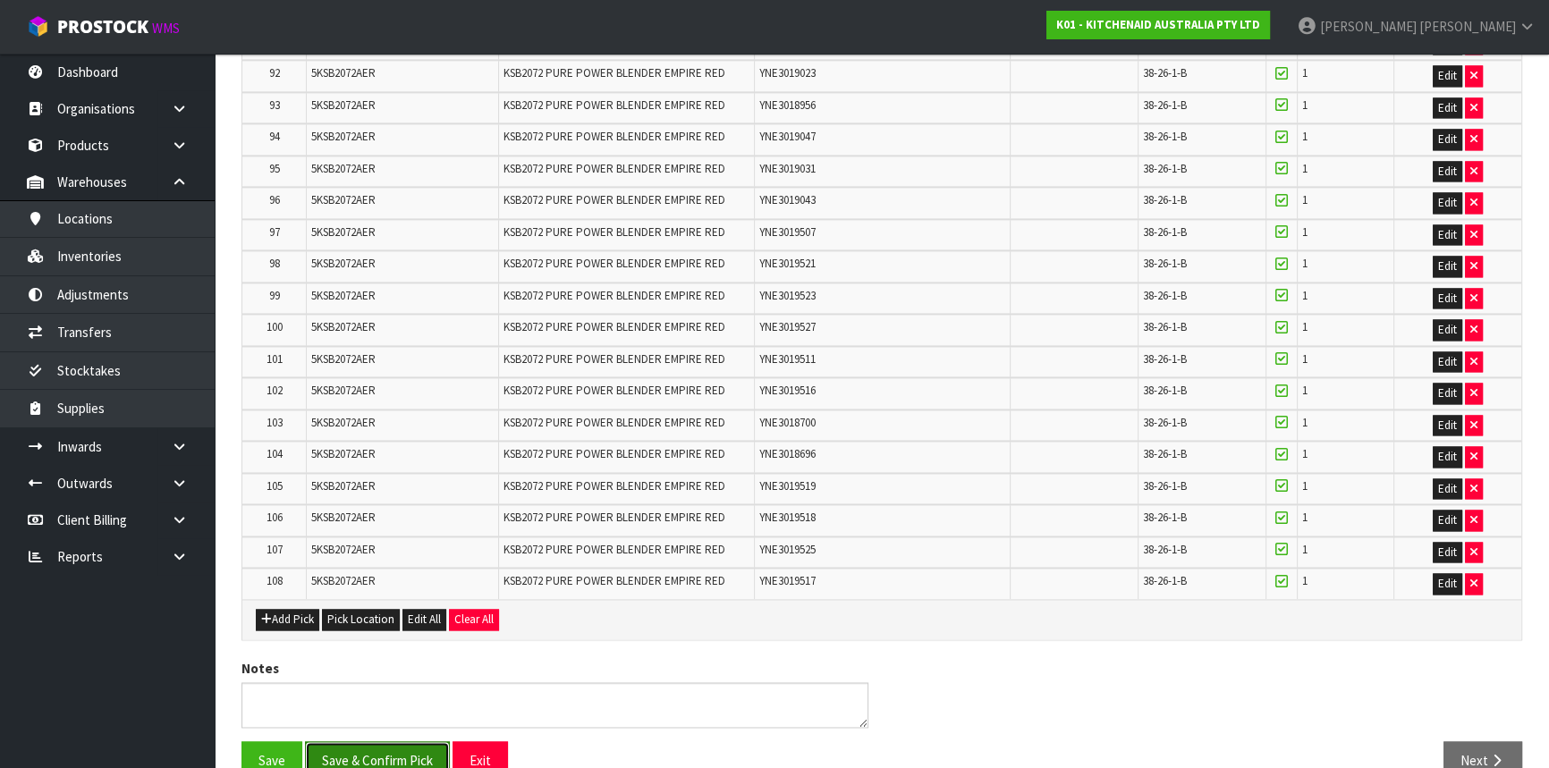
click at [377, 742] on button "Save & Confirm Pick" at bounding box center [377, 761] width 145 height 38
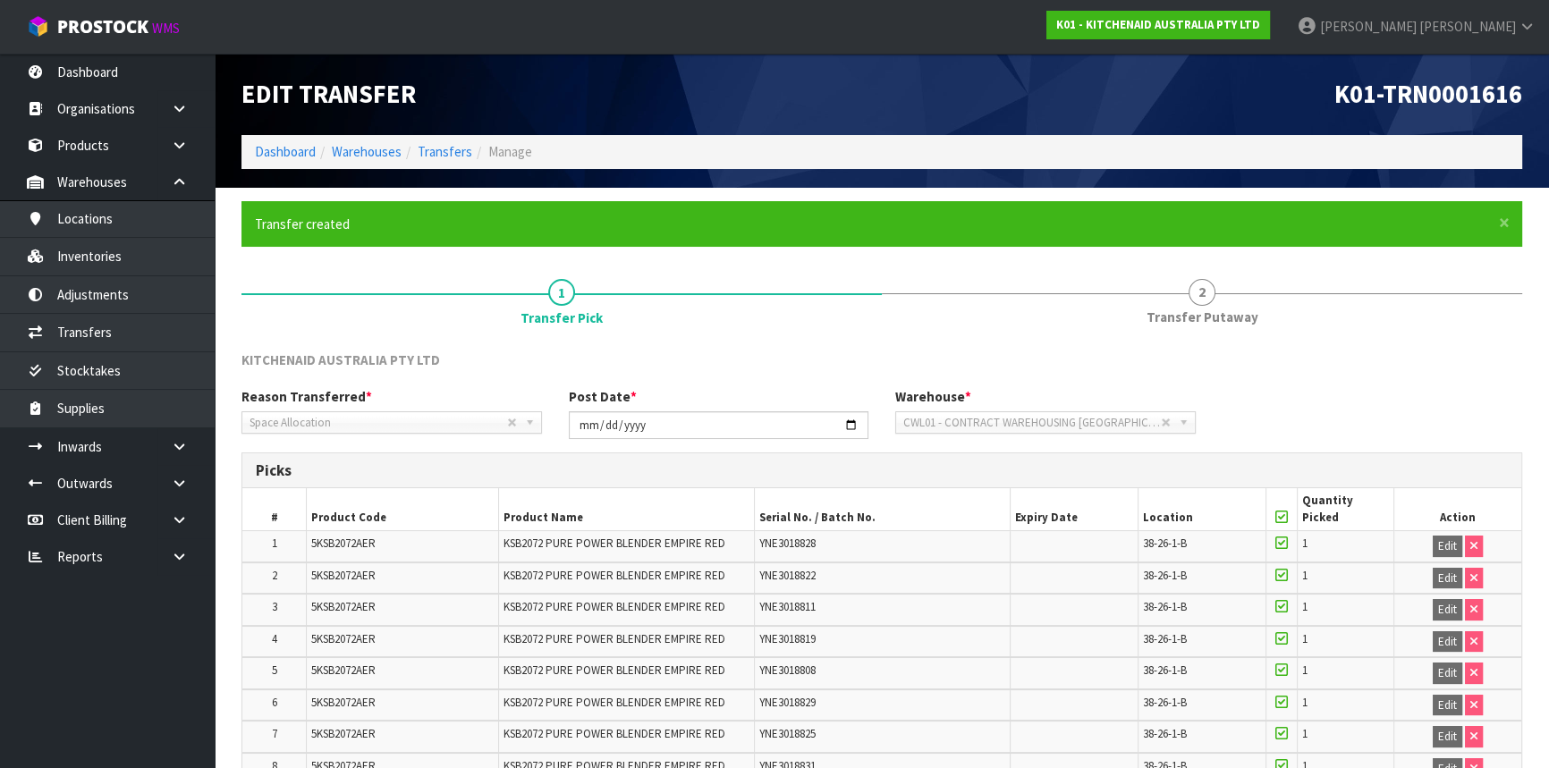
click at [355, 541] on span "5KSB2072AER" at bounding box center [343, 543] width 64 height 15
copy span "5KSB2072AER"
click at [107, 256] on link "Inventories" at bounding box center [107, 256] width 215 height 37
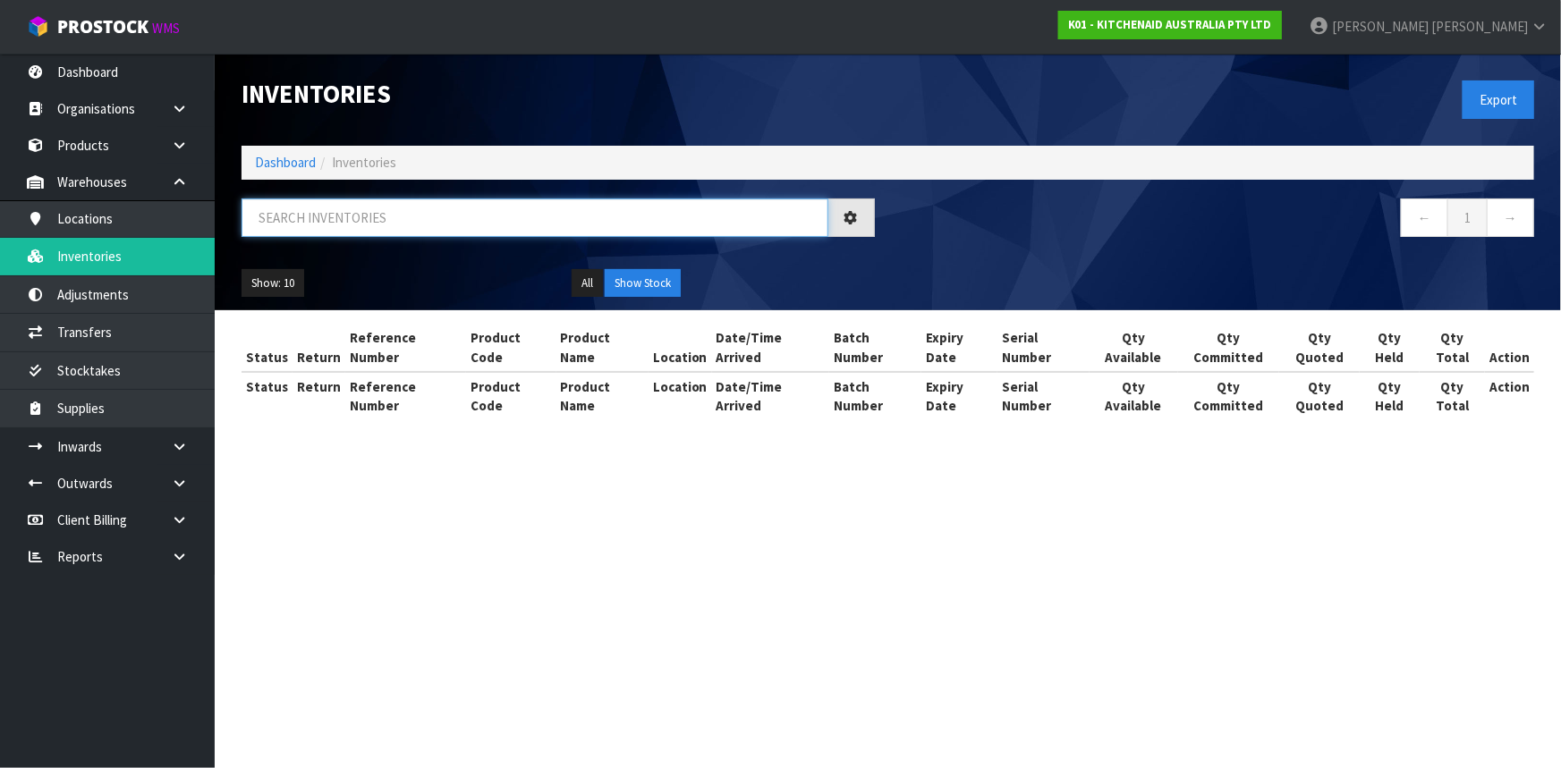
click at [479, 221] on input "text" at bounding box center [535, 218] width 587 height 38
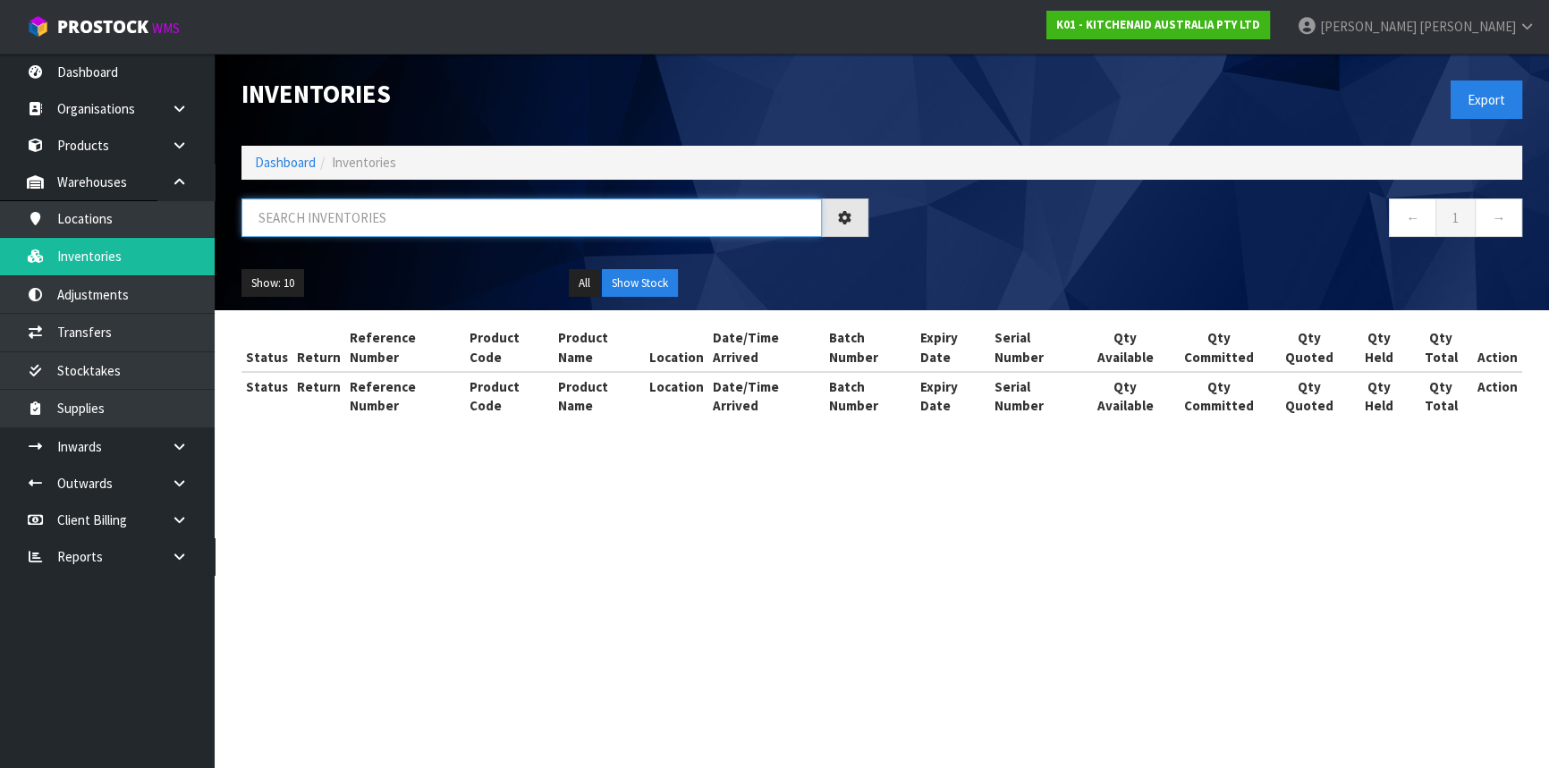
paste input "5KSB2072AER"
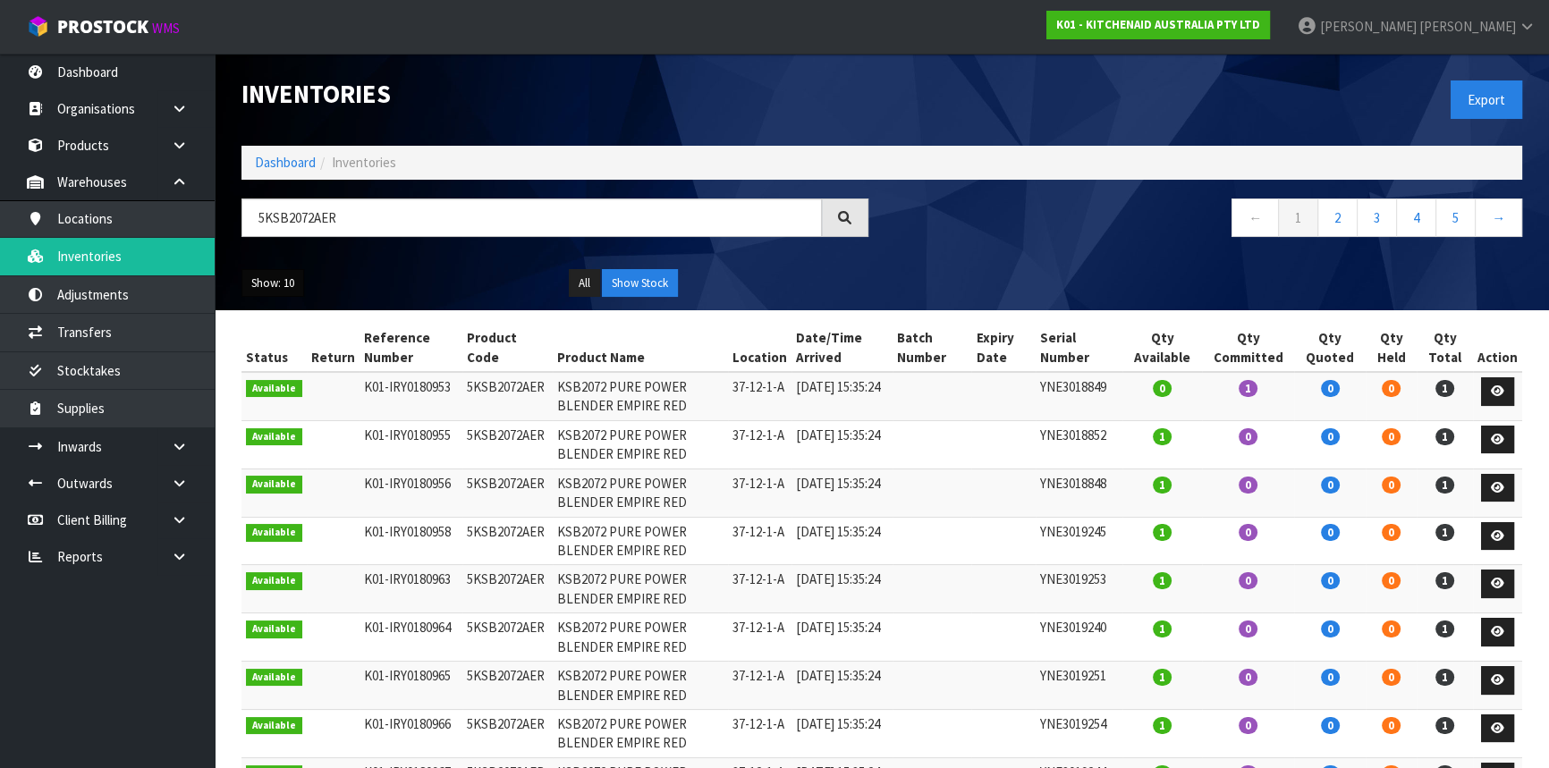
click at [267, 274] on button "Show: 10" at bounding box center [273, 283] width 63 height 29
click at [273, 387] on link "50" at bounding box center [312, 390] width 141 height 24
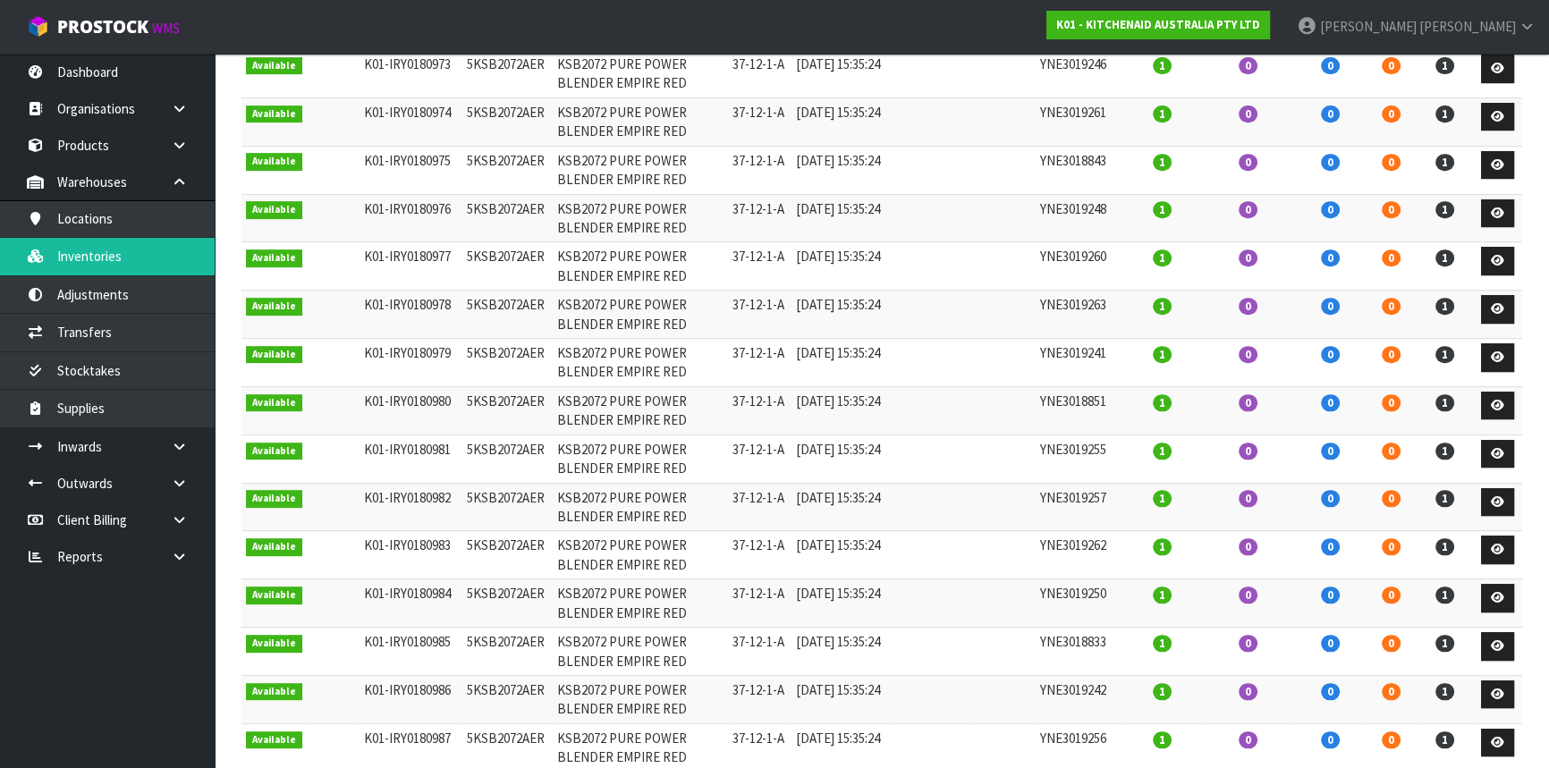
scroll to position [895, 0]
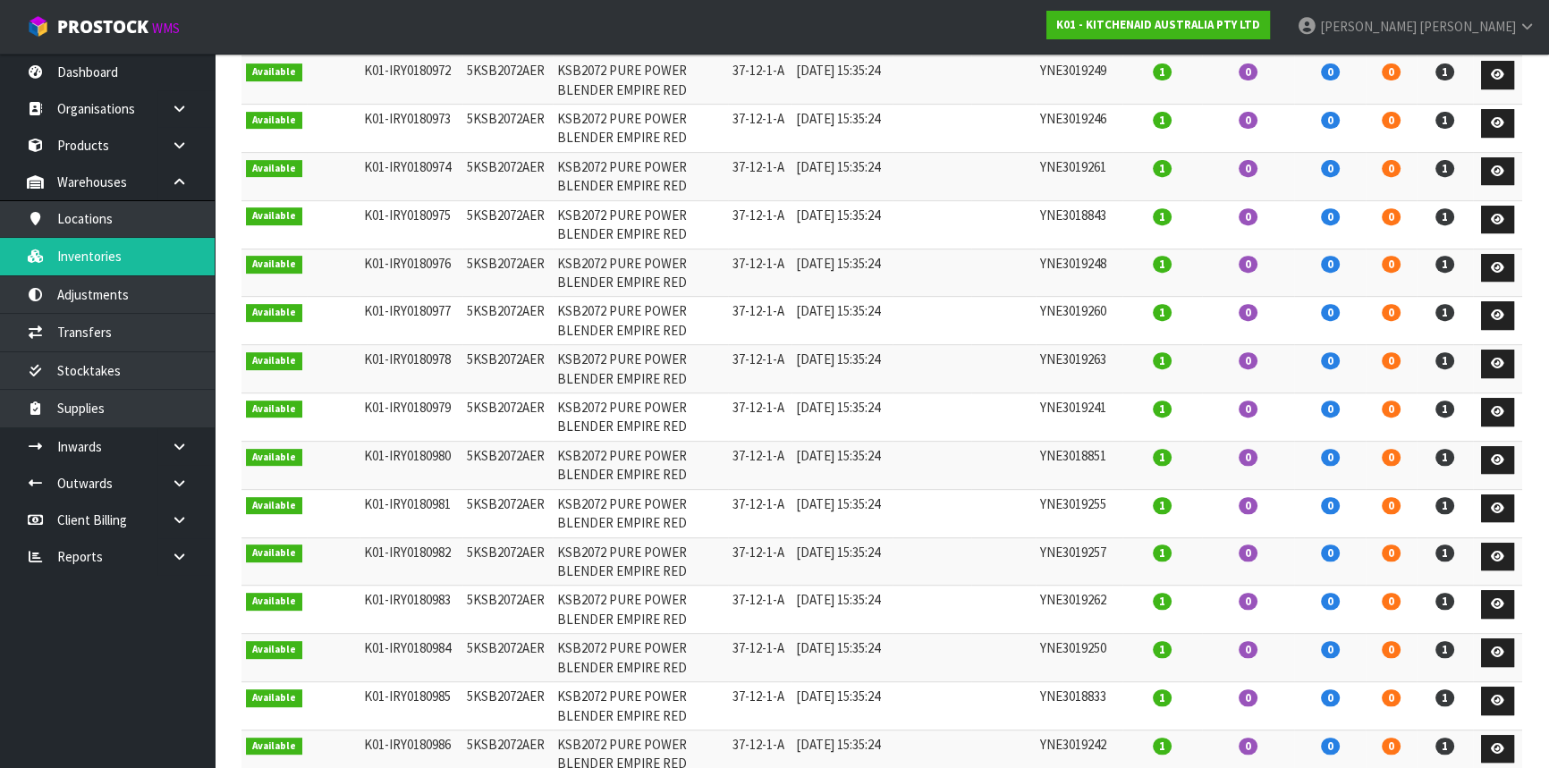
click at [764, 261] on td "37-12-1-A" at bounding box center [760, 273] width 64 height 48
copy tr "37-12-1-A"
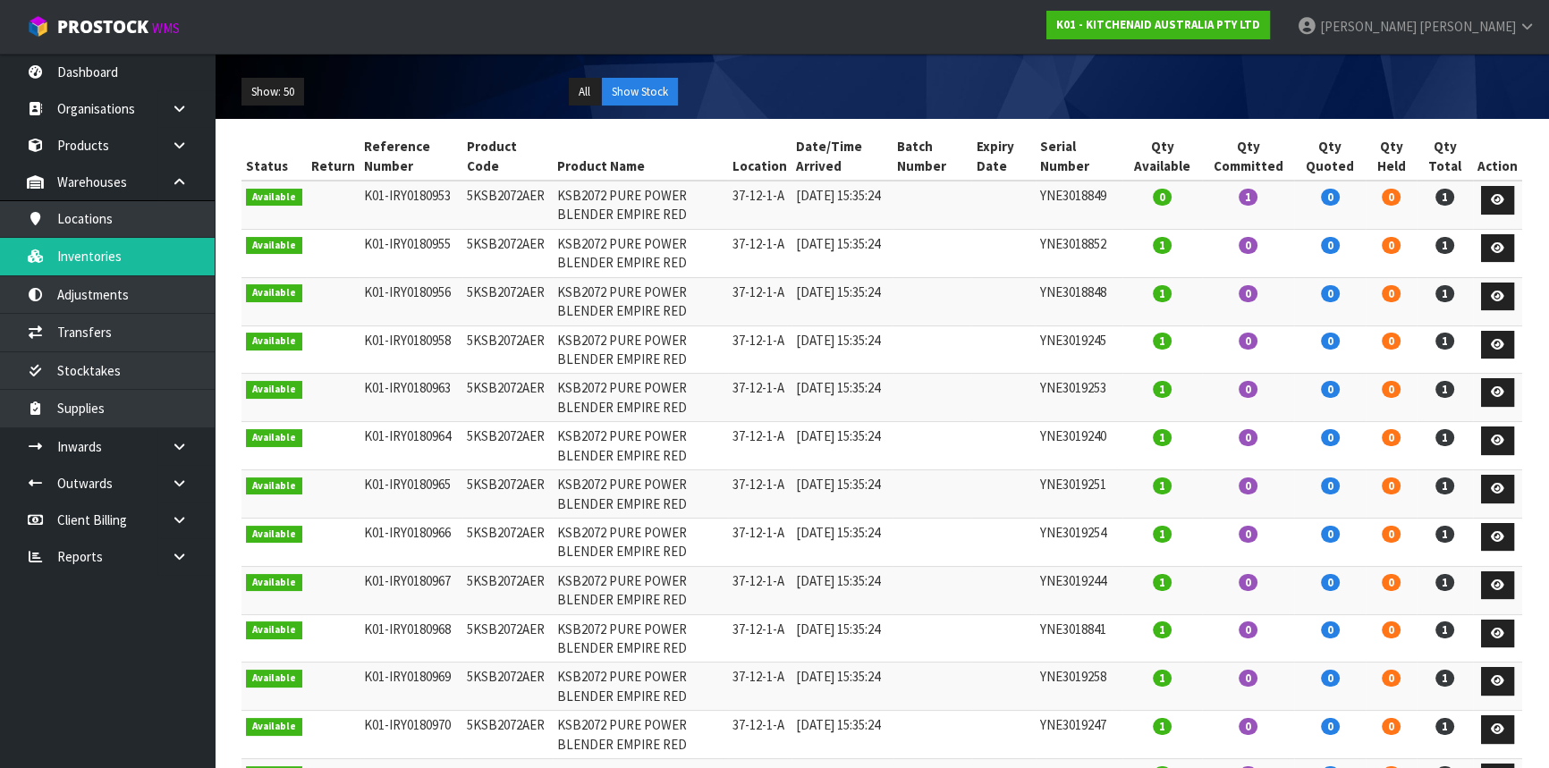
scroll to position [81, 0]
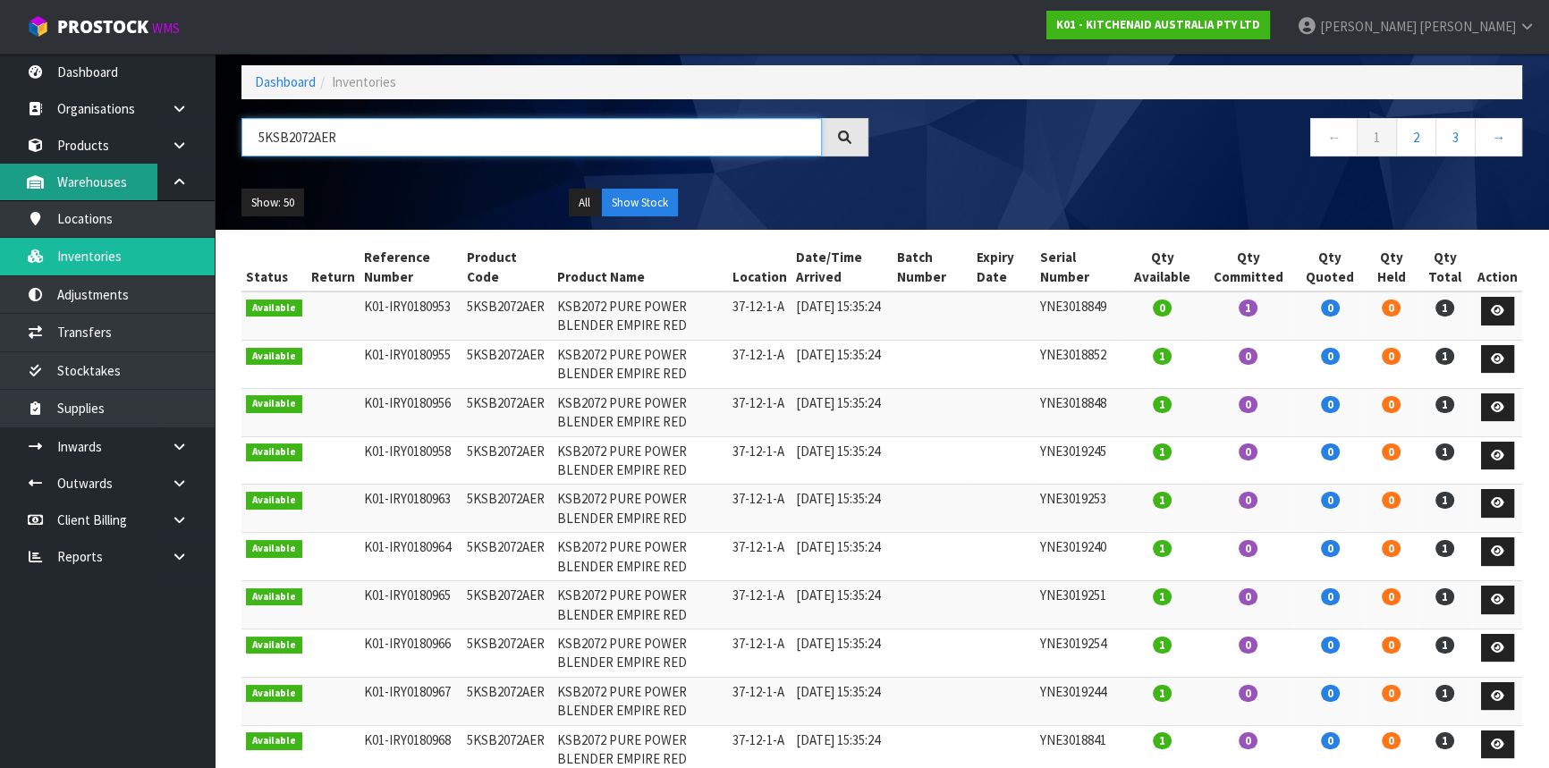
drag, startPoint x: 364, startPoint y: 134, endPoint x: 70, endPoint y: 167, distance: 296.2
click at [70, 167] on body "Toggle navigation ProStock WMS K01 - KITCHENAID AUSTRALIA PTY LTD [PERSON_NAME]…" at bounding box center [774, 303] width 1549 height 768
paste input "37-12-1-A"
type input "37-12-1-A"
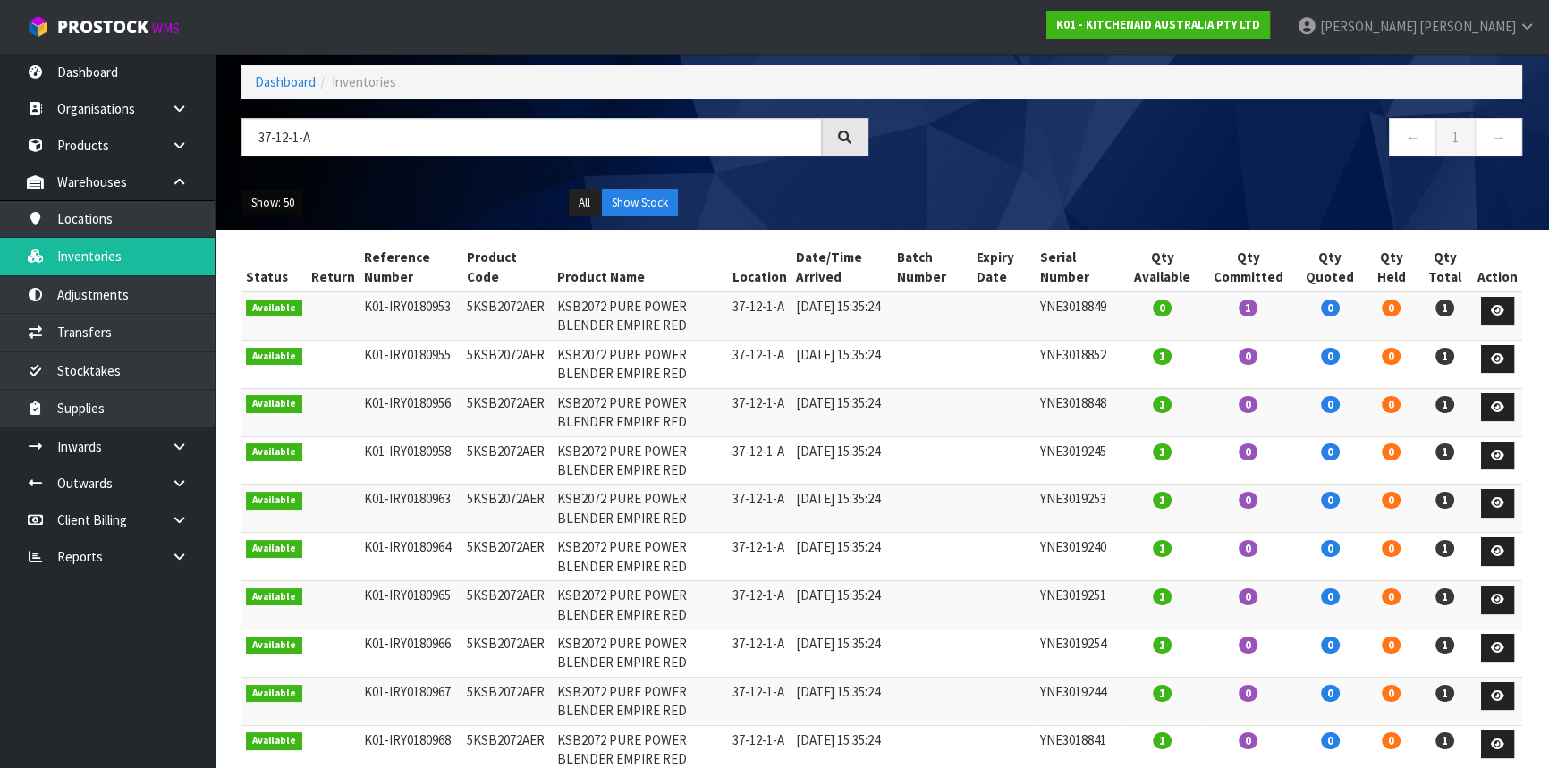
click at [248, 196] on button "Show: 50" at bounding box center [273, 203] width 63 height 29
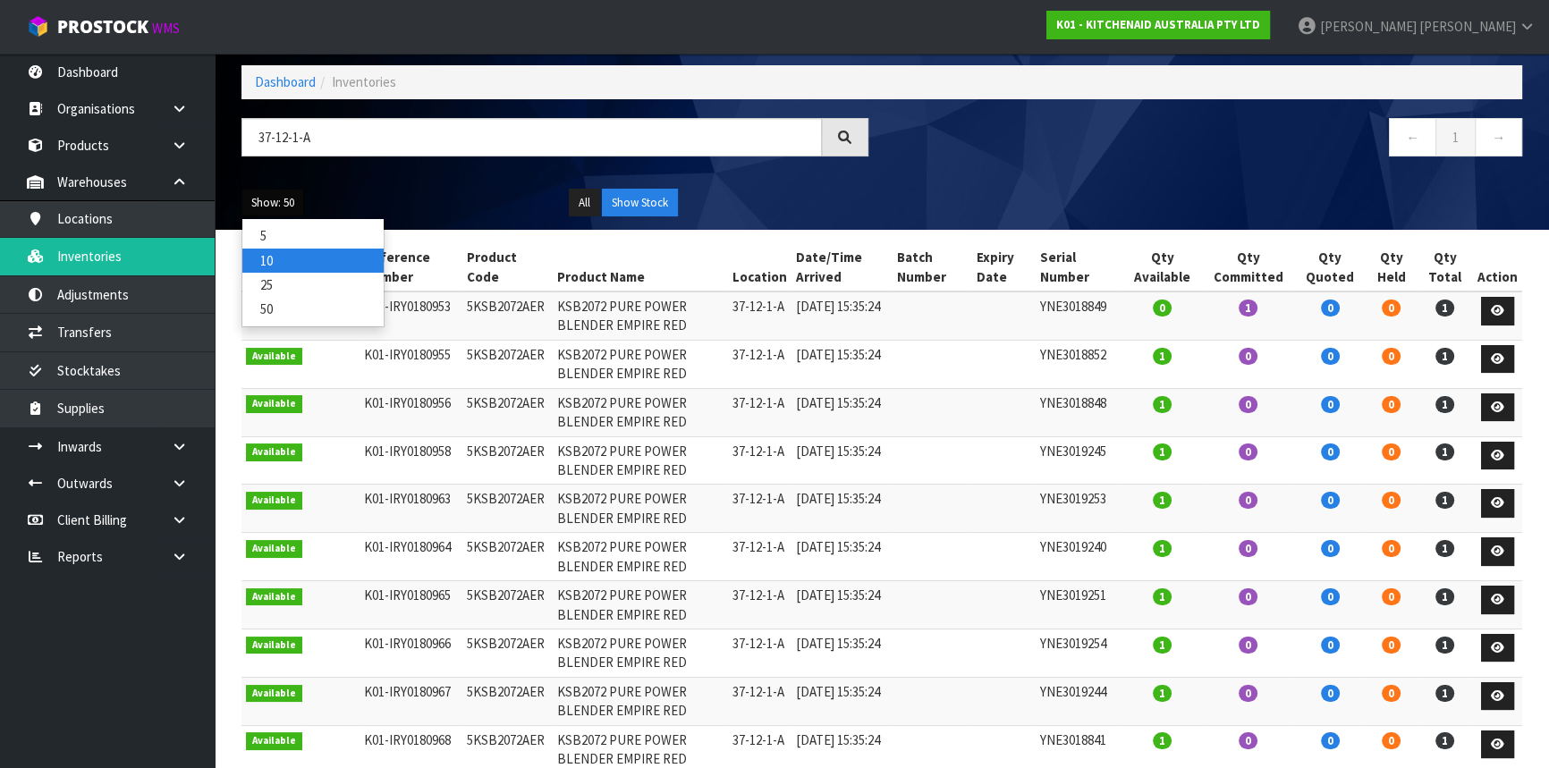
click at [278, 265] on link "10" at bounding box center [312, 261] width 141 height 24
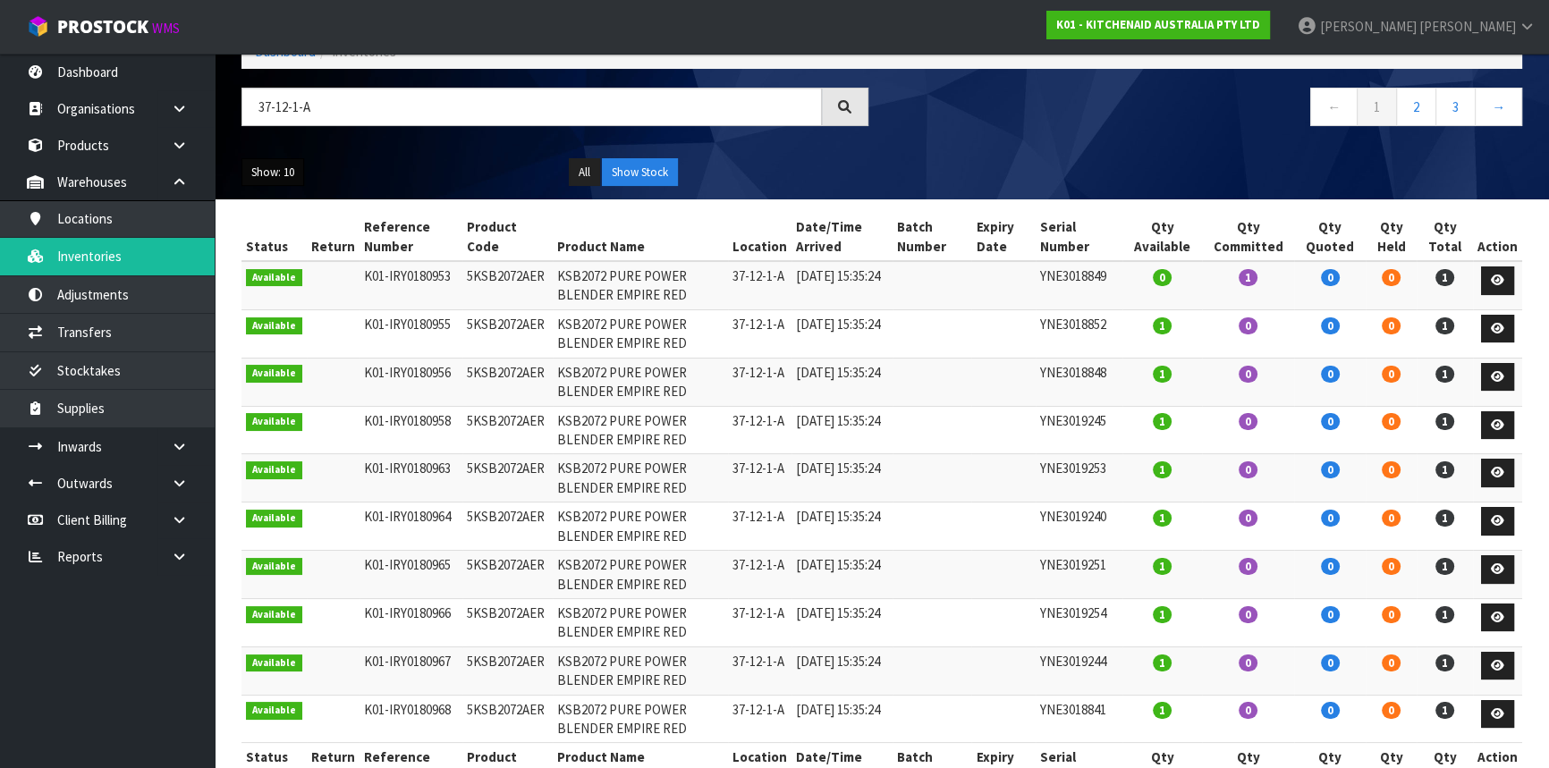
scroll to position [82, 0]
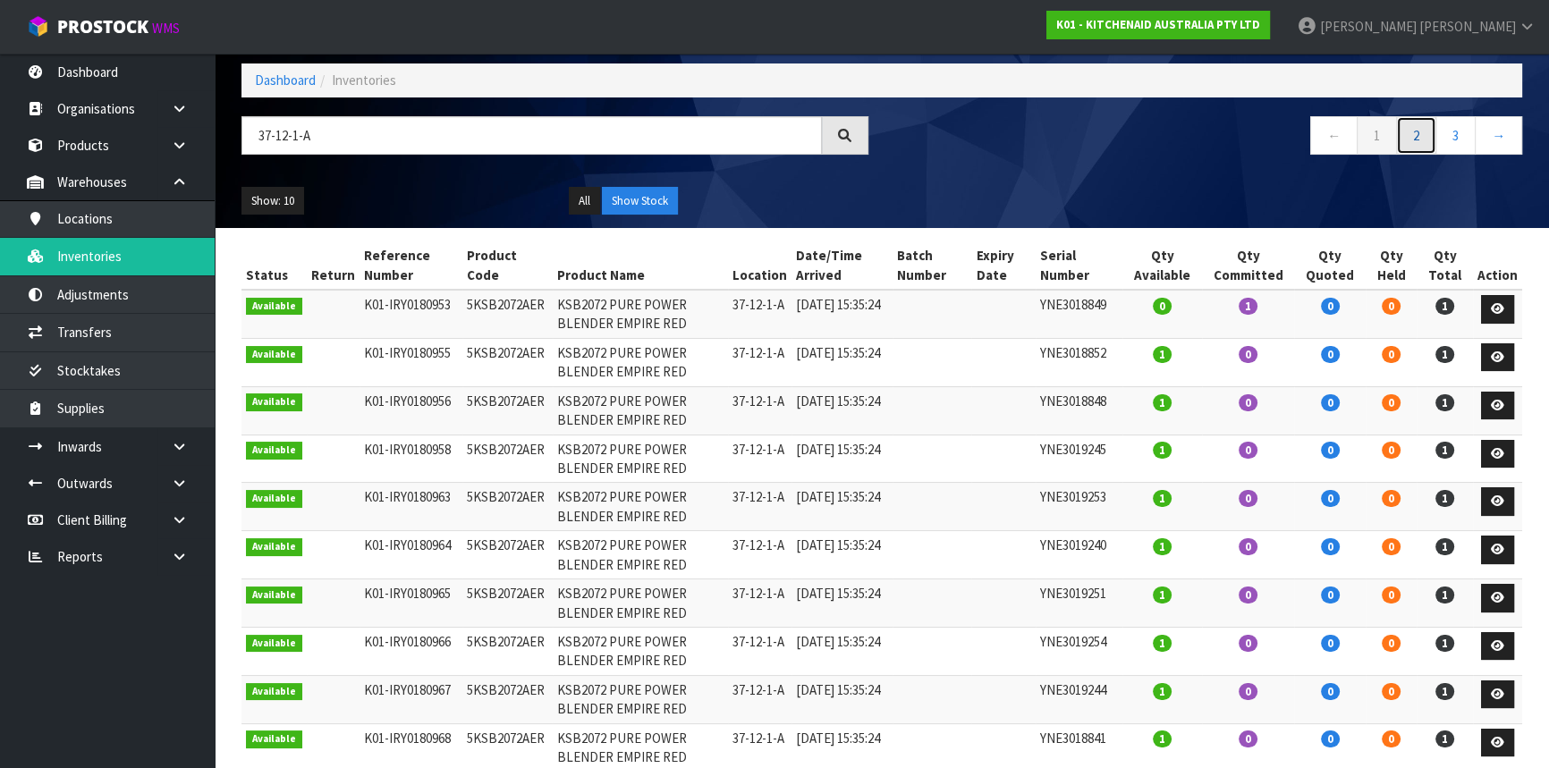
click at [1422, 140] on link "2" at bounding box center [1416, 135] width 40 height 38
click at [1460, 148] on link "3" at bounding box center [1456, 135] width 40 height 38
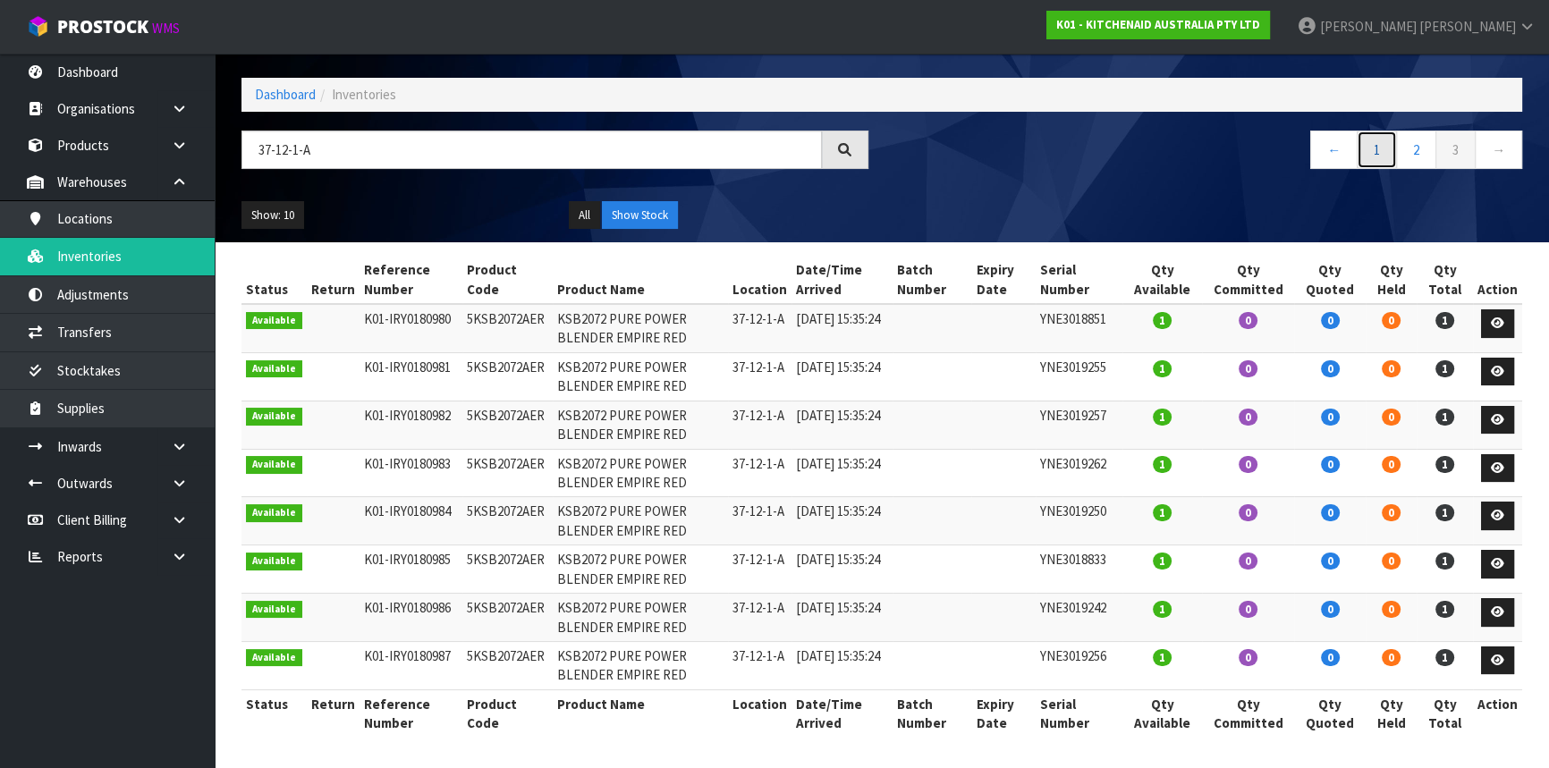
click at [1389, 155] on link "1" at bounding box center [1377, 150] width 40 height 38
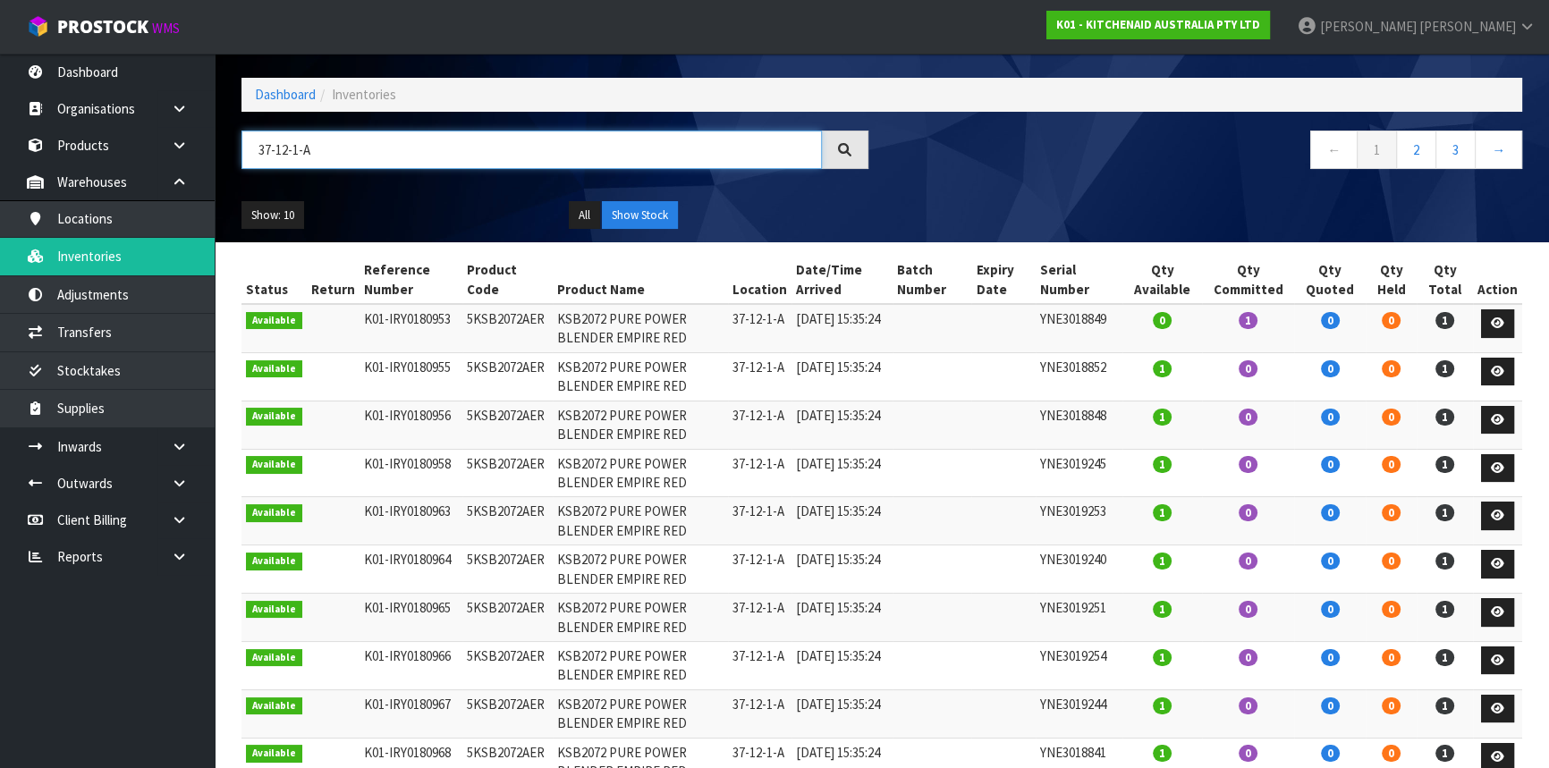
drag, startPoint x: 333, startPoint y: 156, endPoint x: 222, endPoint y: 157, distance: 110.9
click at [222, 157] on header "Inventories Export Dashboard Inventories 37-12-1-A ← 1 2 3 → Show: 10 5 10 25 5…" at bounding box center [882, 114] width 1335 height 257
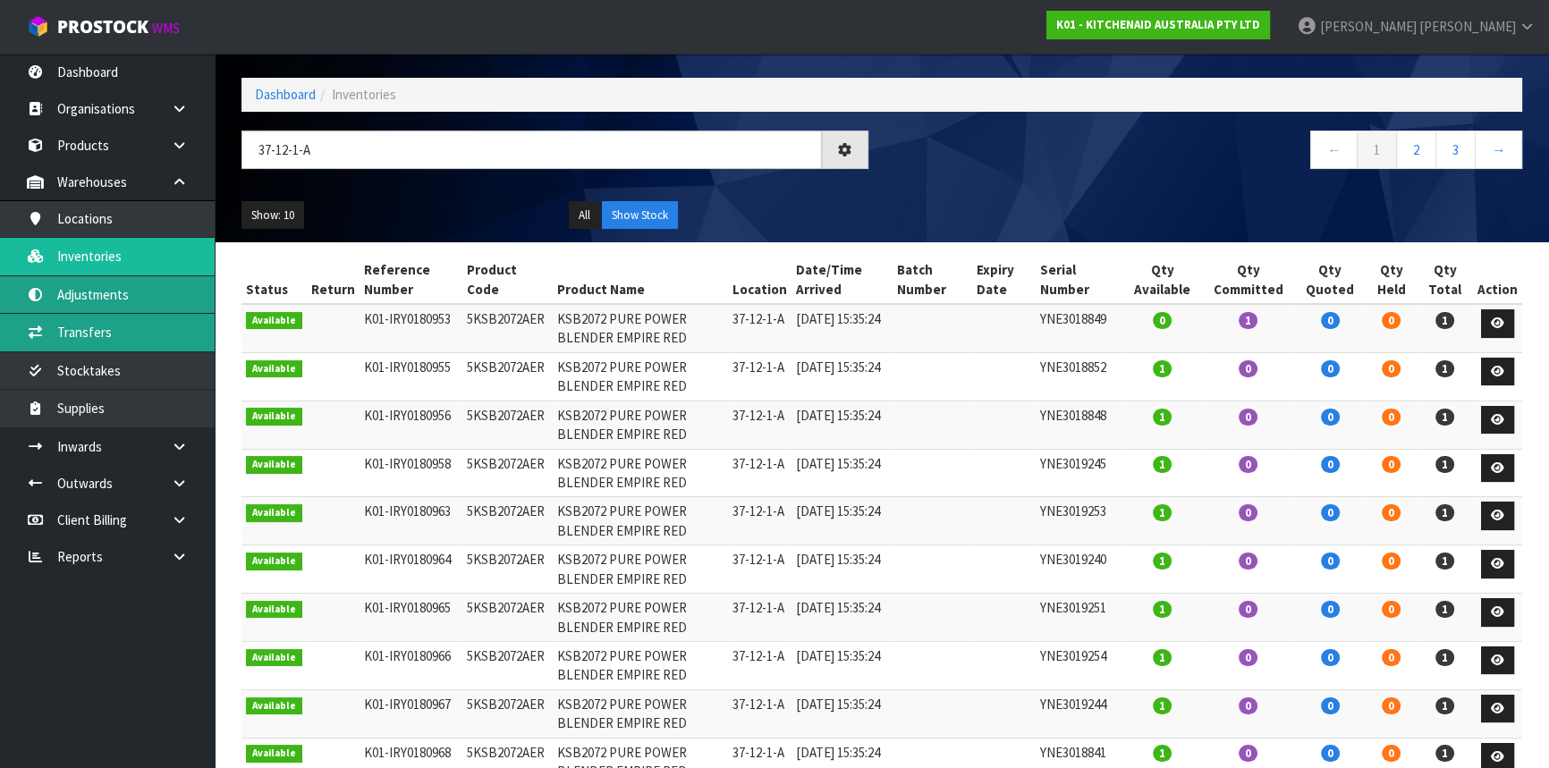
drag, startPoint x: 138, startPoint y: 310, endPoint x: 137, endPoint y: 332, distance: 21.5
click at [138, 310] on link "Adjustments" at bounding box center [107, 294] width 215 height 37
click at [137, 343] on link "Transfers" at bounding box center [107, 332] width 215 height 37
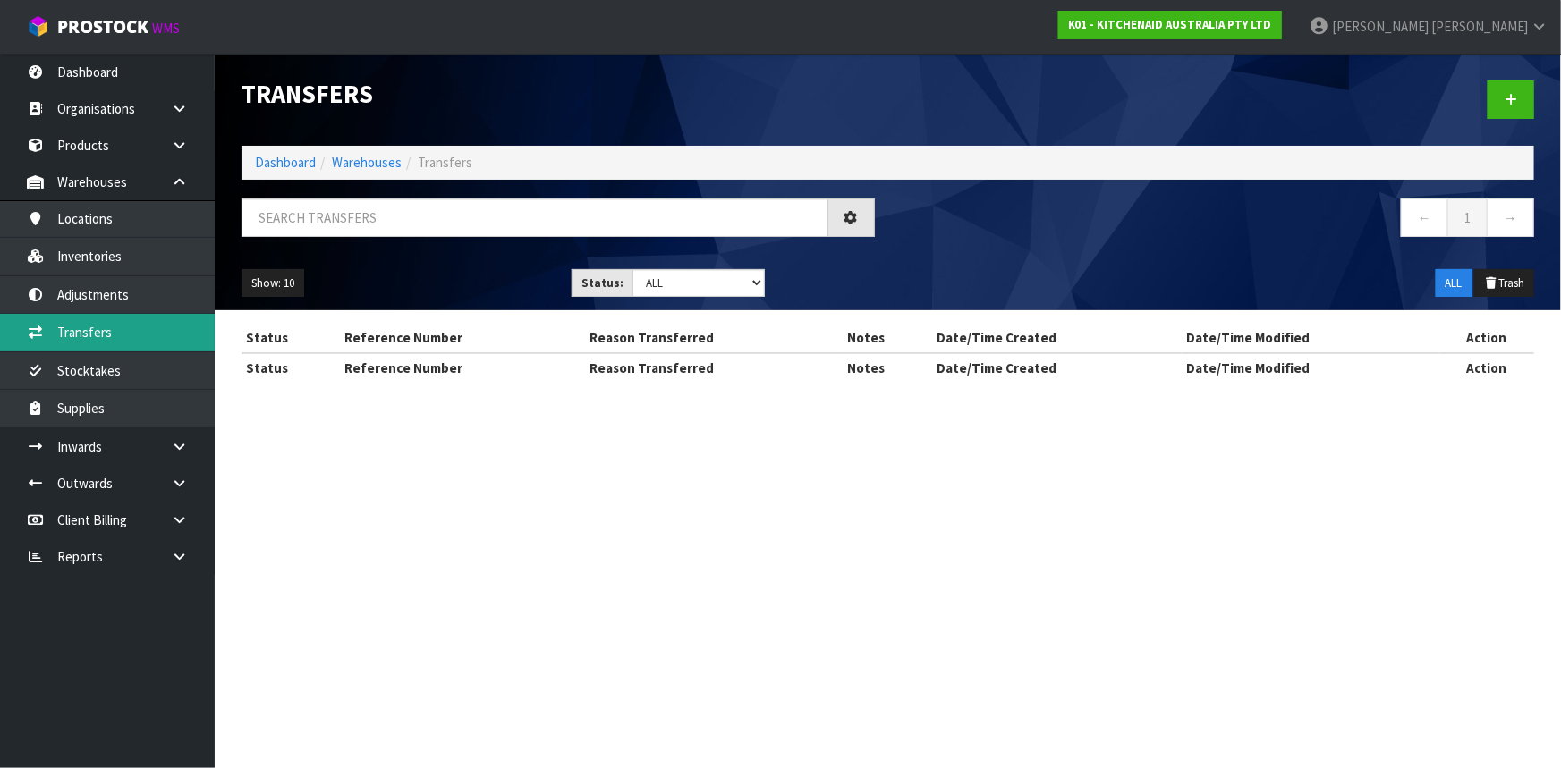
click at [124, 337] on div "Transfers Dashboard Warehouses Transfers ← 1 → Show: 10 5 10 25 50 Status: Draf…" at bounding box center [780, 207] width 1561 height 414
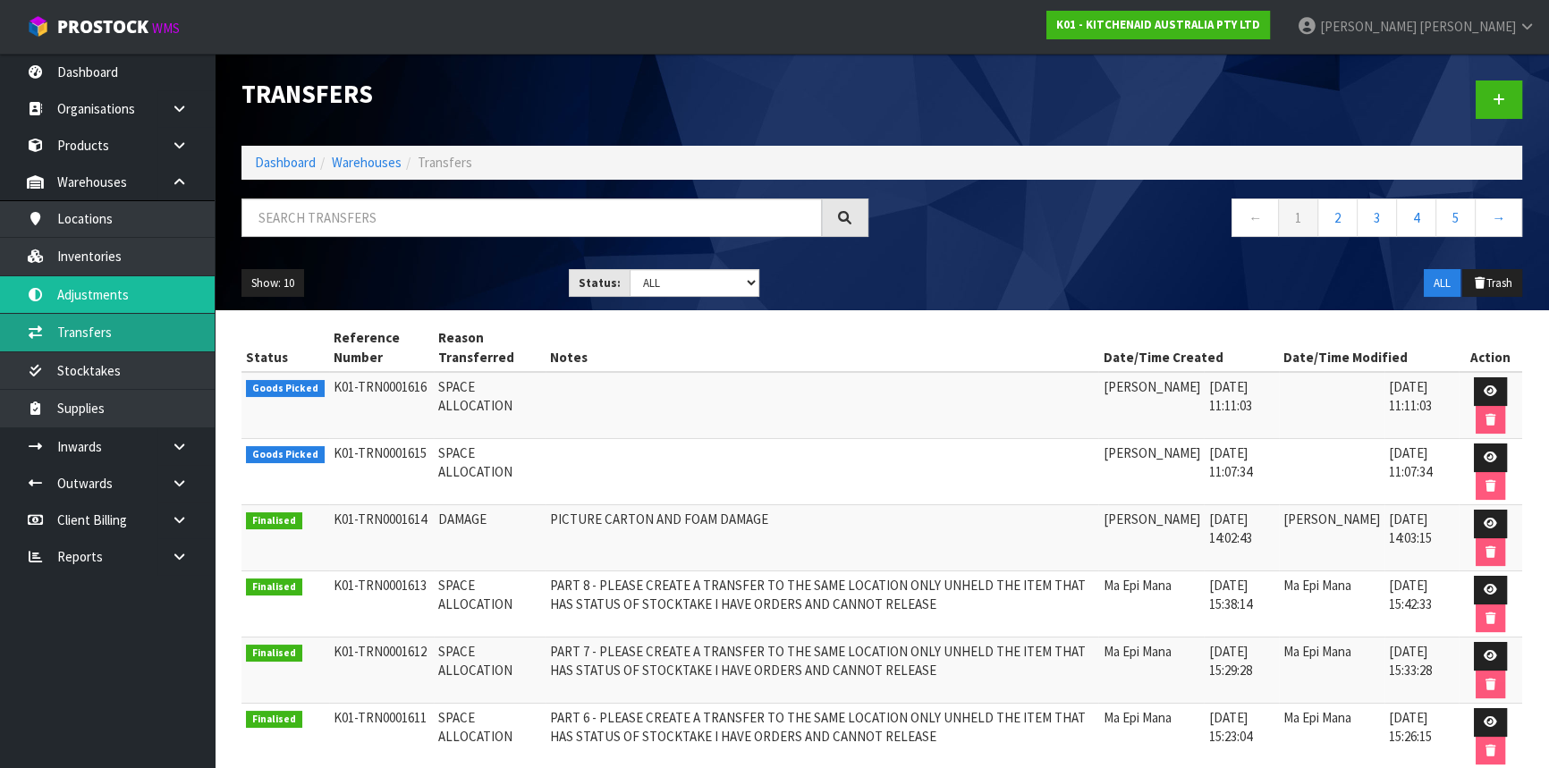
click at [95, 329] on link "Transfers" at bounding box center [107, 332] width 215 height 37
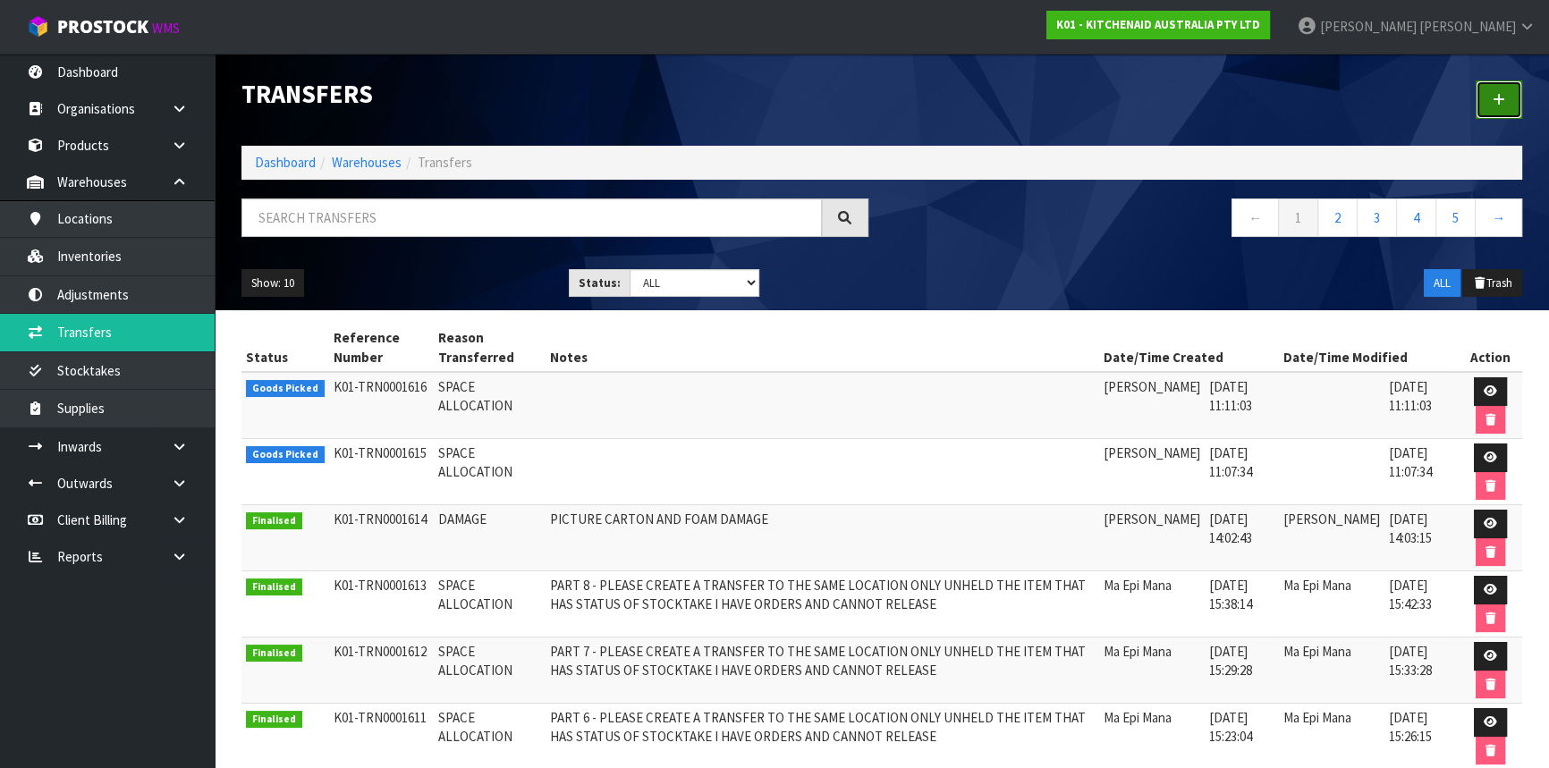
click at [1488, 104] on link at bounding box center [1499, 100] width 47 height 38
click at [1497, 97] on icon at bounding box center [1499, 99] width 13 height 13
click at [1499, 97] on icon at bounding box center [1499, 99] width 13 height 13
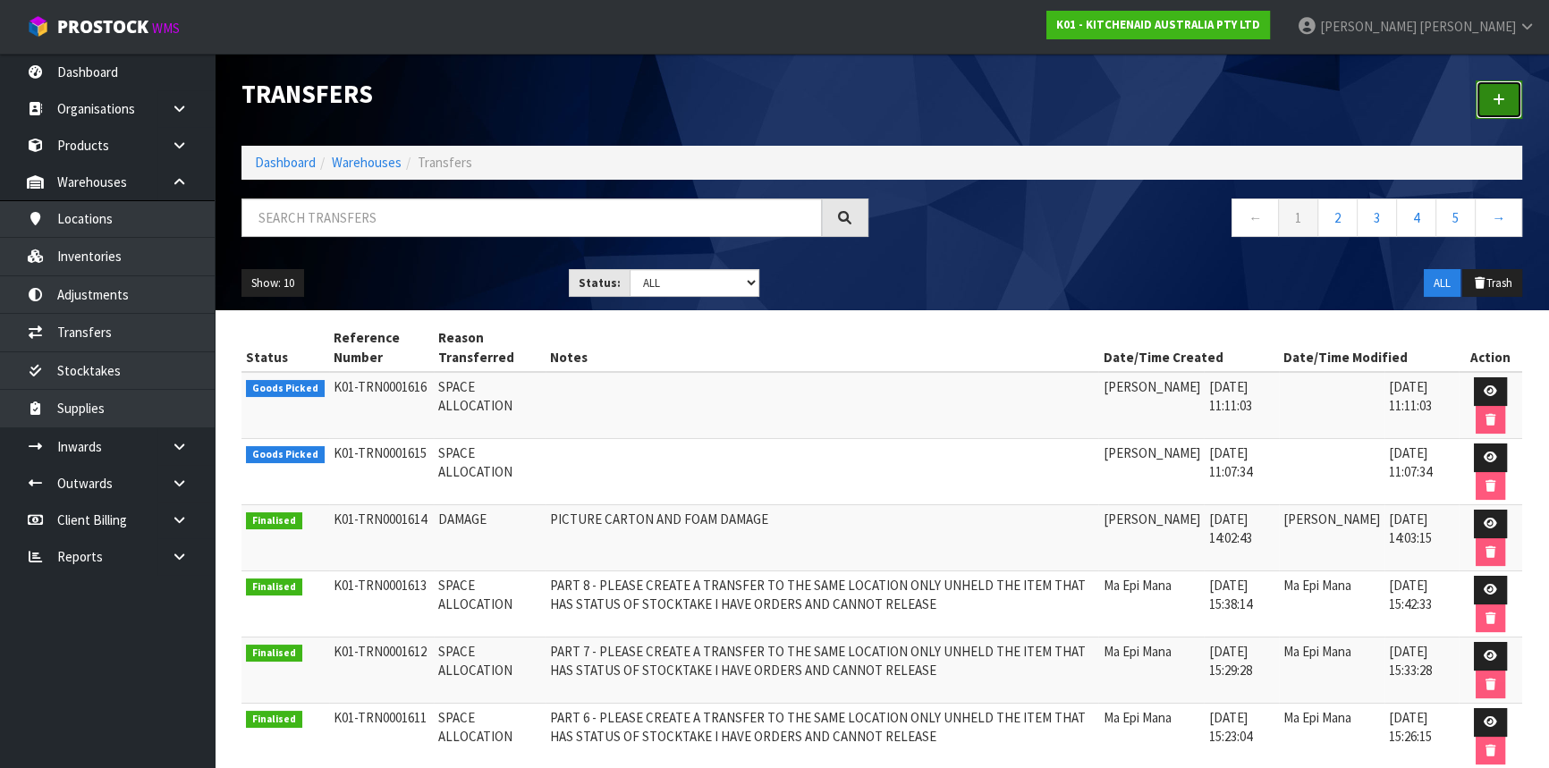
click at [1500, 97] on icon at bounding box center [1499, 99] width 13 height 13
drag, startPoint x: 1500, startPoint y: 97, endPoint x: 1474, endPoint y: 140, distance: 50.2
click at [1478, 129] on div at bounding box center [1209, 100] width 654 height 92
click at [109, 282] on link "Adjustments" at bounding box center [107, 294] width 215 height 37
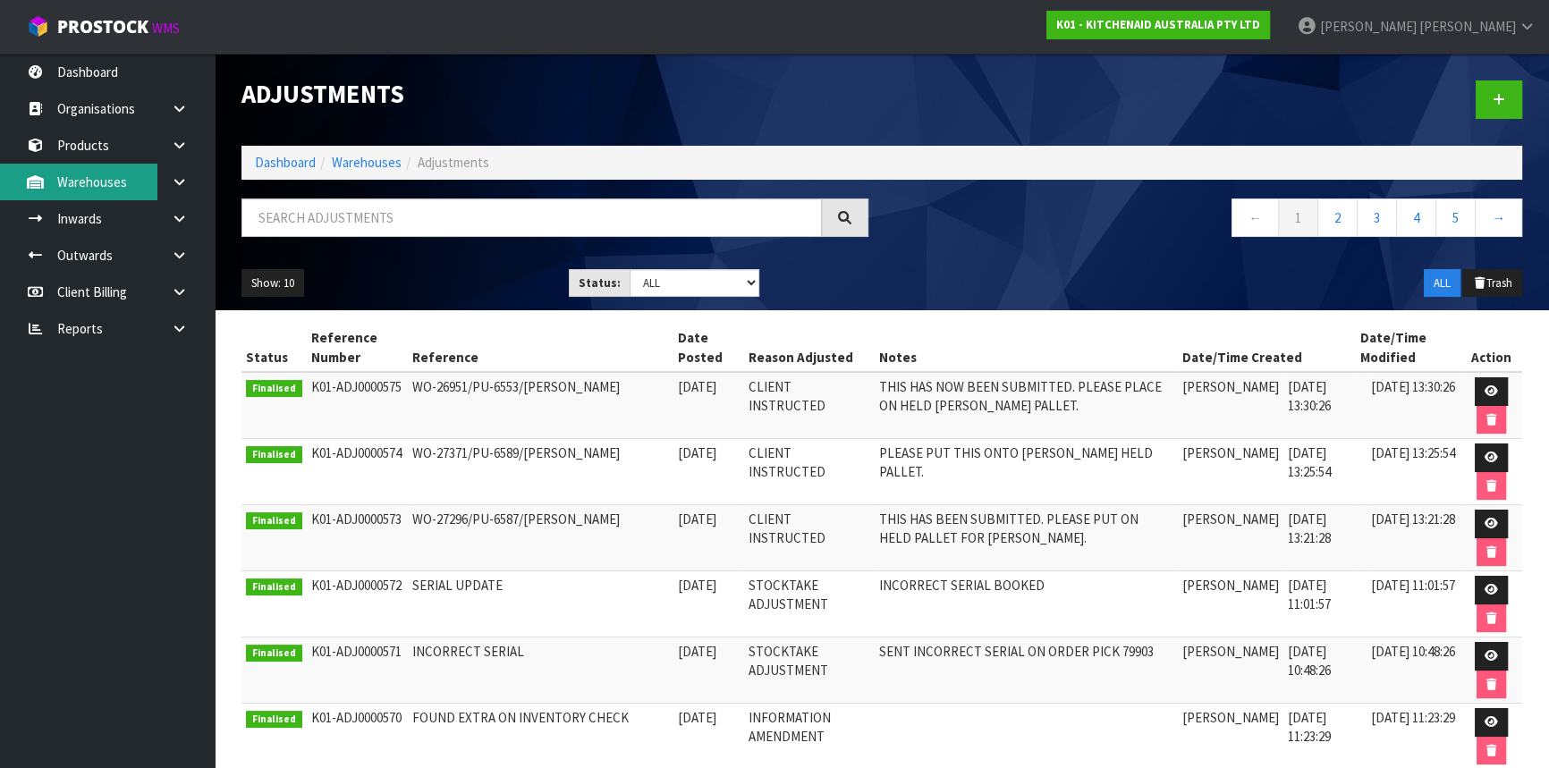
drag, startPoint x: 169, startPoint y: 181, endPoint x: 154, endPoint y: 195, distance: 20.9
click at [169, 181] on link at bounding box center [185, 182] width 57 height 37
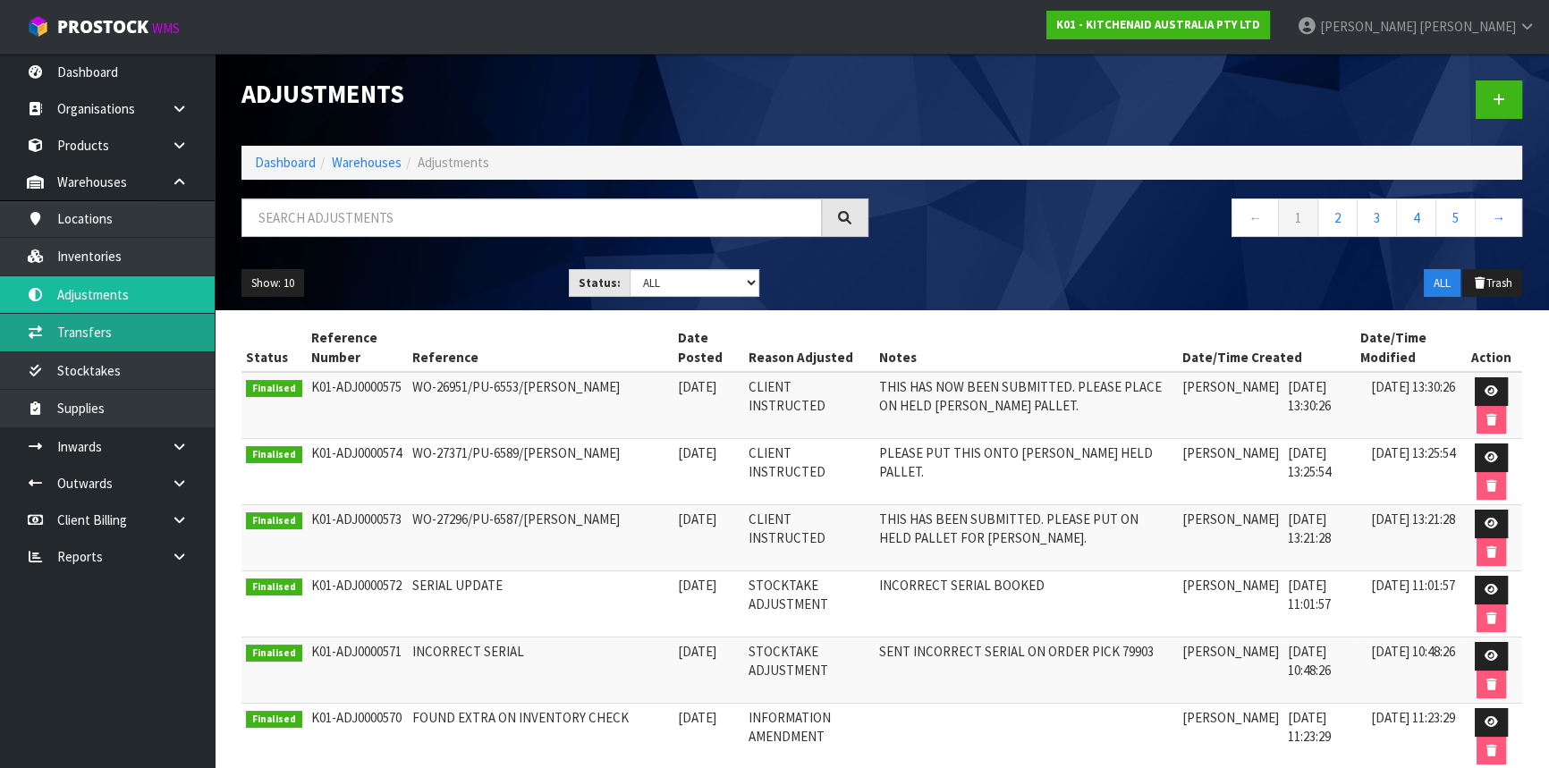
click at [105, 323] on link "Transfers" at bounding box center [107, 332] width 215 height 37
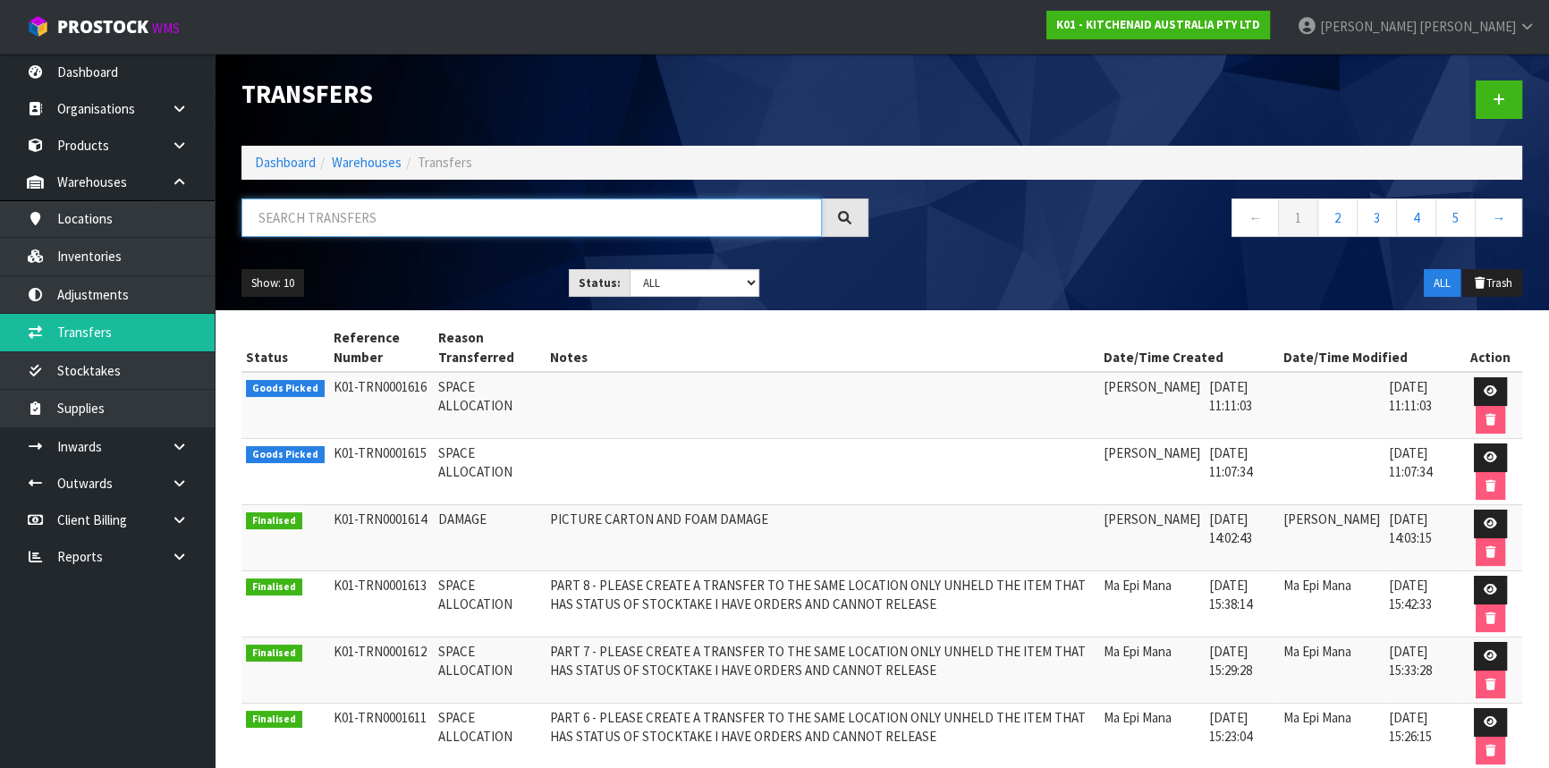
click at [376, 212] on input "text" at bounding box center [532, 218] width 581 height 38
click at [1493, 82] on link at bounding box center [1499, 100] width 47 height 38
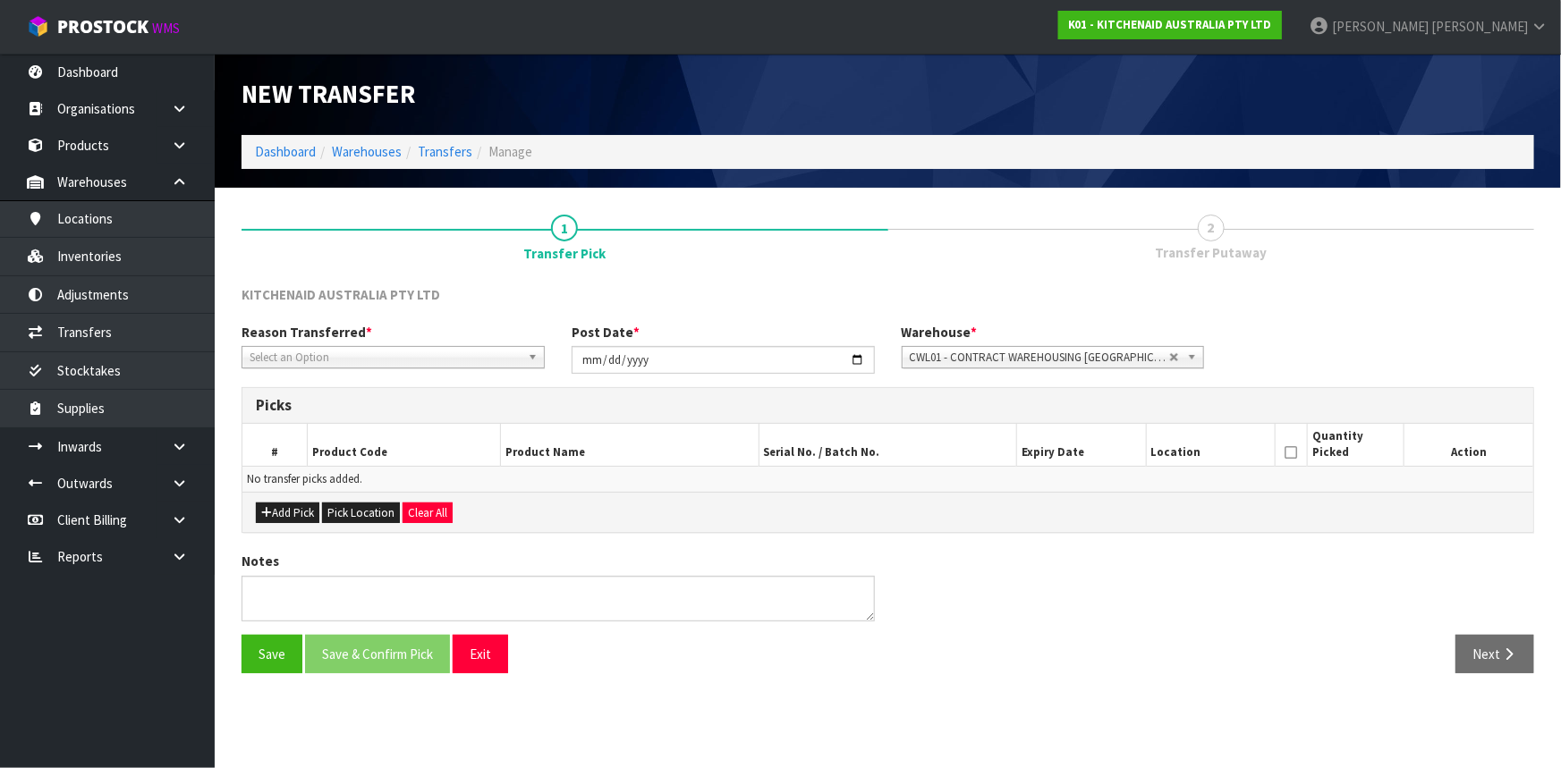
click at [434, 369] on div "Reason Transferred * Space Allocation Damage Expired Stock Repair QA Select an …" at bounding box center [887, 355] width 1319 height 64
click at [420, 365] on span "Select an Option" at bounding box center [385, 357] width 271 height 21
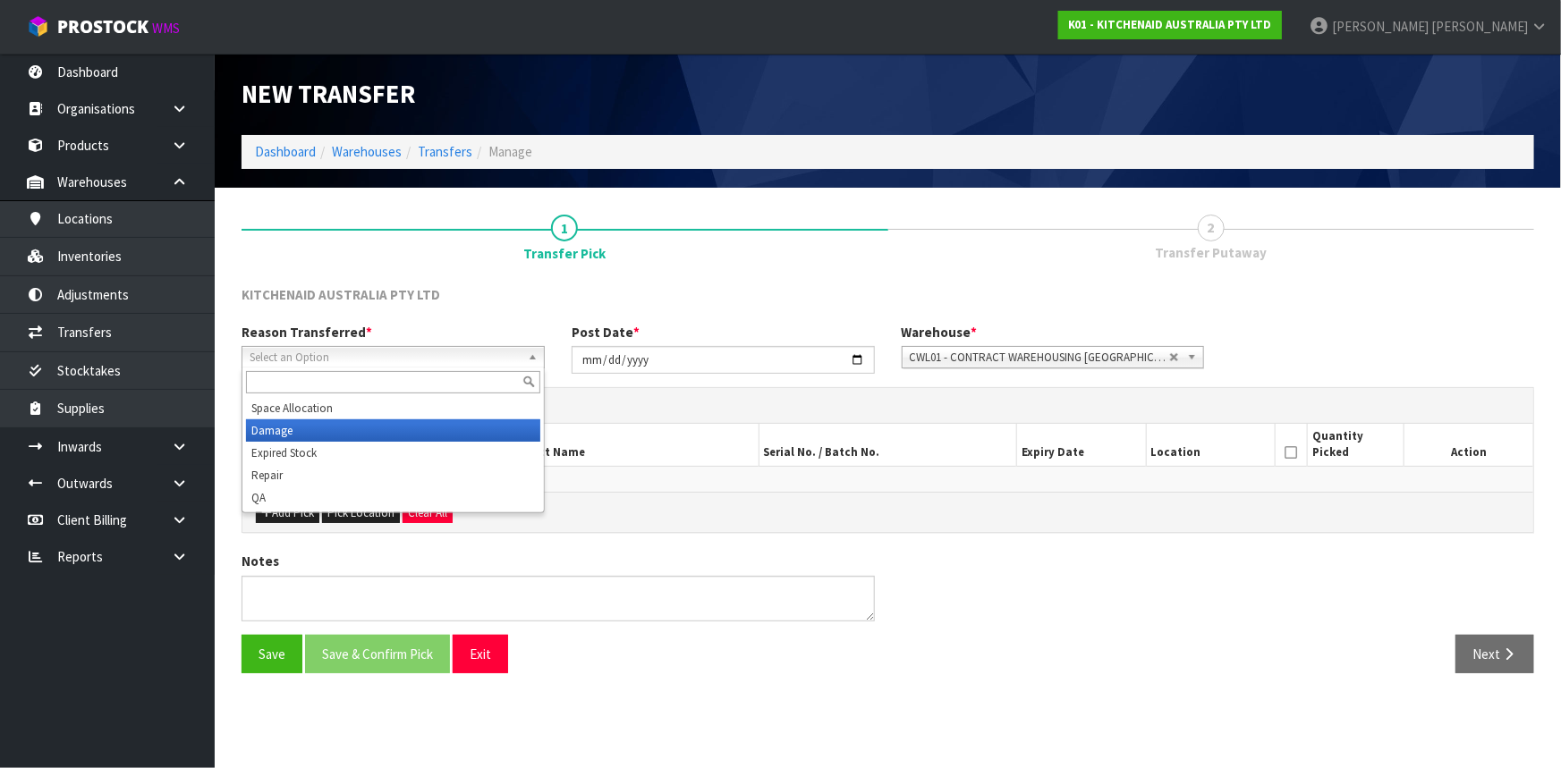
click at [304, 403] on li "Space Allocation" at bounding box center [393, 408] width 294 height 22
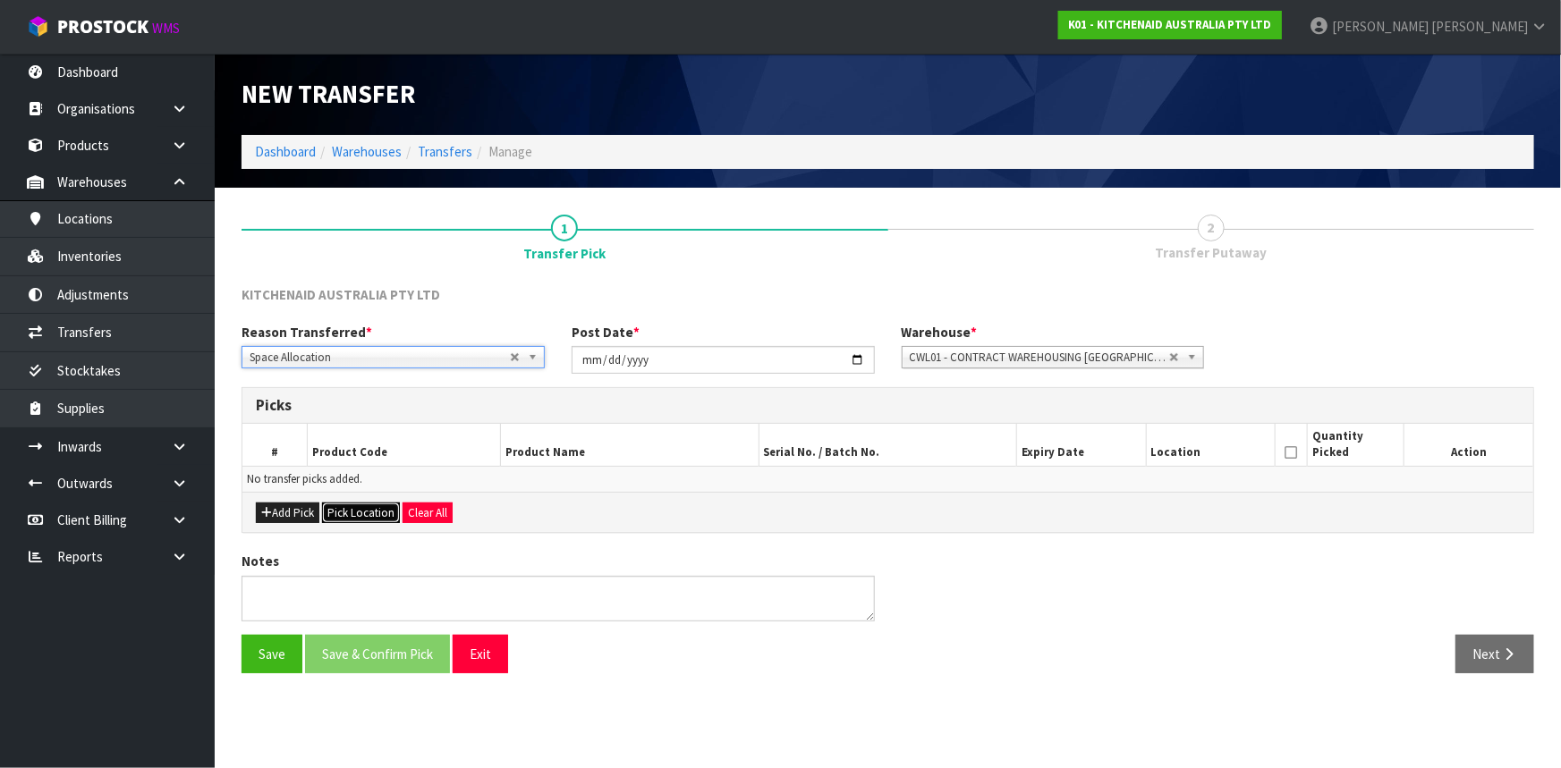
click at [379, 510] on button "Pick Location" at bounding box center [361, 513] width 78 height 21
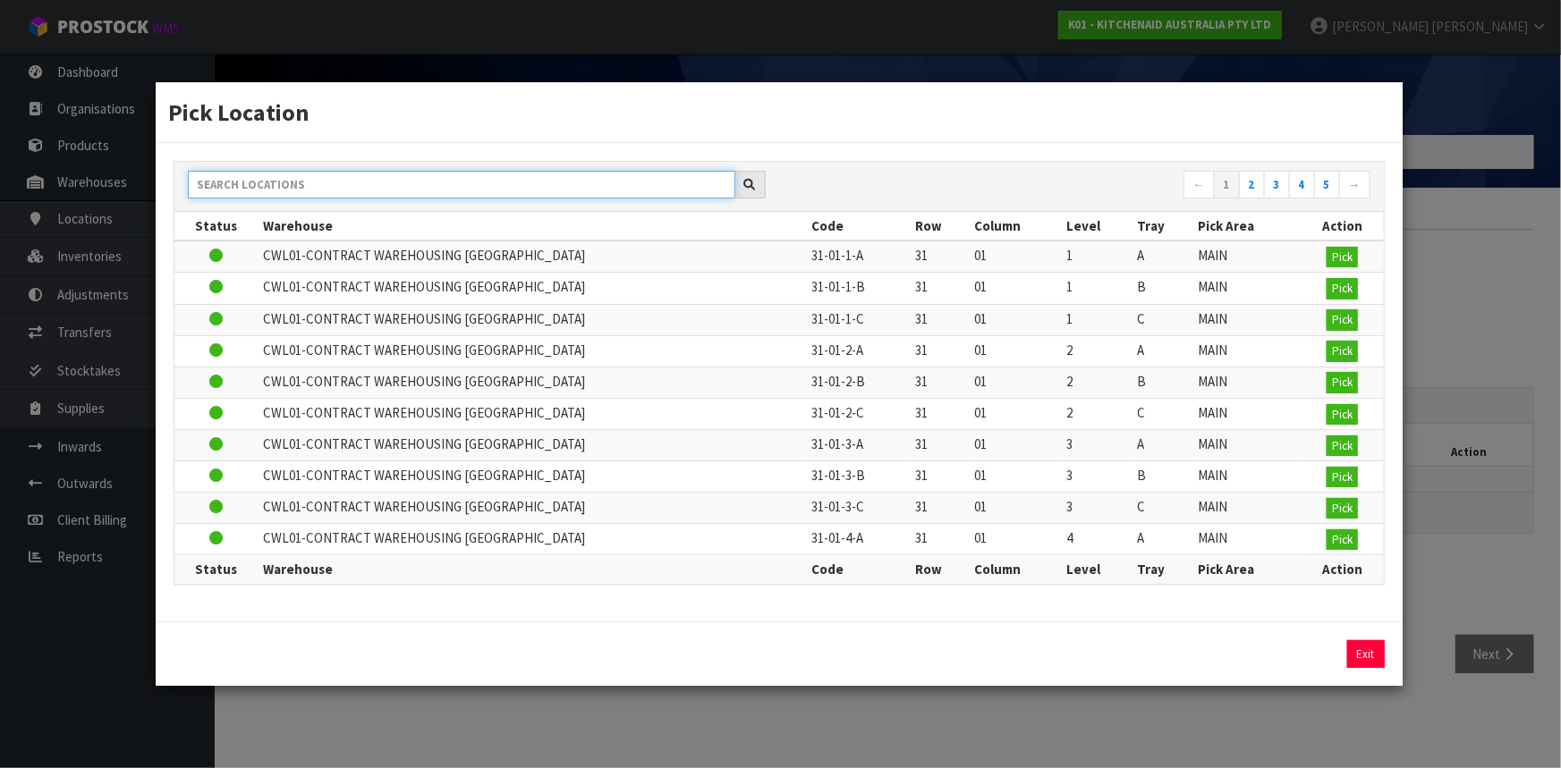
click at [498, 190] on input "text" at bounding box center [461, 185] width 547 height 28
paste input "37-12-1-A"
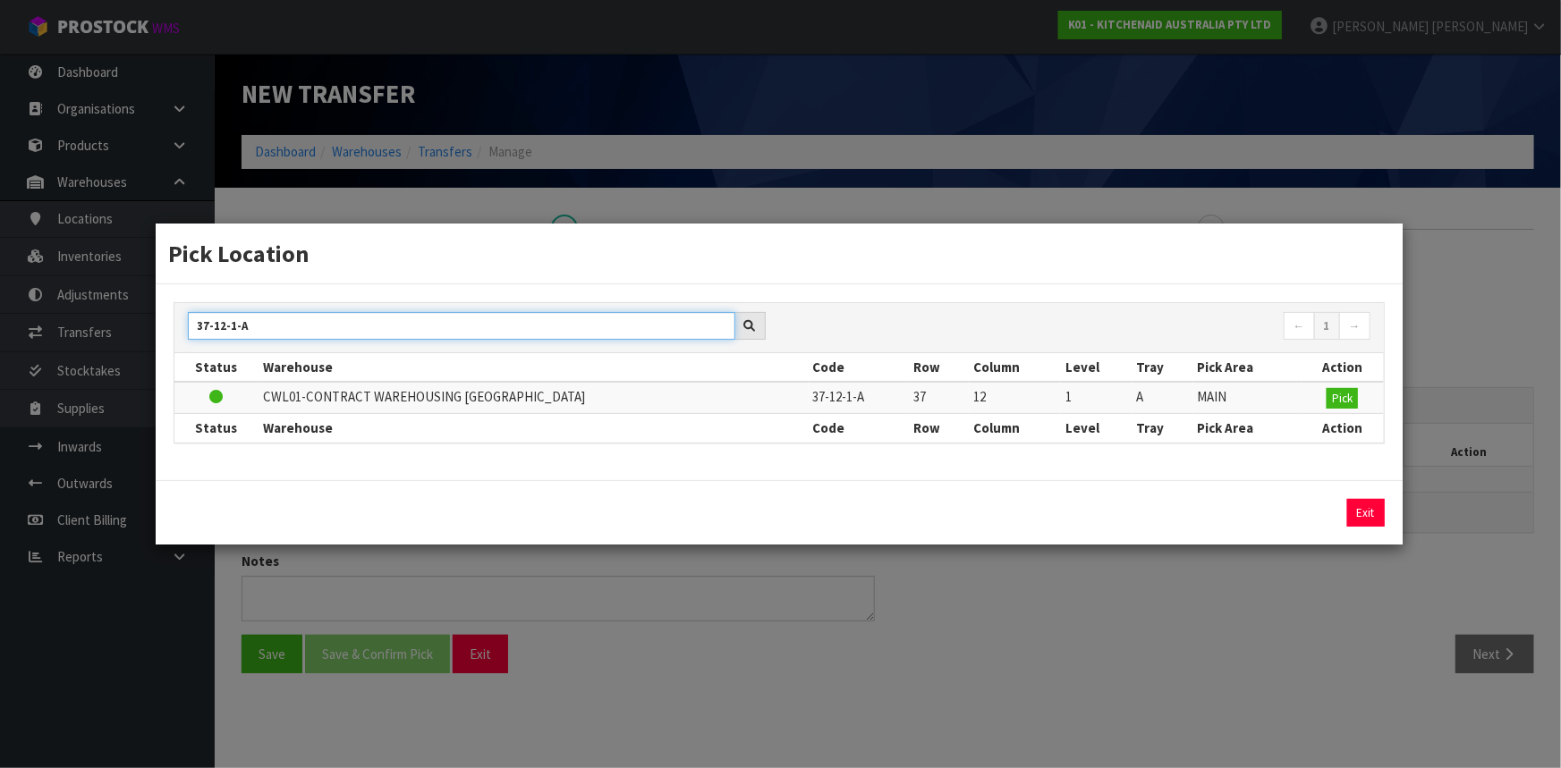
type input "37-12-1-A"
click at [1343, 414] on th "Action" at bounding box center [1342, 428] width 81 height 29
click at [1342, 400] on span "Pick" at bounding box center [1342, 398] width 21 height 15
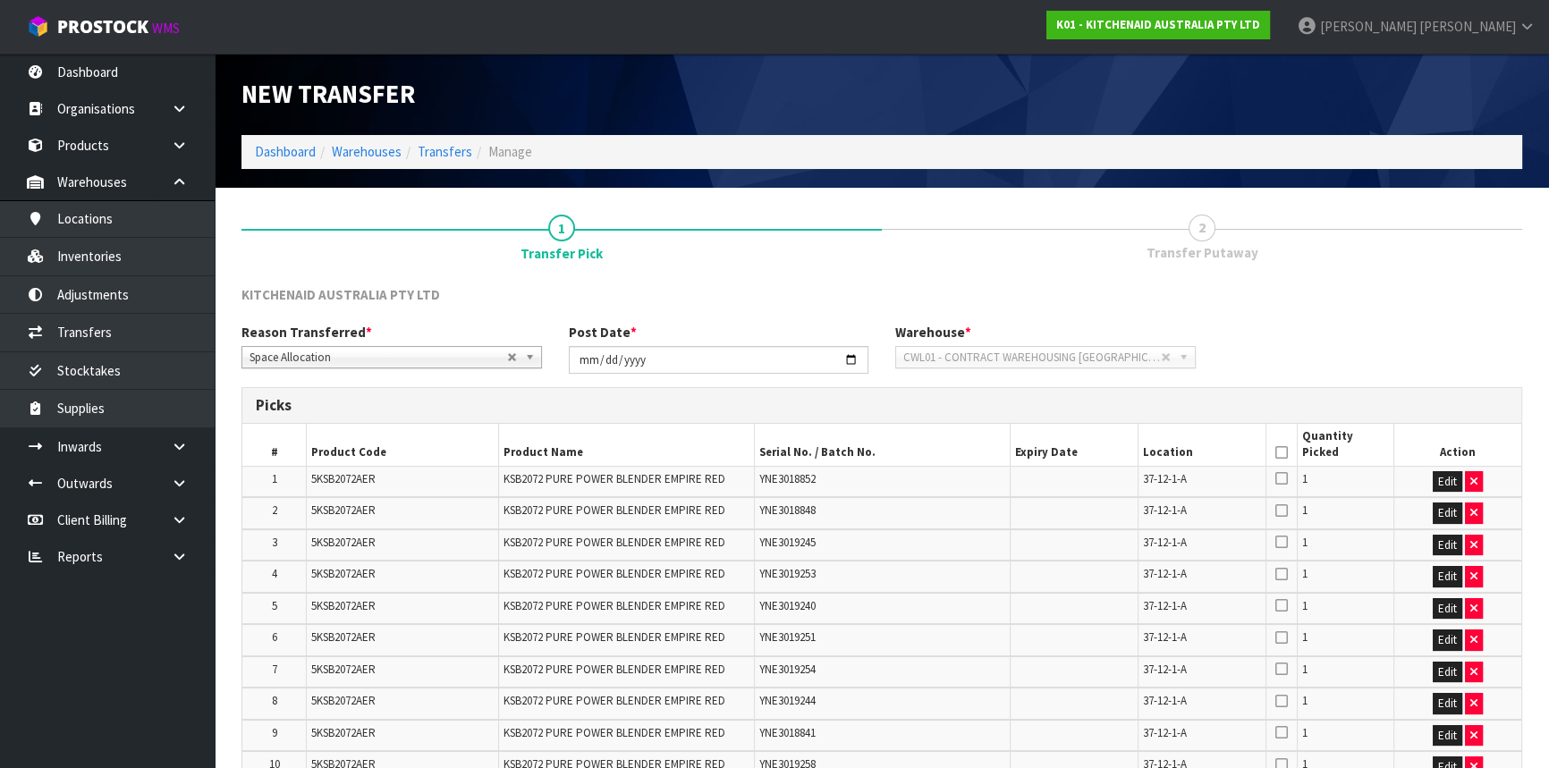
click at [1283, 453] on icon at bounding box center [1282, 453] width 13 height 1
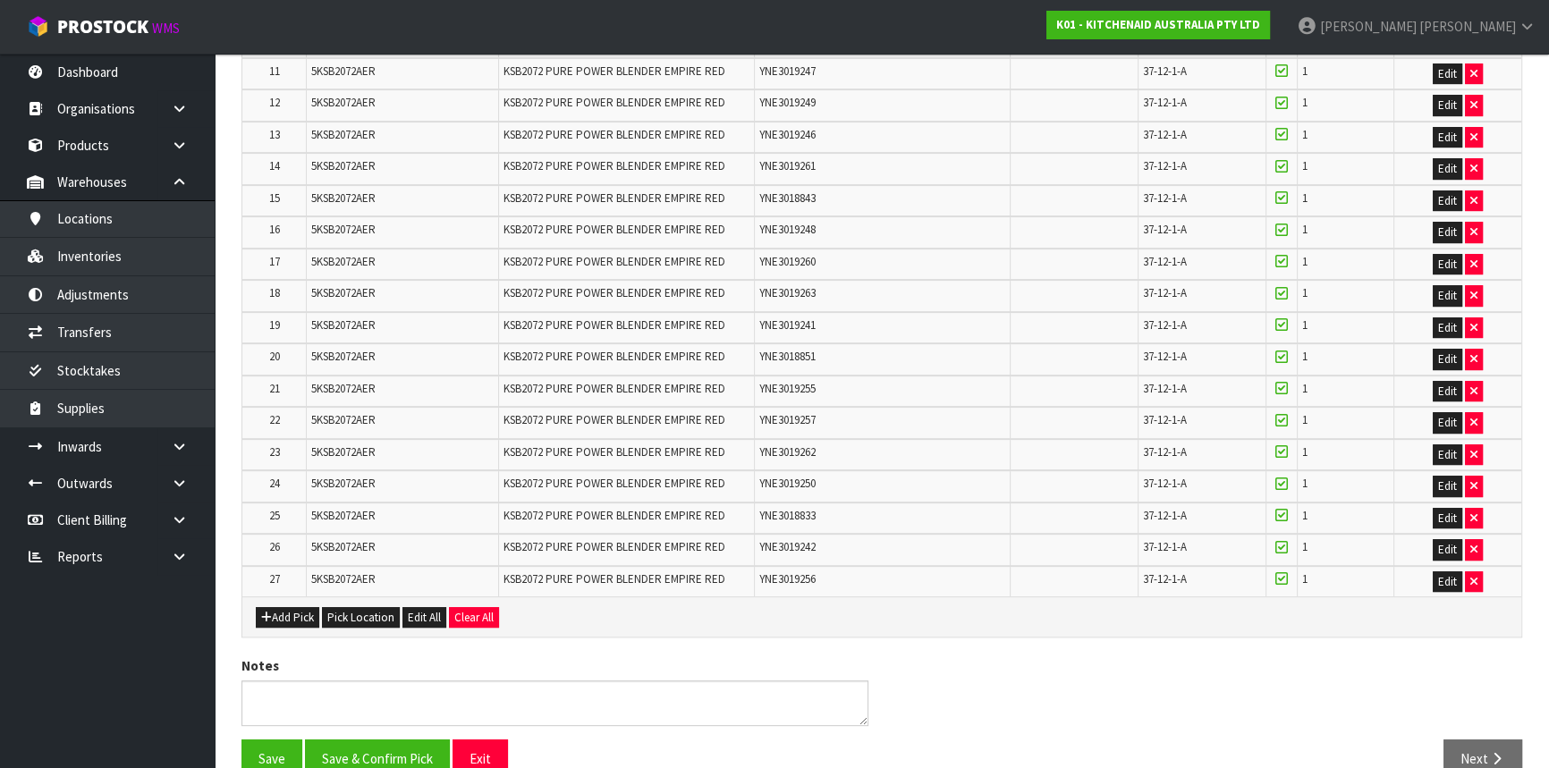
scroll to position [751, 0]
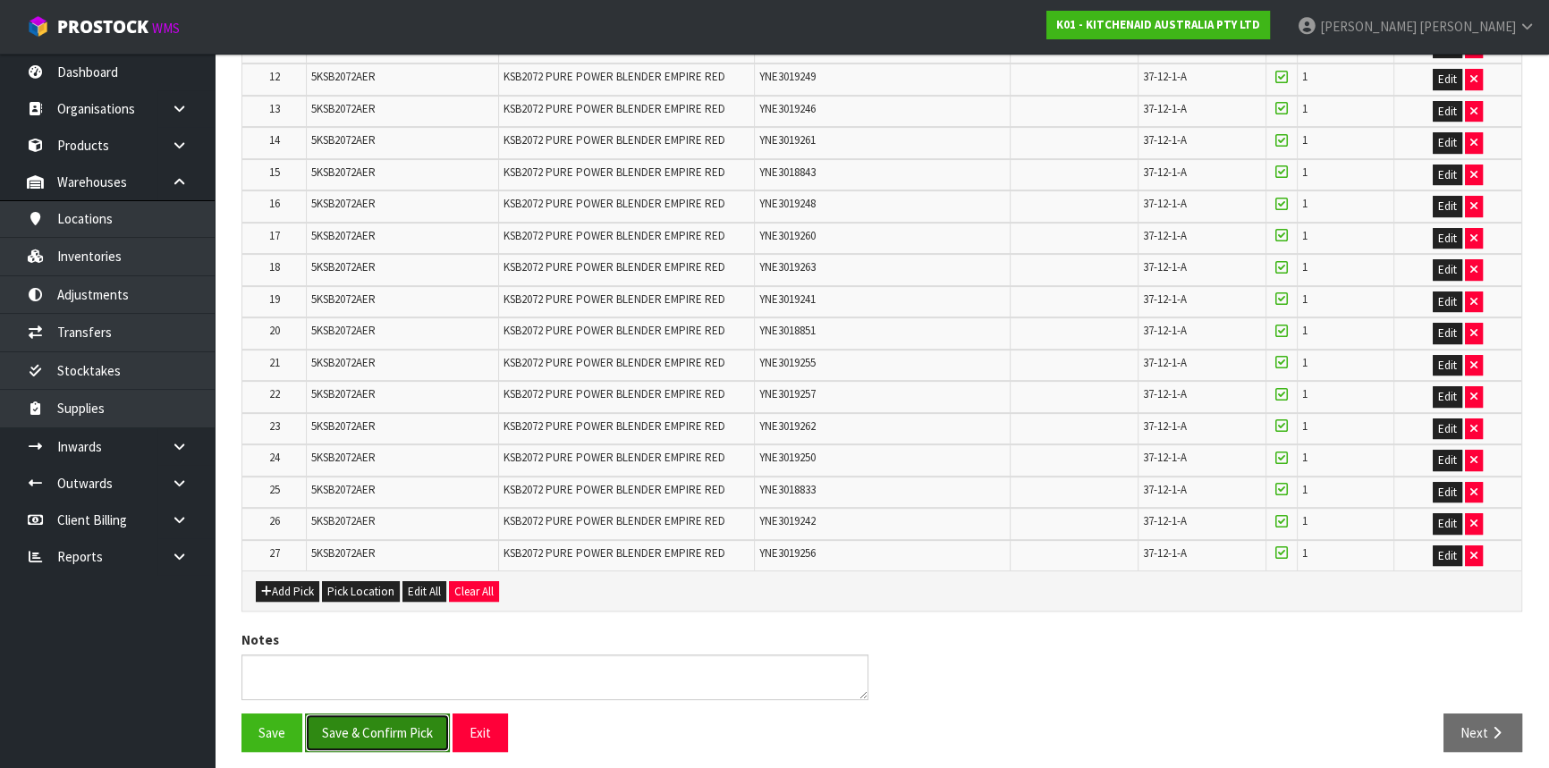
click at [412, 725] on button "Save & Confirm Pick" at bounding box center [377, 733] width 145 height 38
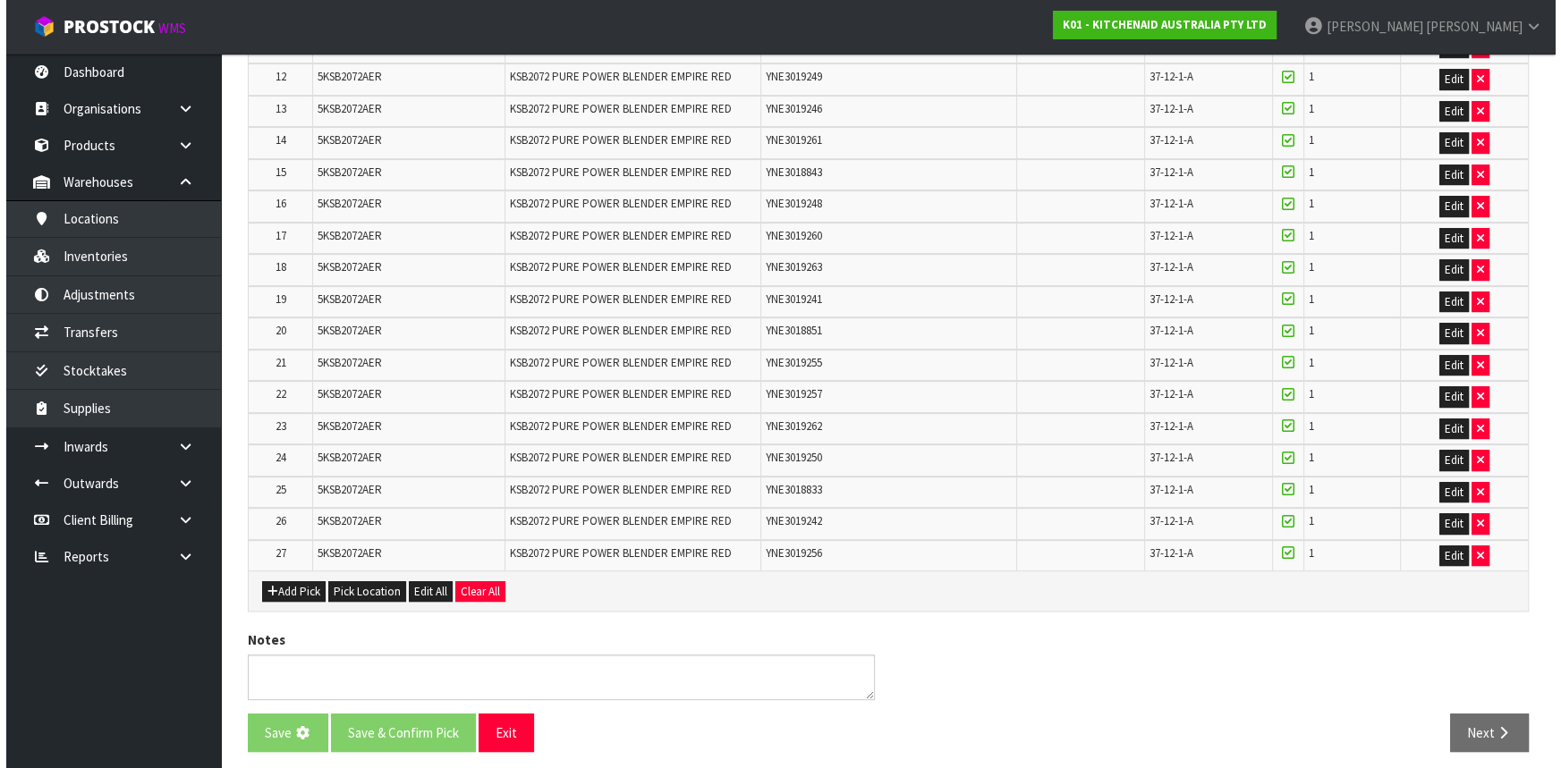
scroll to position [0, 0]
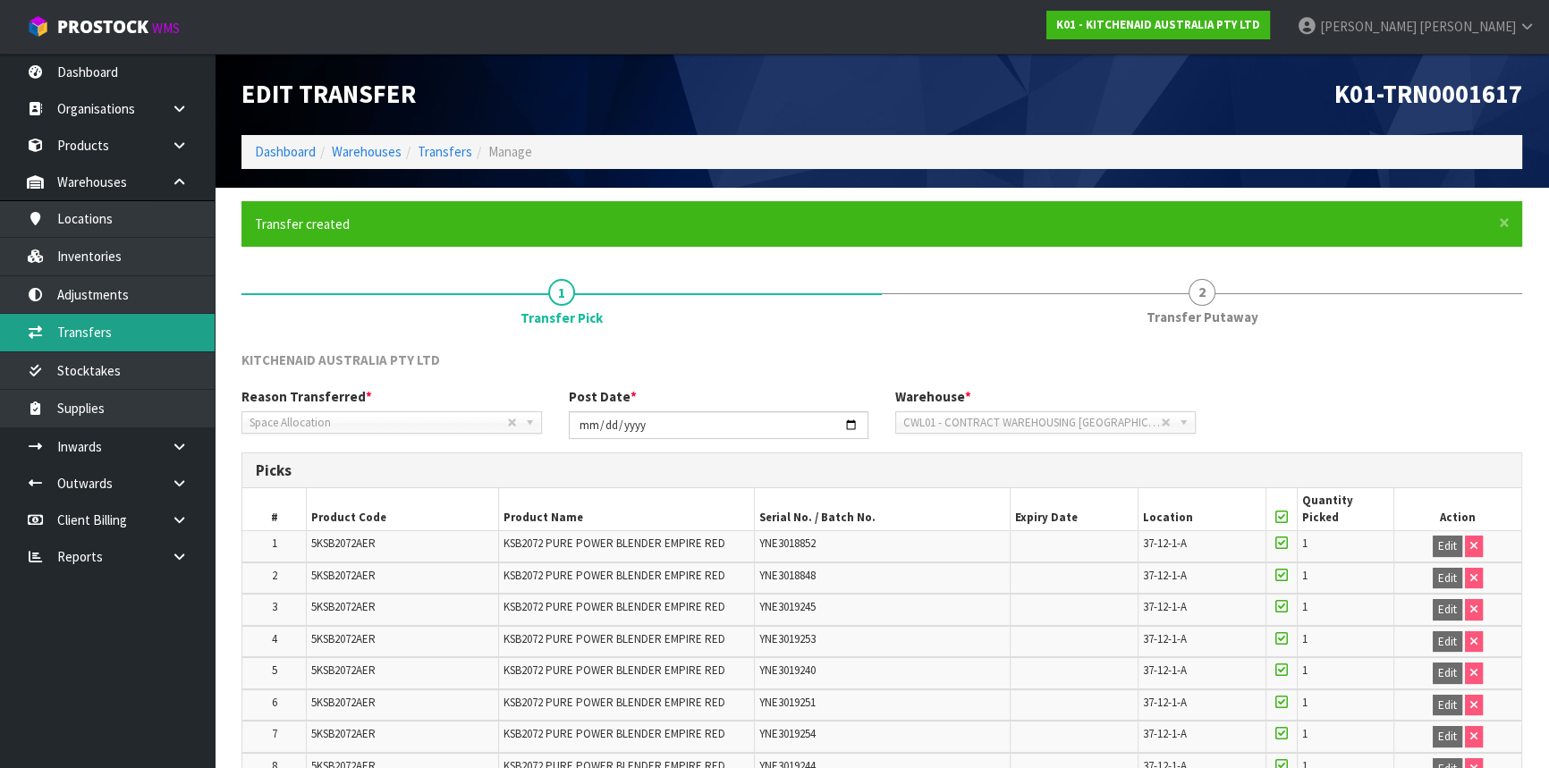
click at [129, 344] on link "Transfers" at bounding box center [107, 332] width 215 height 37
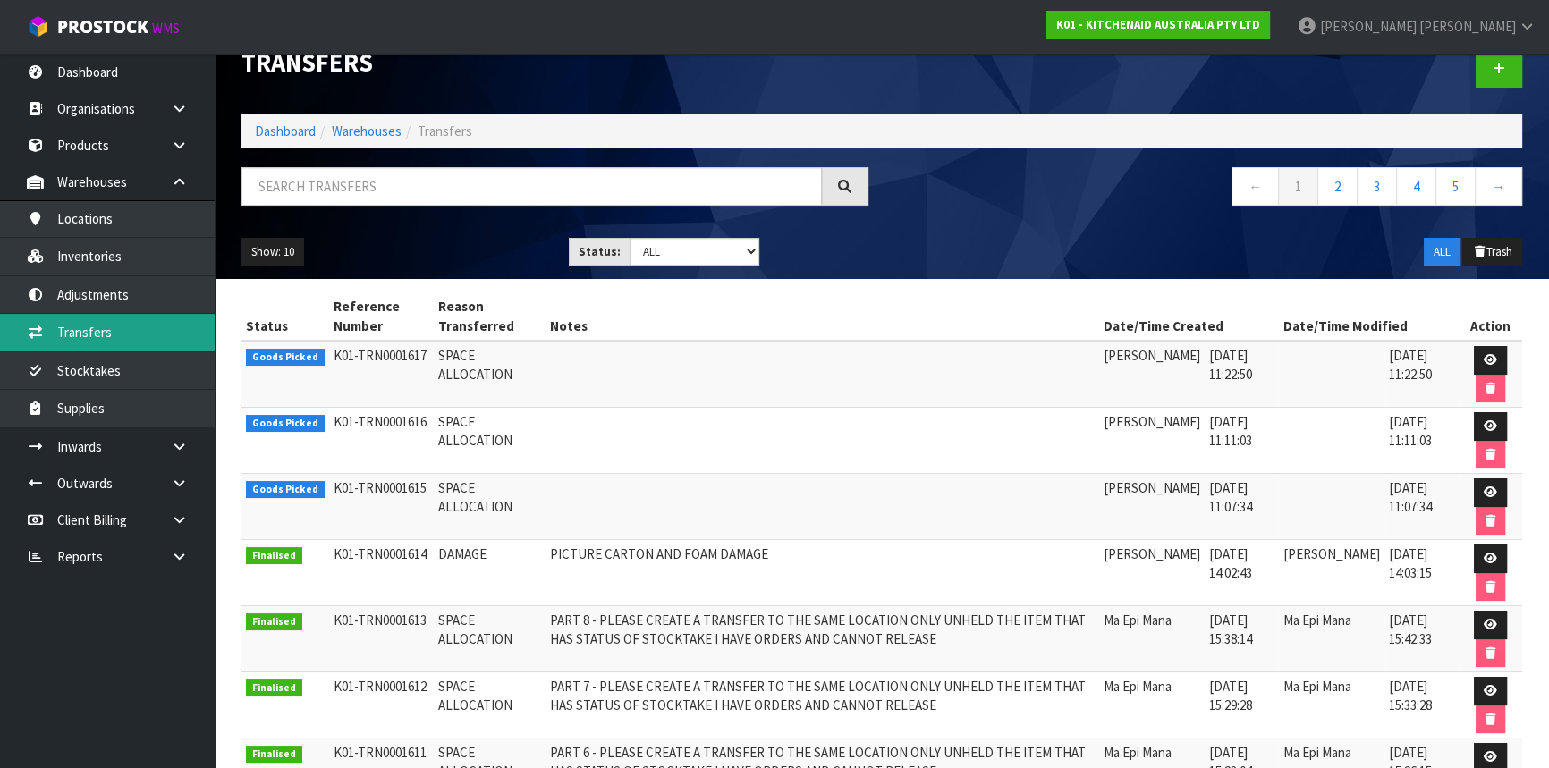
scroll to position [81, 0]
